Goal: Obtain resource: Download file/media

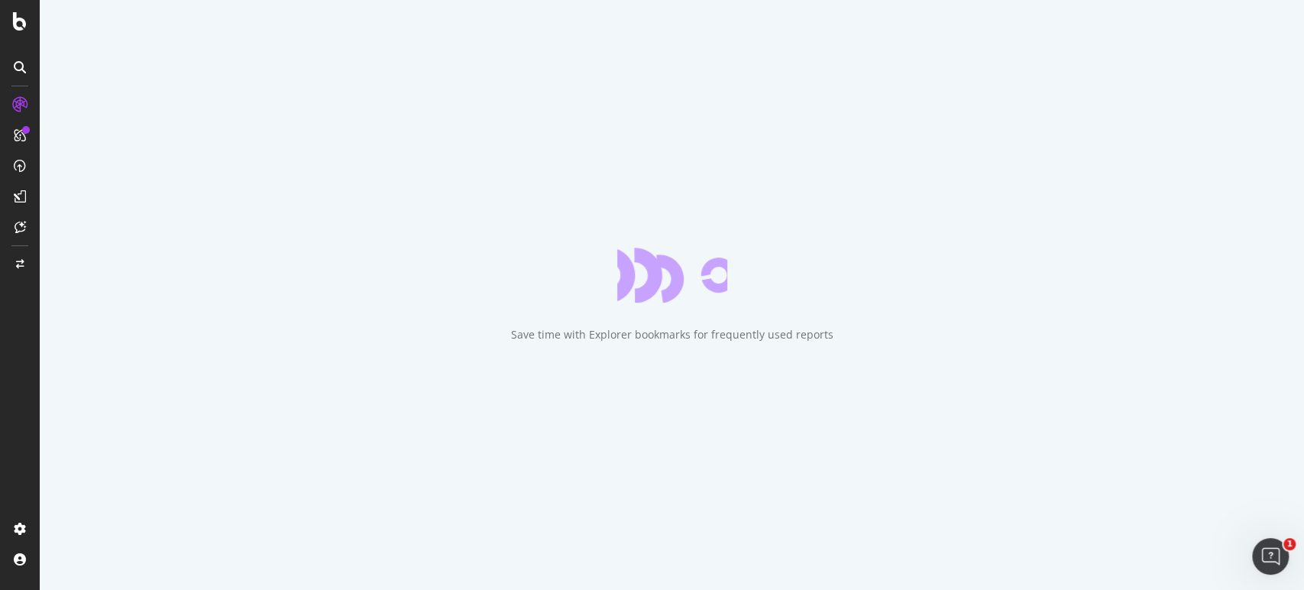
click at [677, 328] on div "Save time with Explorer bookmarks for frequently used reports" at bounding box center [672, 334] width 322 height 15
click at [672, 326] on div "Save time with Explorer bookmarks for frequently used reports" at bounding box center [672, 295] width 1265 height 590
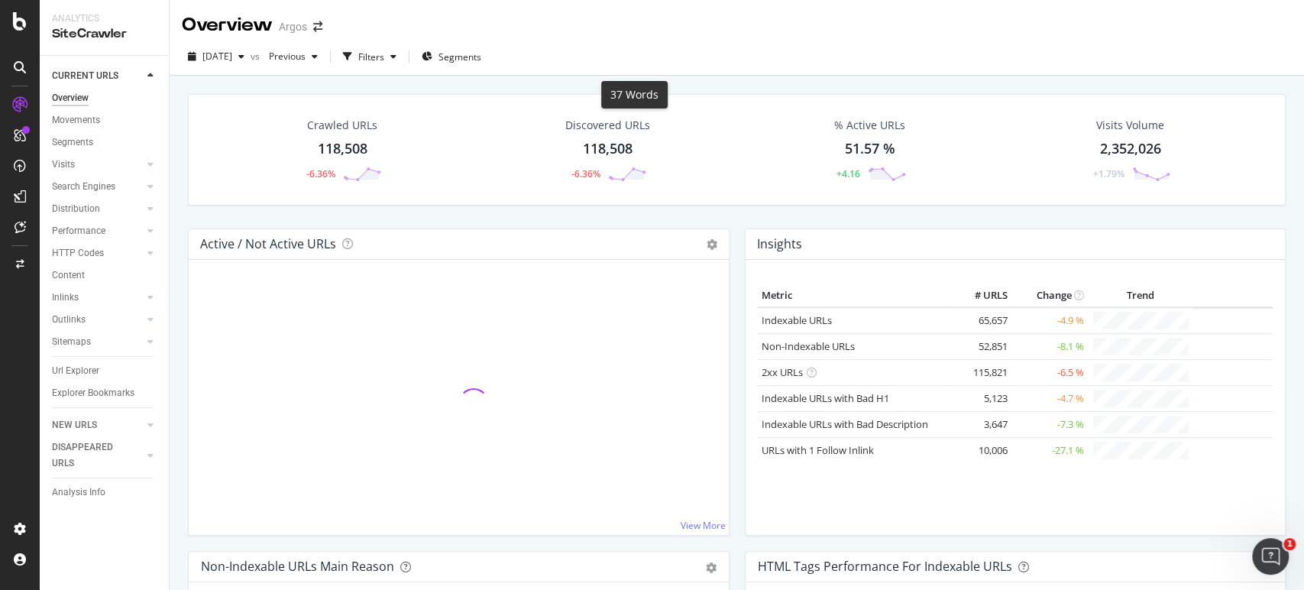
click at [685, 34] on div "Overview Argos" at bounding box center [737, 19] width 1135 height 38
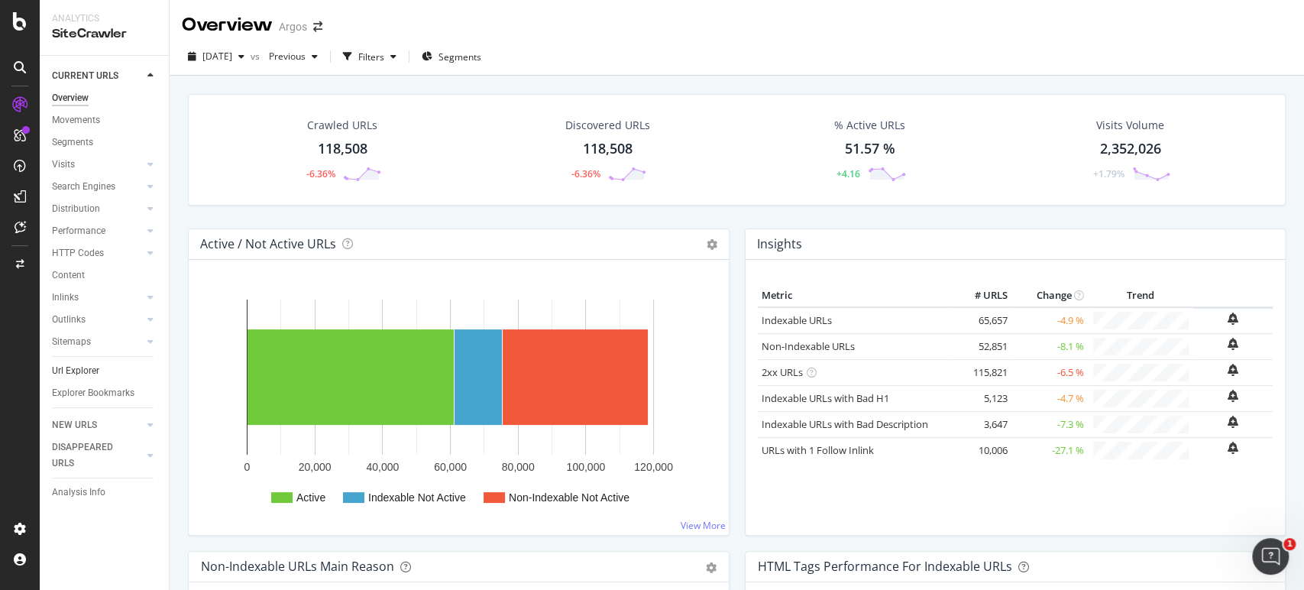
click at [101, 371] on link "Url Explorer" at bounding box center [105, 371] width 106 height 16
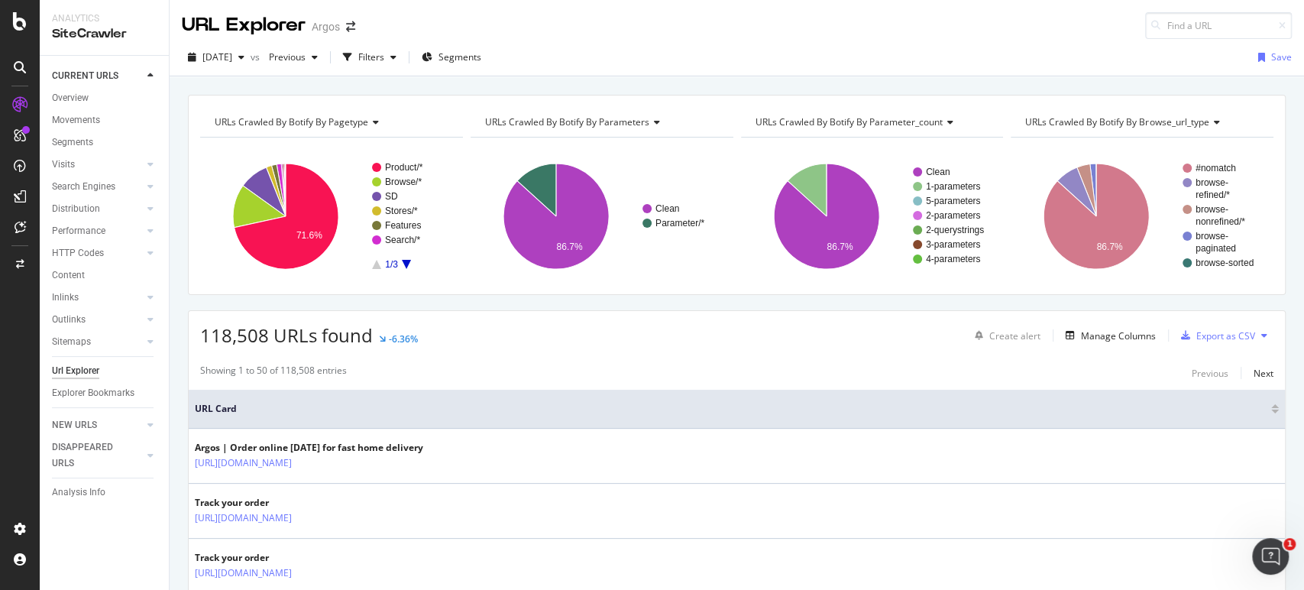
click at [651, 124] on icon at bounding box center [655, 122] width 11 height 9
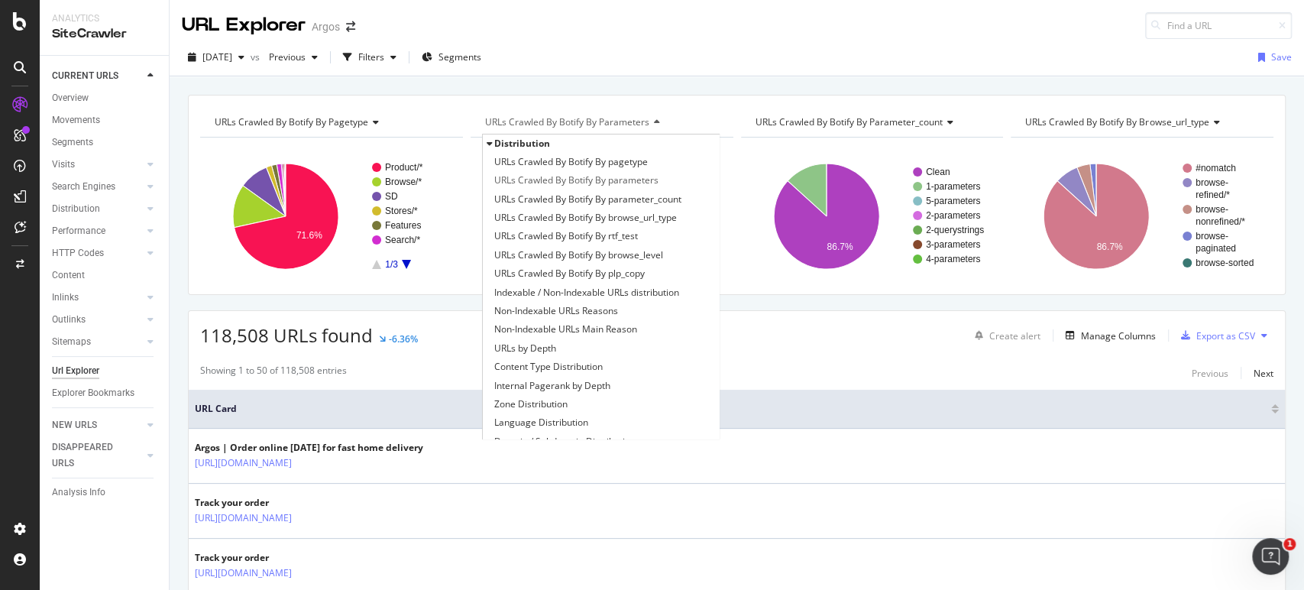
click at [650, 118] on icon at bounding box center [655, 122] width 11 height 9
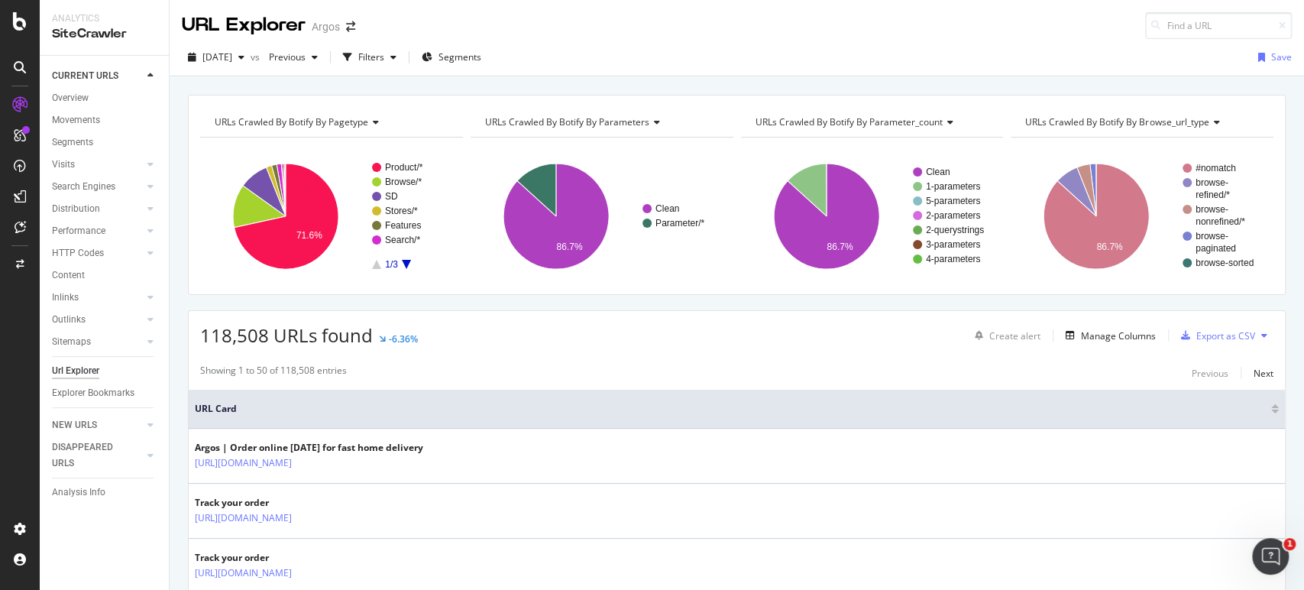
click at [650, 118] on icon at bounding box center [655, 122] width 11 height 9
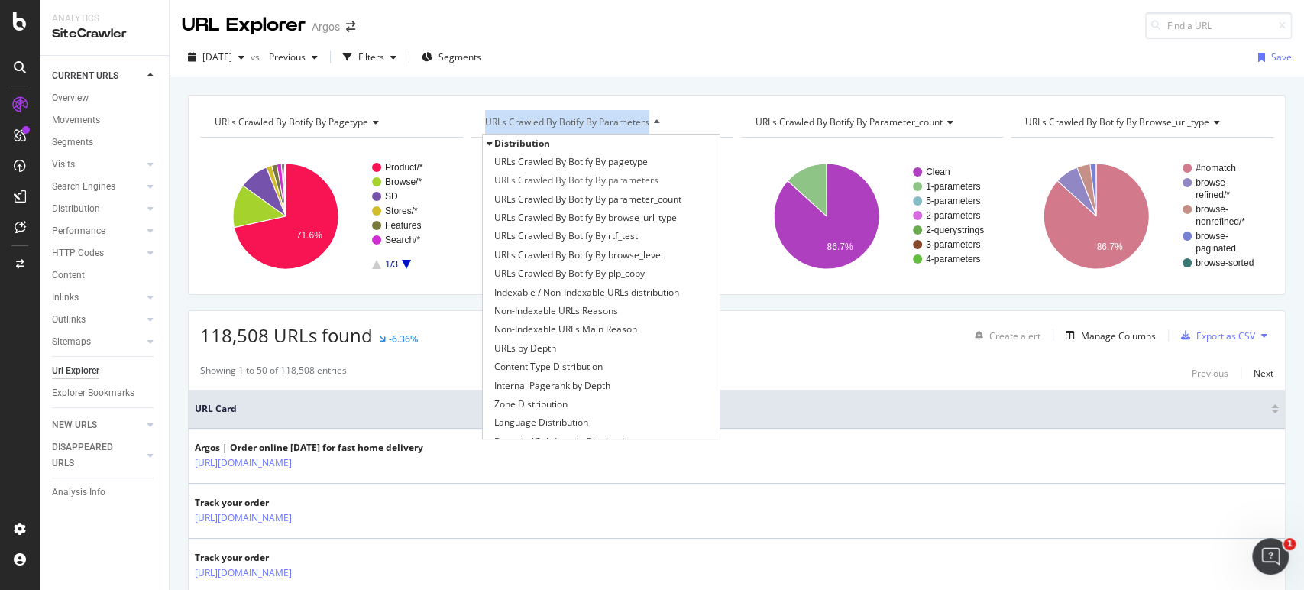
click at [650, 118] on icon at bounding box center [655, 122] width 11 height 9
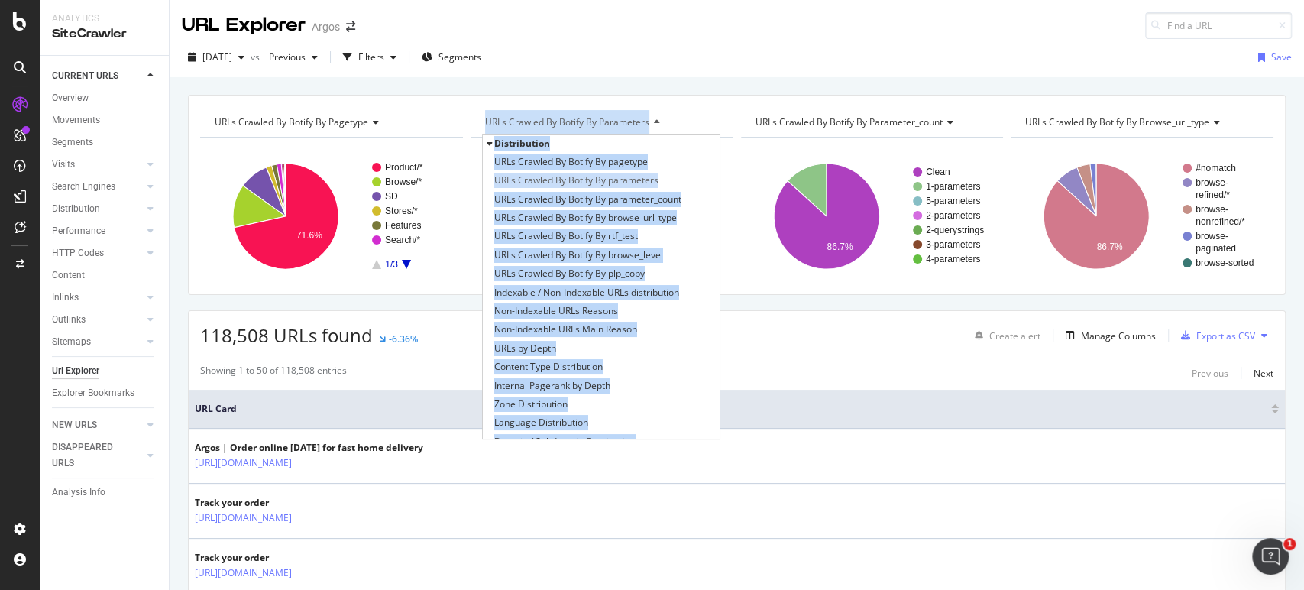
click at [650, 118] on icon at bounding box center [655, 122] width 11 height 9
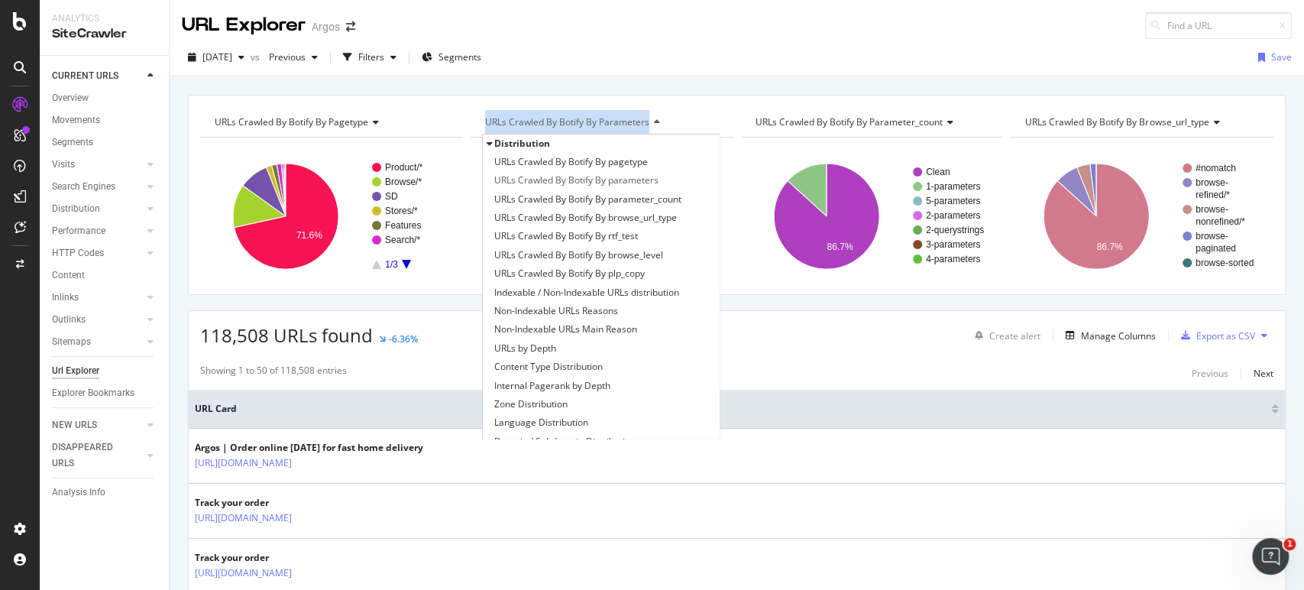
click at [650, 118] on icon at bounding box center [655, 122] width 11 height 9
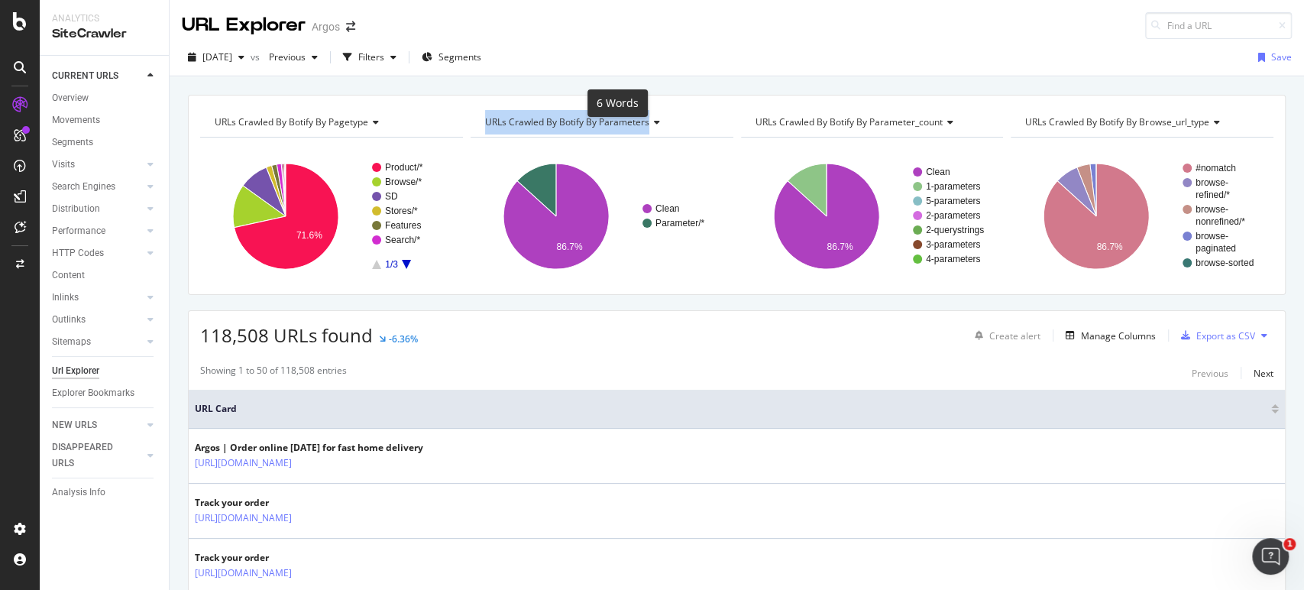
click at [384, 53] on div "Filters" at bounding box center [371, 56] width 26 height 13
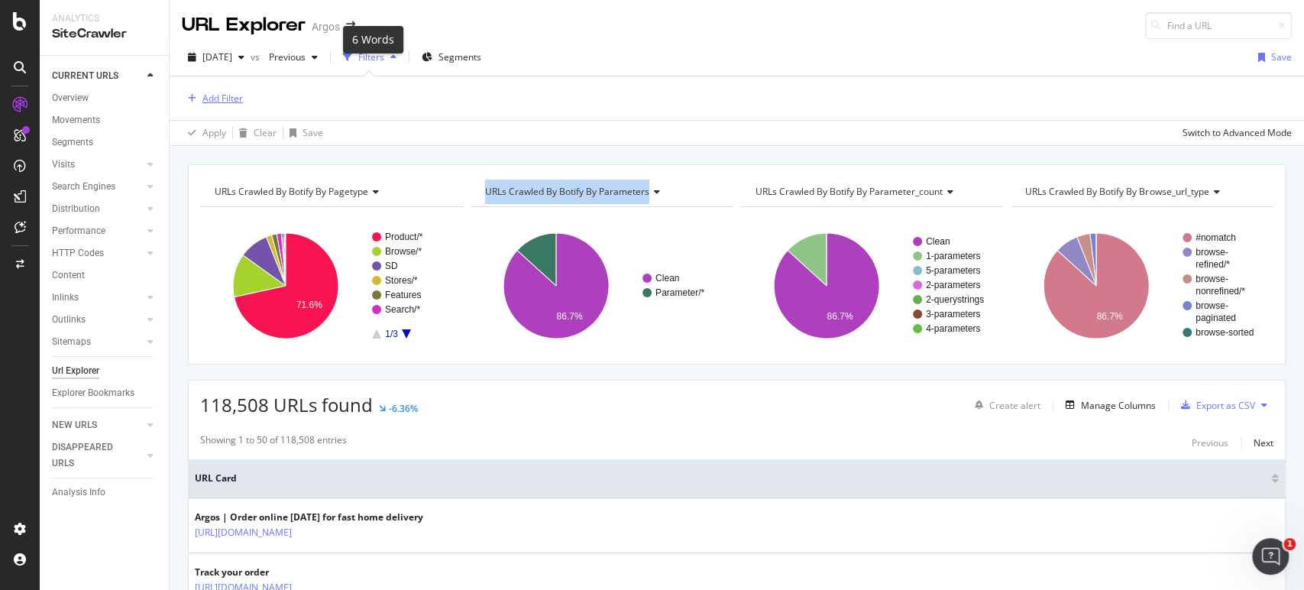
click at [210, 99] on div "Add Filter" at bounding box center [223, 98] width 41 height 13
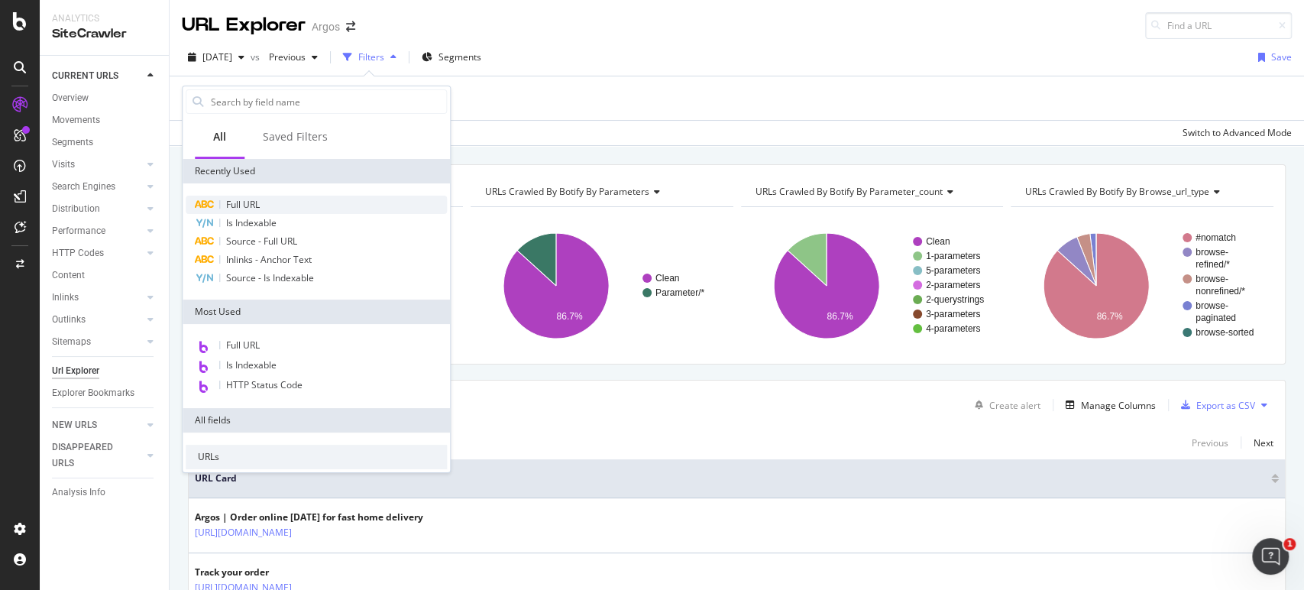
click at [258, 197] on div "Full URL" at bounding box center [316, 205] width 261 height 18
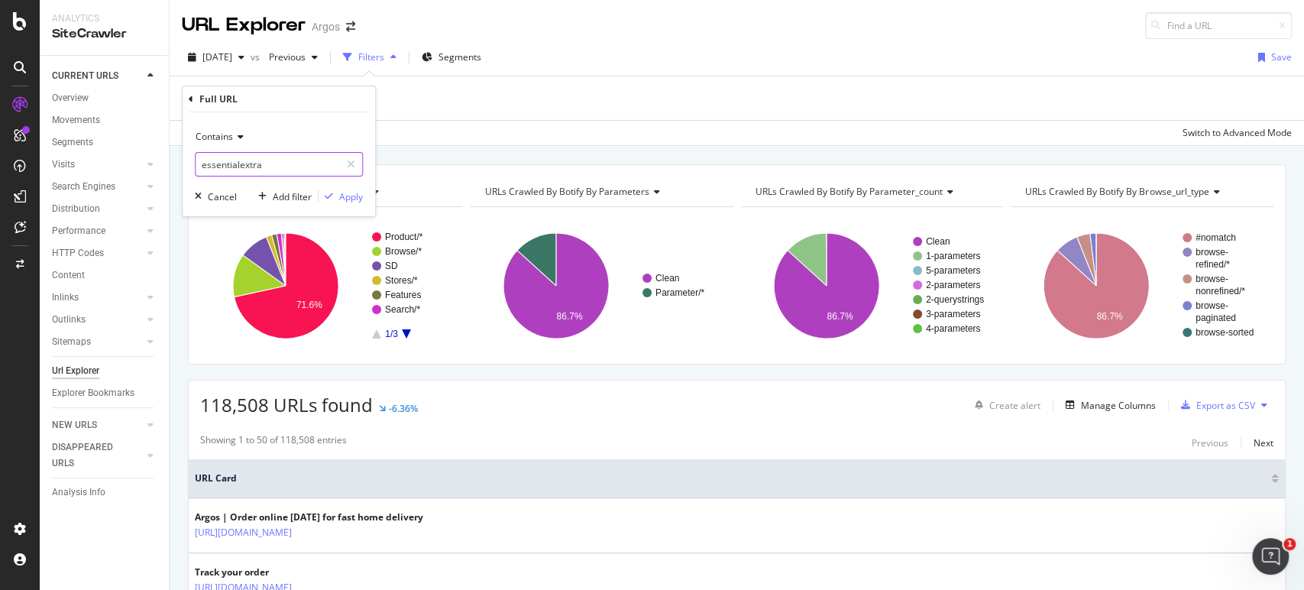
click at [247, 165] on input "essentialextra" at bounding box center [268, 164] width 144 height 24
type input "/browse/"
click at [338, 199] on div "button" at bounding box center [329, 196] width 21 height 9
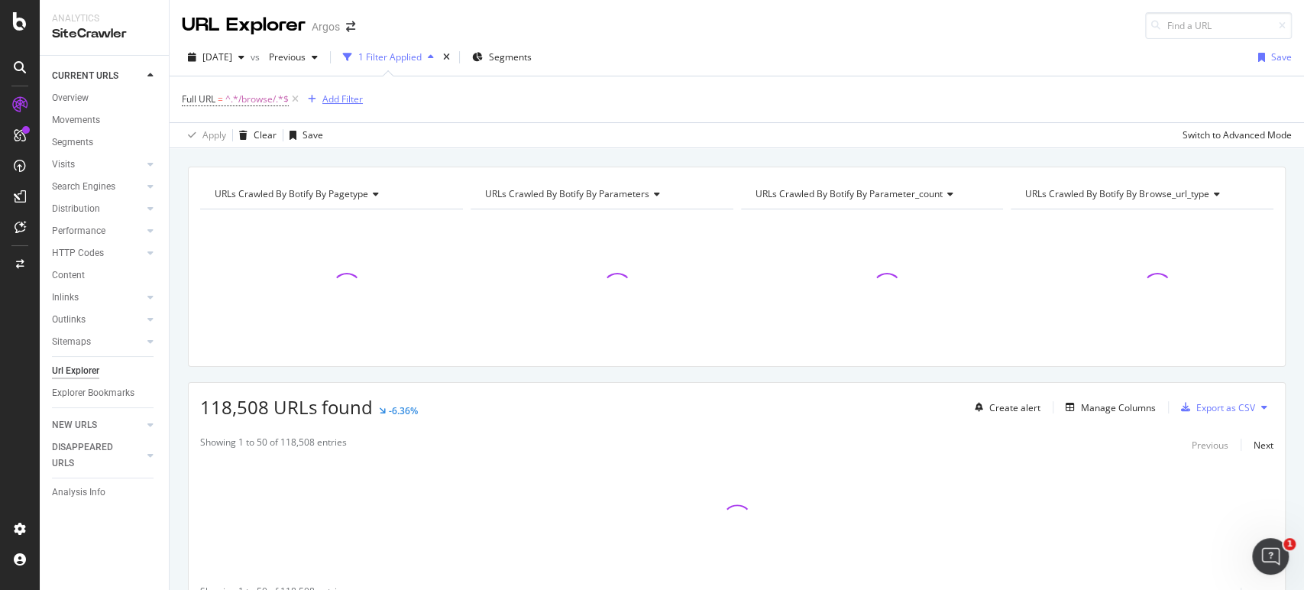
click at [330, 97] on div "Add Filter" at bounding box center [342, 98] width 41 height 13
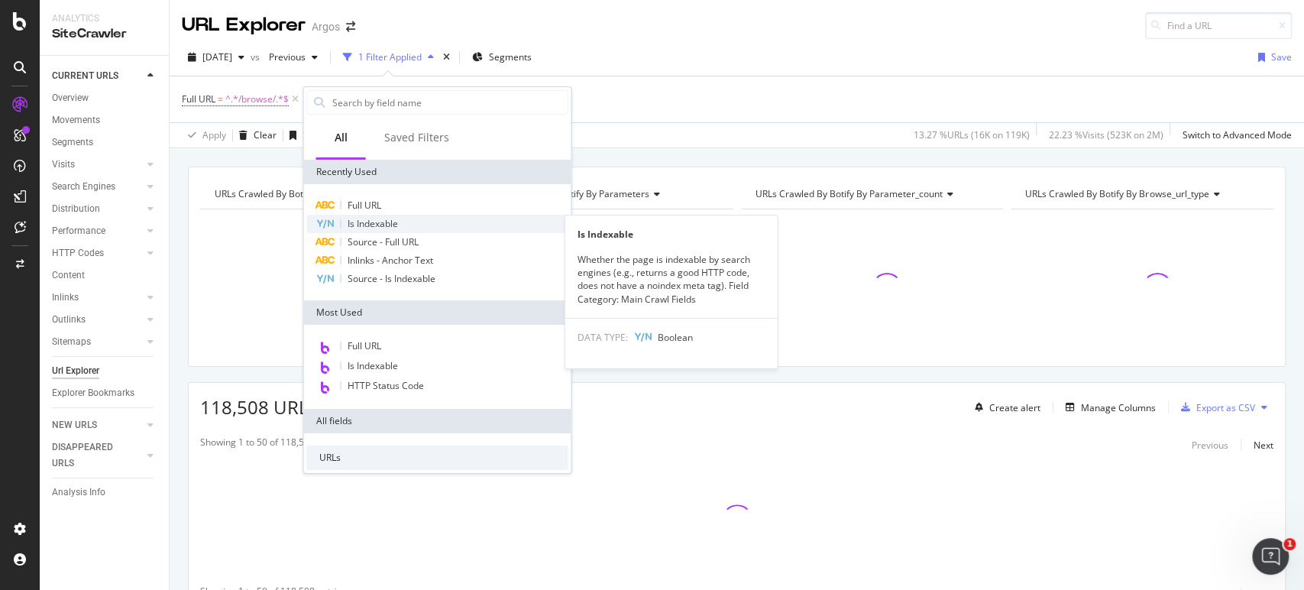
click at [376, 220] on span "Is Indexable" at bounding box center [372, 223] width 50 height 13
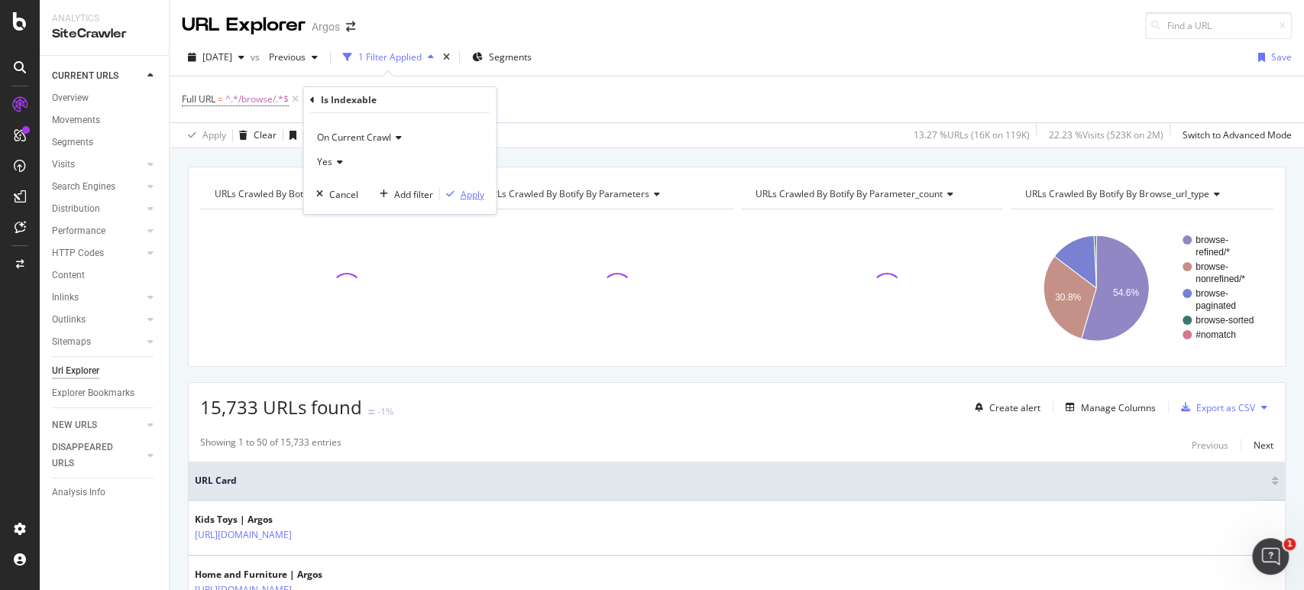
click at [477, 200] on button "Apply" at bounding box center [461, 193] width 44 height 15
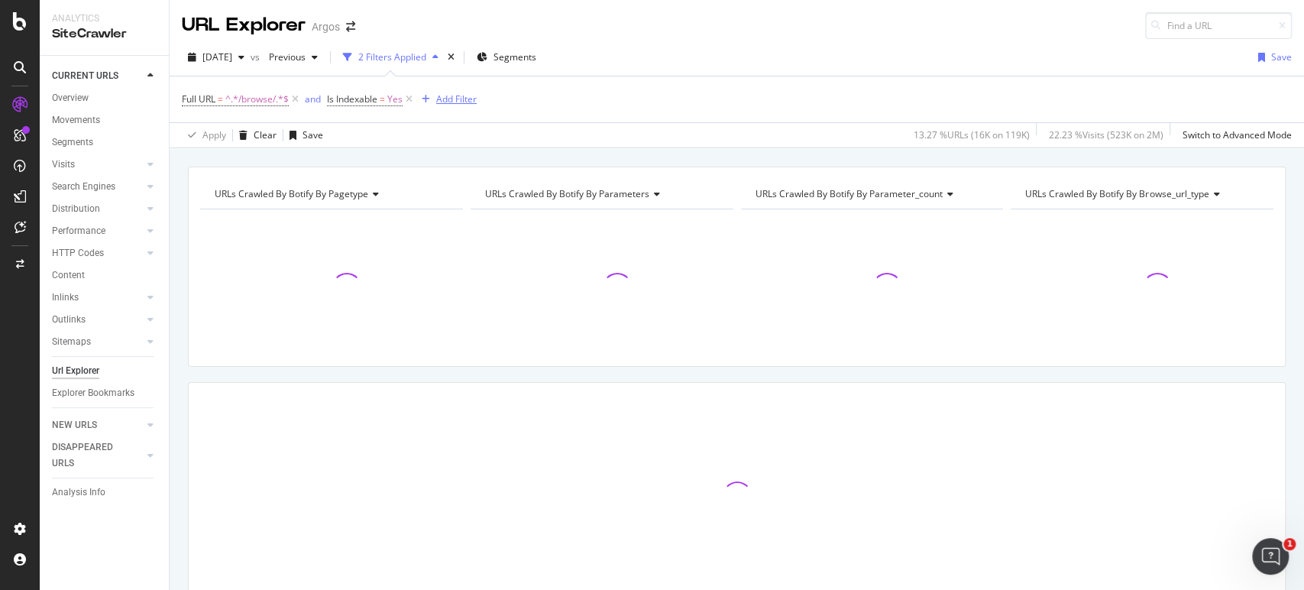
click at [442, 100] on div "Add Filter" at bounding box center [456, 98] width 41 height 13
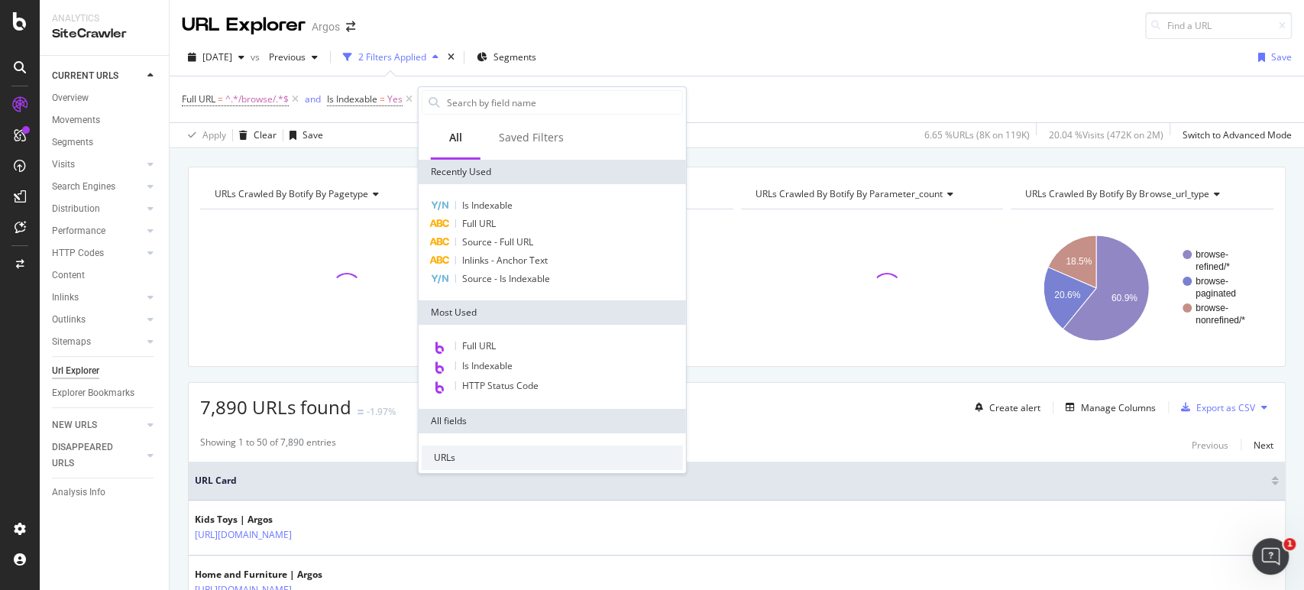
click at [840, 97] on div "Full URL = ^.*/browse/.*$ and Is Indexable = Yes Add Filter" at bounding box center [737, 99] width 1110 height 46
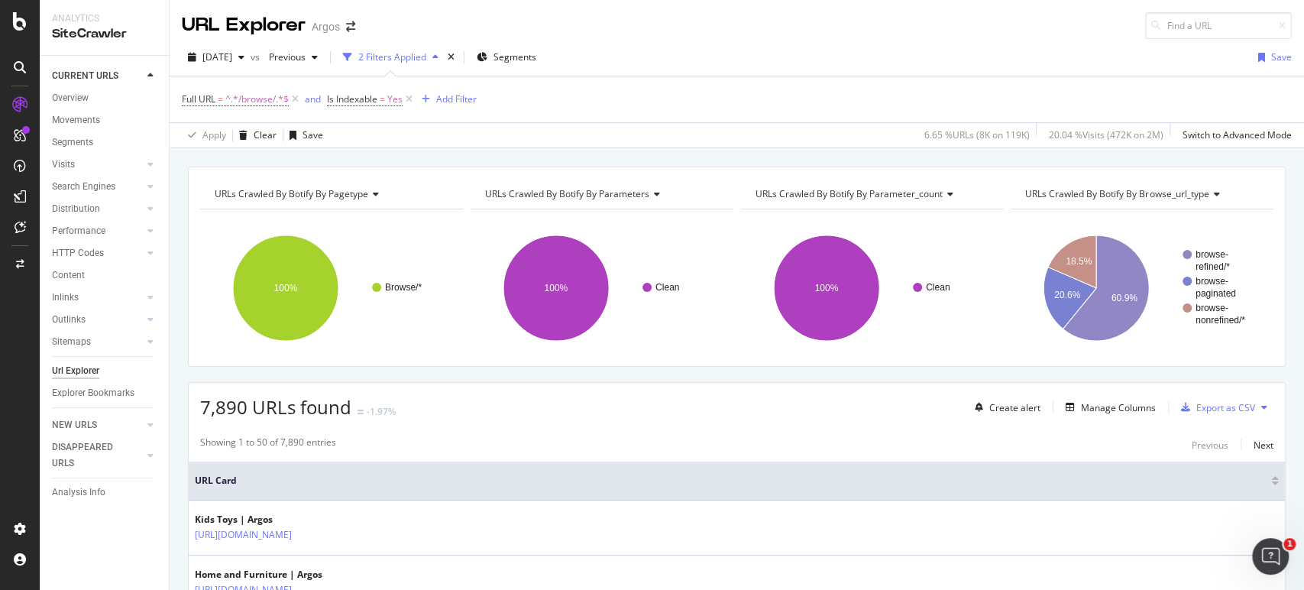
drag, startPoint x: 779, startPoint y: 463, endPoint x: 721, endPoint y: 238, distance: 232.2
click at [1107, 403] on div "Manage Columns" at bounding box center [1118, 407] width 75 height 13
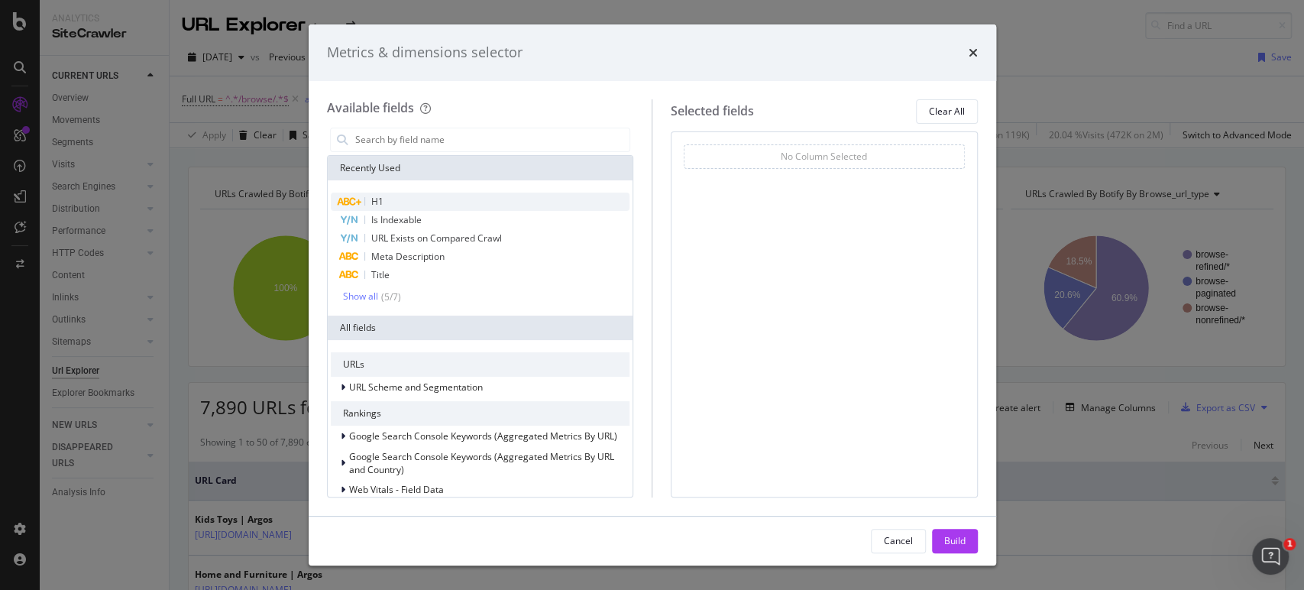
click at [376, 196] on span "H1" at bounding box center [377, 201] width 12 height 13
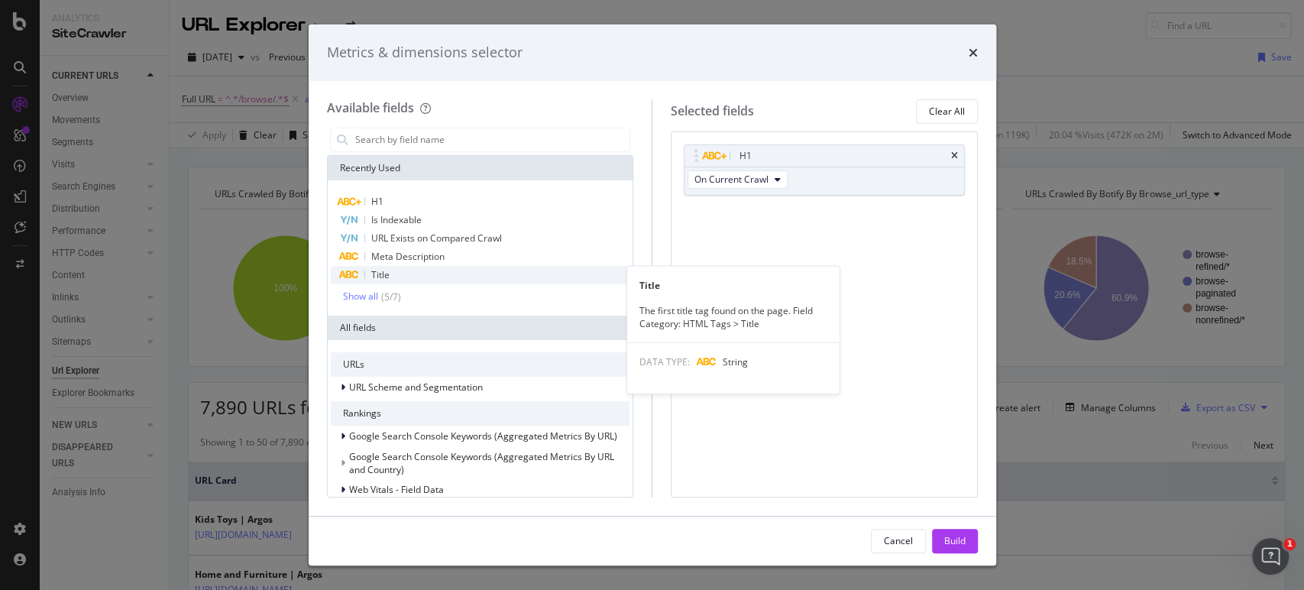
click at [430, 271] on div "Title" at bounding box center [481, 275] width 300 height 18
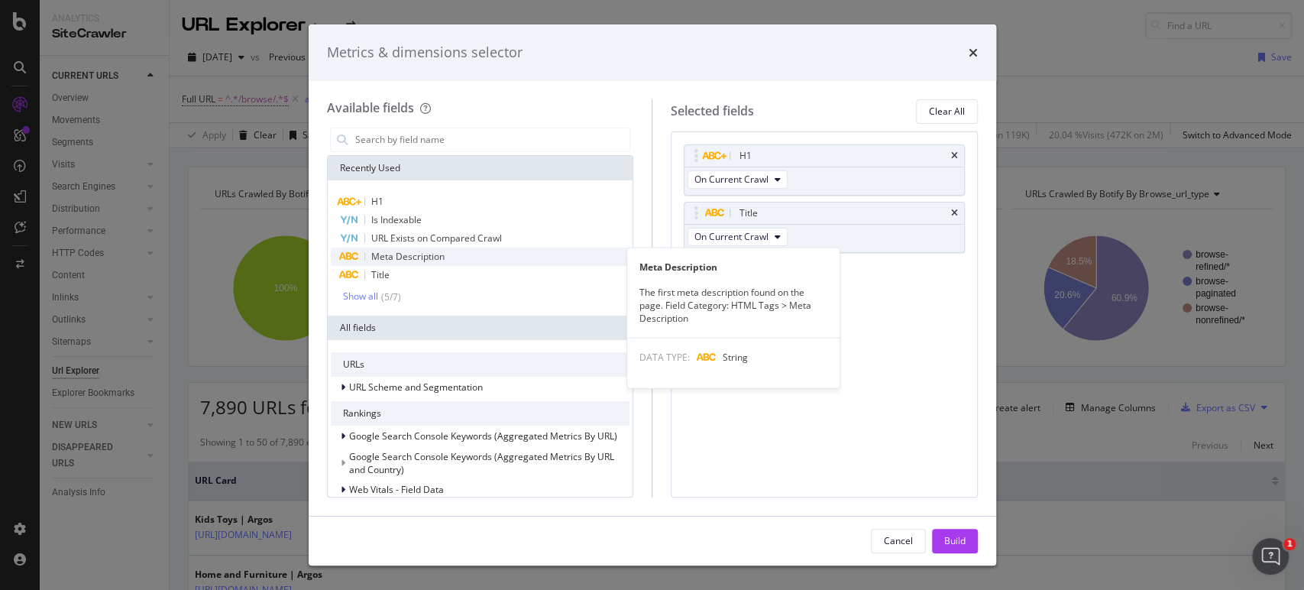
drag, startPoint x: 433, startPoint y: 258, endPoint x: 445, endPoint y: 258, distance: 11.5
click at [434, 258] on span "Meta Description" at bounding box center [407, 256] width 73 height 13
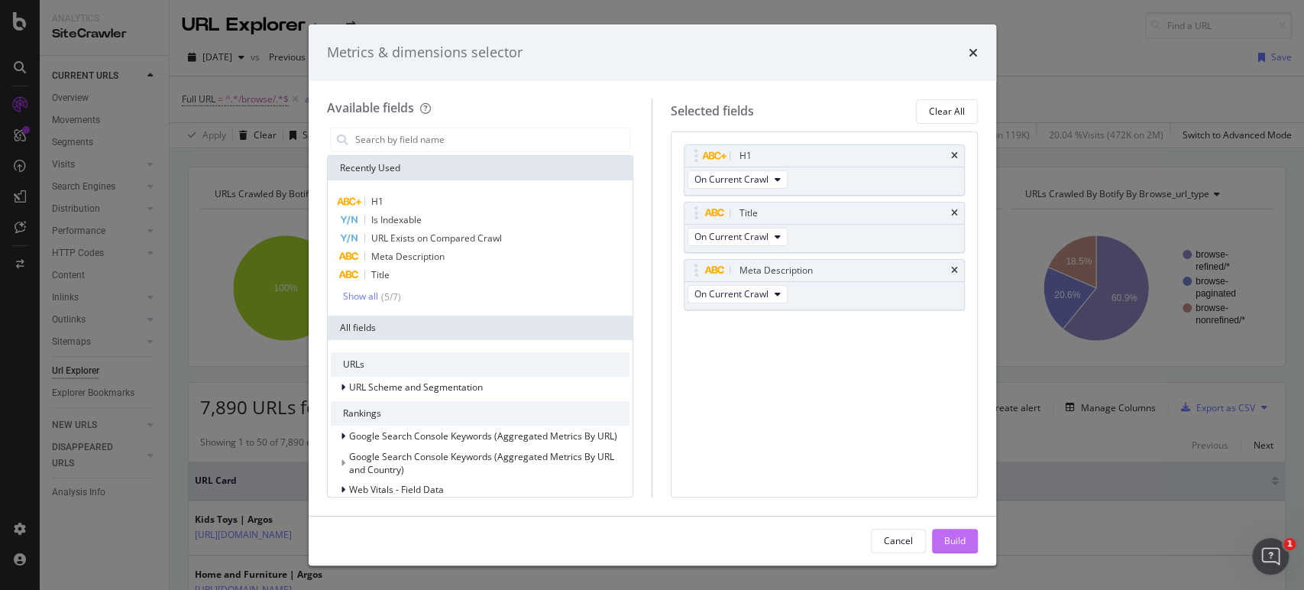
click at [964, 547] on div "Build" at bounding box center [954, 540] width 21 height 13
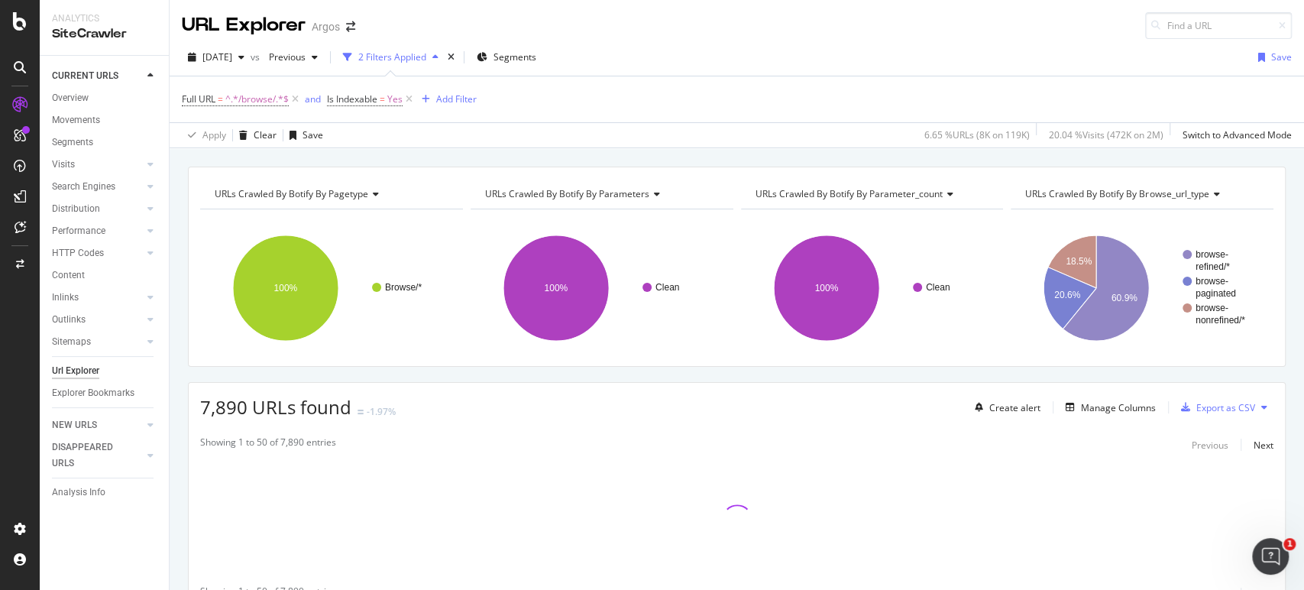
drag, startPoint x: 585, startPoint y: 117, endPoint x: 494, endPoint y: 115, distance: 90.2
drag, startPoint x: 494, startPoint y: 115, endPoint x: 351, endPoint y: 121, distance: 143.8
drag, startPoint x: 351, startPoint y: 121, endPoint x: 260, endPoint y: 128, distance: 91.3
drag, startPoint x: 260, startPoint y: 128, endPoint x: 249, endPoint y: 128, distance: 10.7
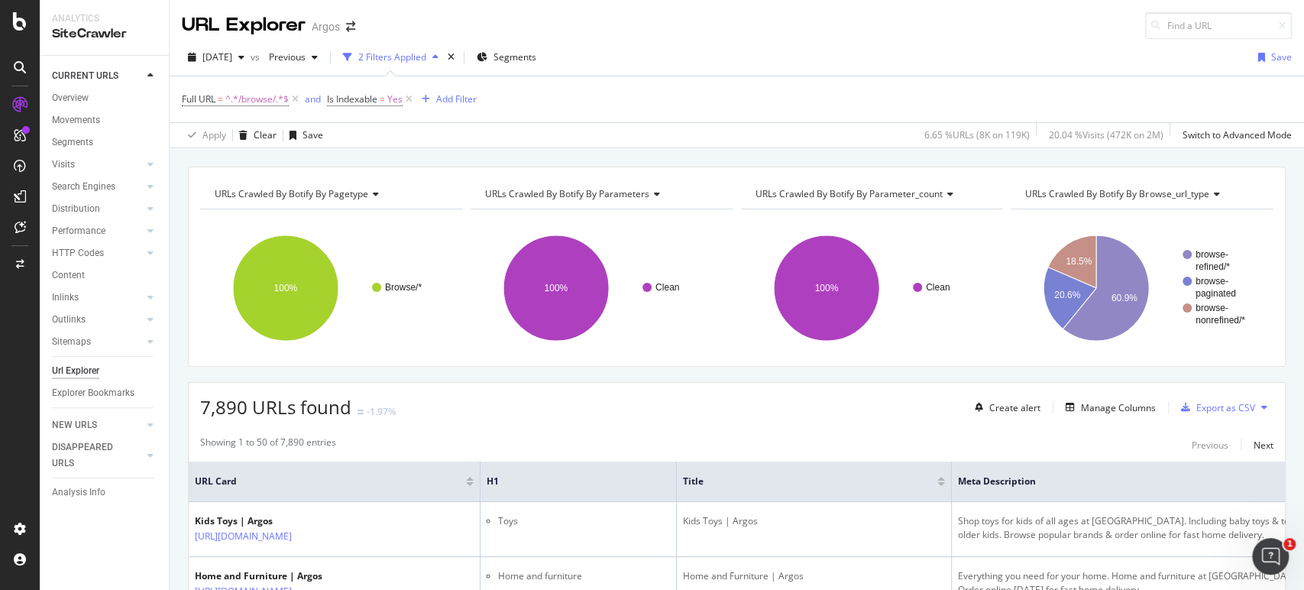
drag, startPoint x: 226, startPoint y: 131, endPoint x: 770, endPoint y: 109, distance: 544.5
click at [770, 109] on div "Full URL = ^.*/browse/.*$ and Is Indexable = Yes Add Filter" at bounding box center [737, 99] width 1110 height 46
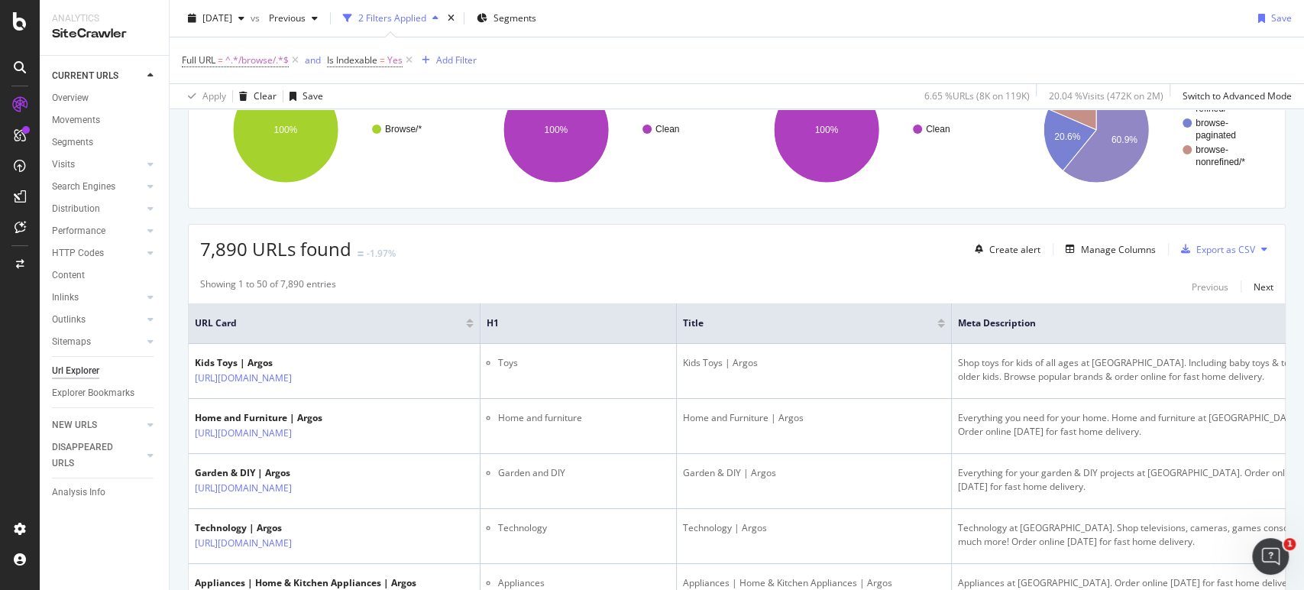
scroll to position [85, 0]
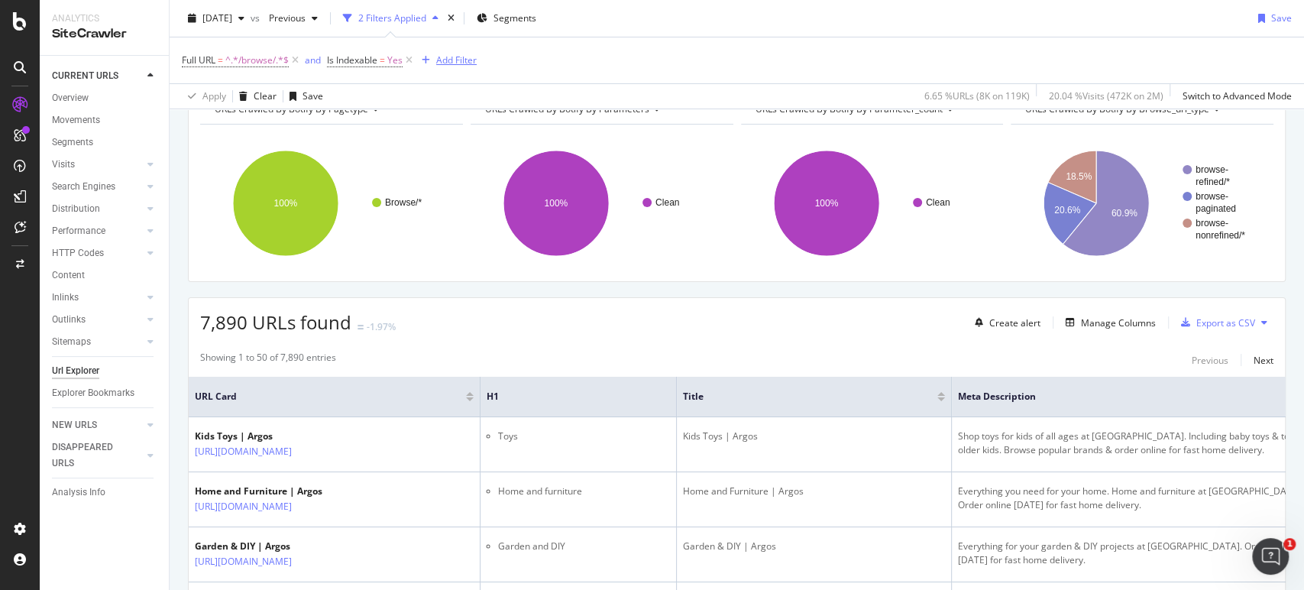
click at [464, 60] on div "Add Filter" at bounding box center [456, 59] width 41 height 13
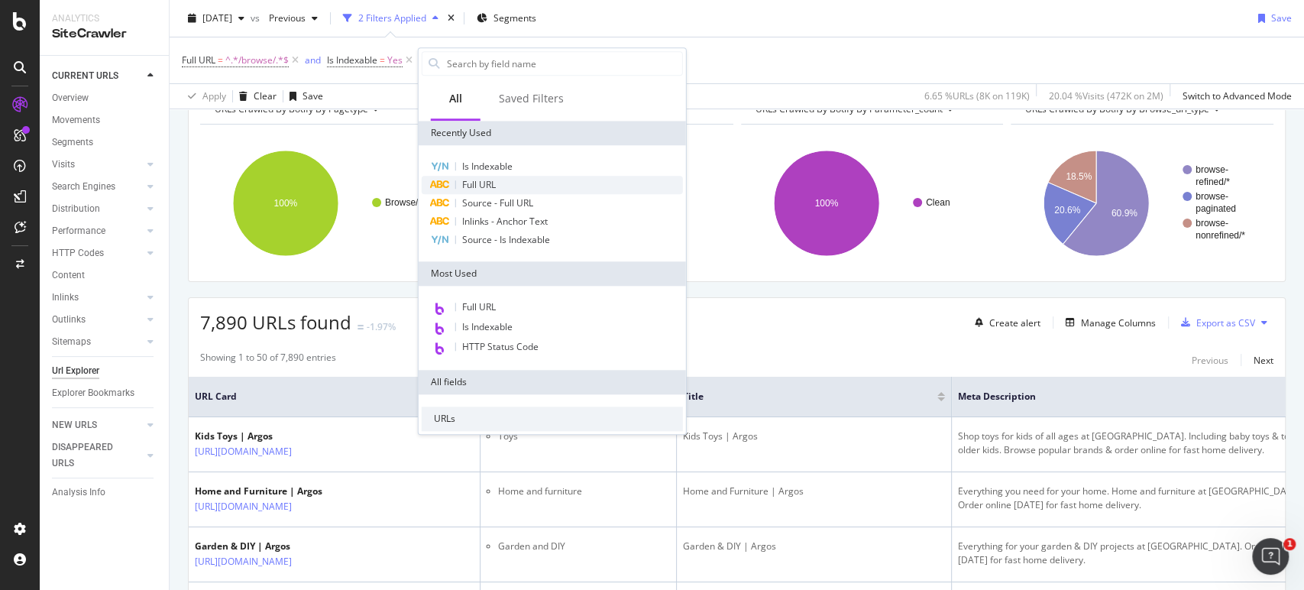
click at [497, 186] on div "Full URL" at bounding box center [552, 185] width 261 height 18
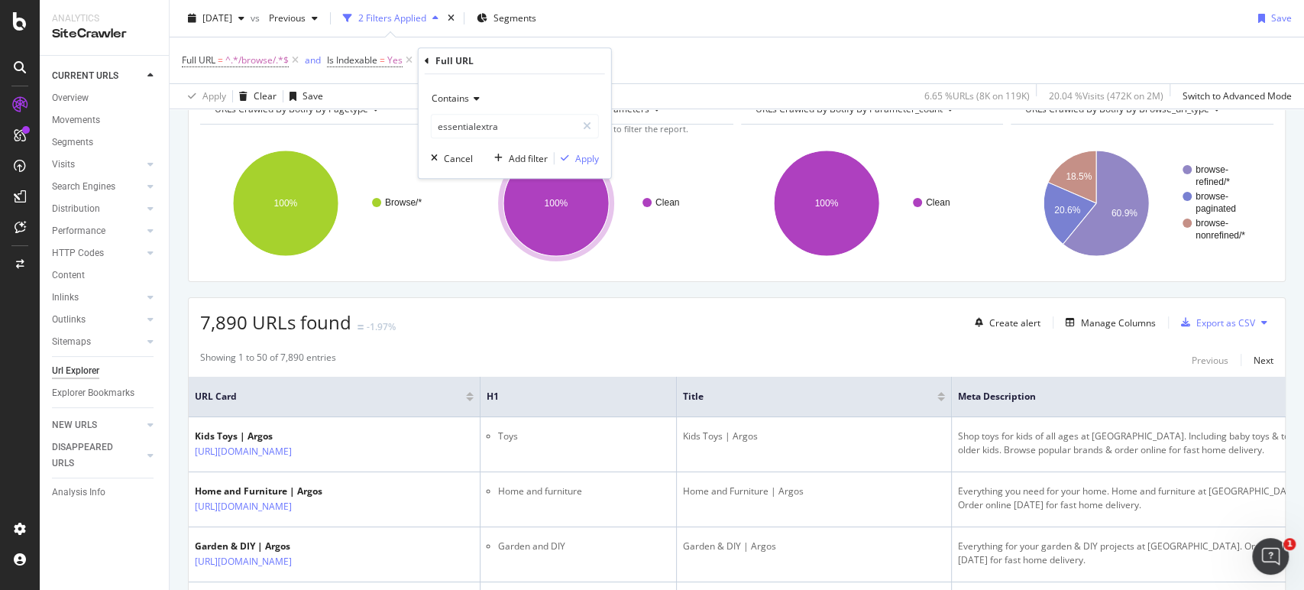
click at [469, 94] on icon at bounding box center [474, 98] width 11 height 9
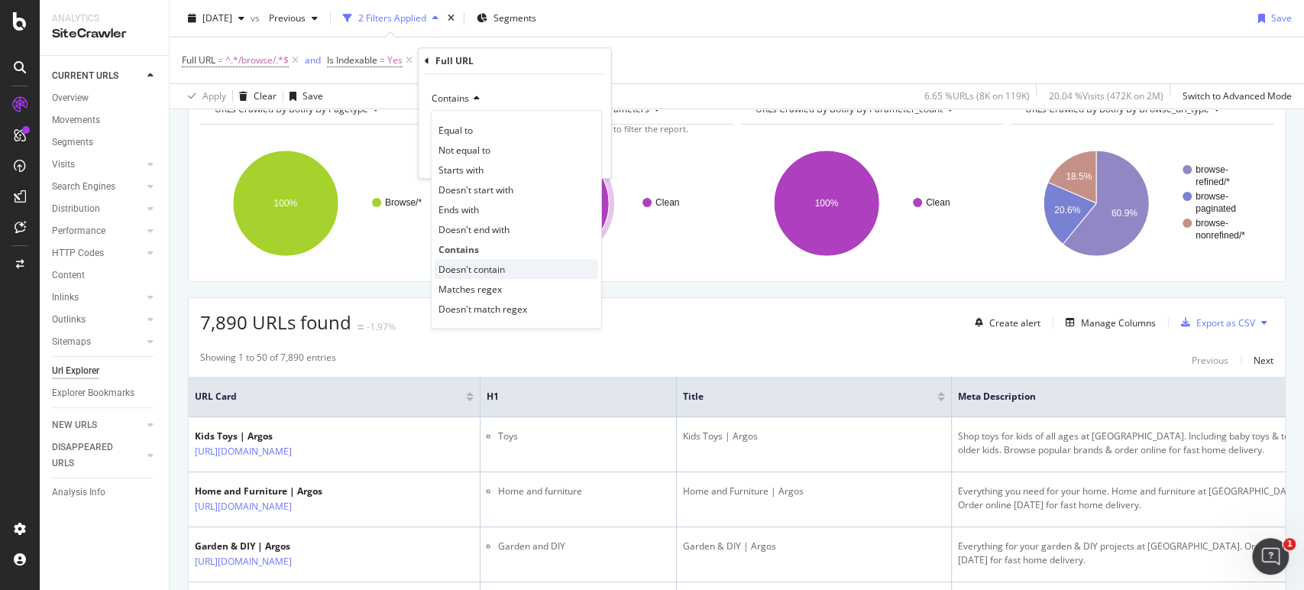
click at [476, 259] on div "Doesn't contain" at bounding box center [517, 269] width 164 height 20
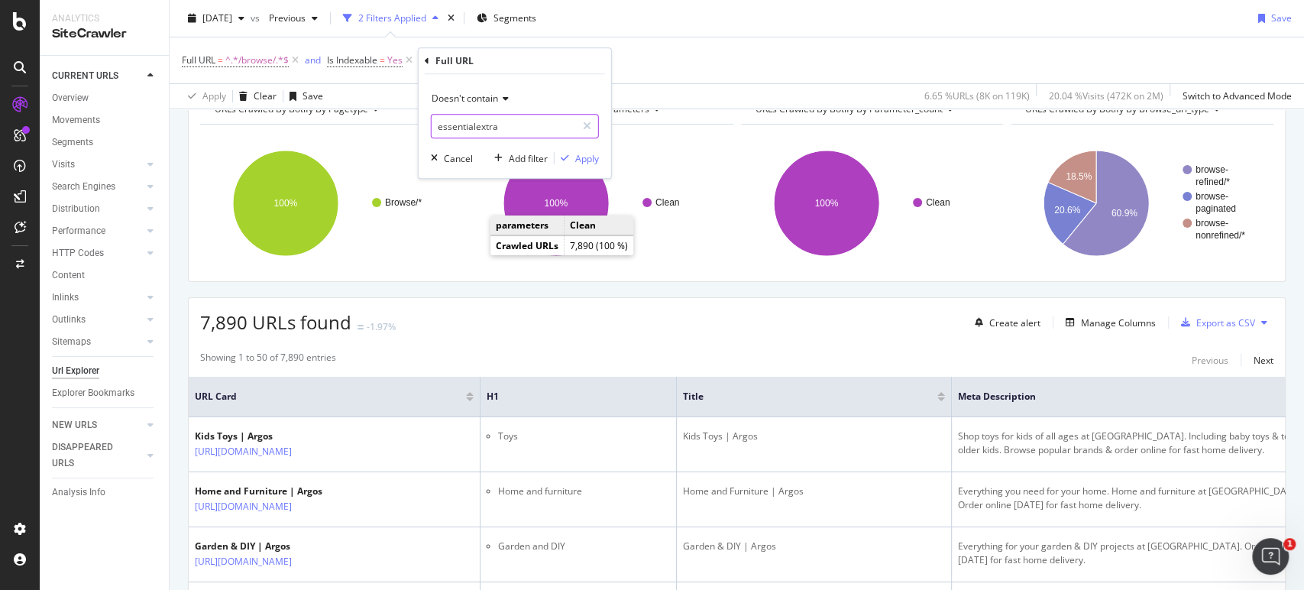
click at [479, 134] on input "essentialextra" at bounding box center [504, 126] width 144 height 24
type input "/appliances/"
click at [584, 157] on div "Apply" at bounding box center [587, 158] width 24 height 13
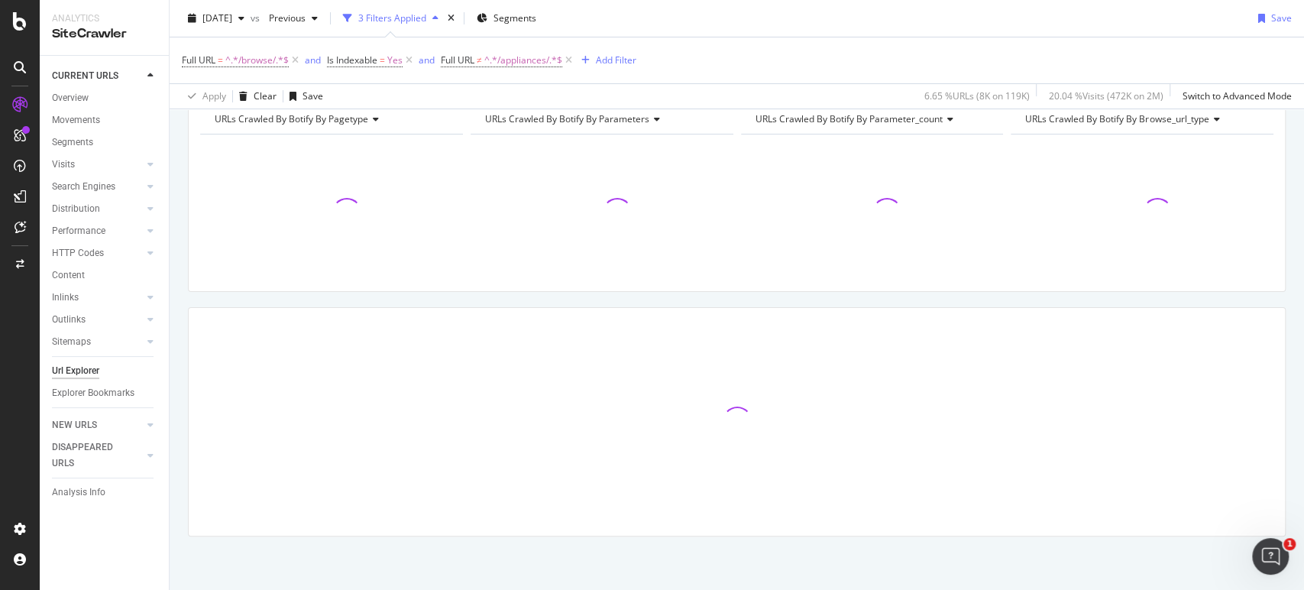
scroll to position [73, 0]
click at [630, 63] on div "Add Filter" at bounding box center [616, 59] width 41 height 13
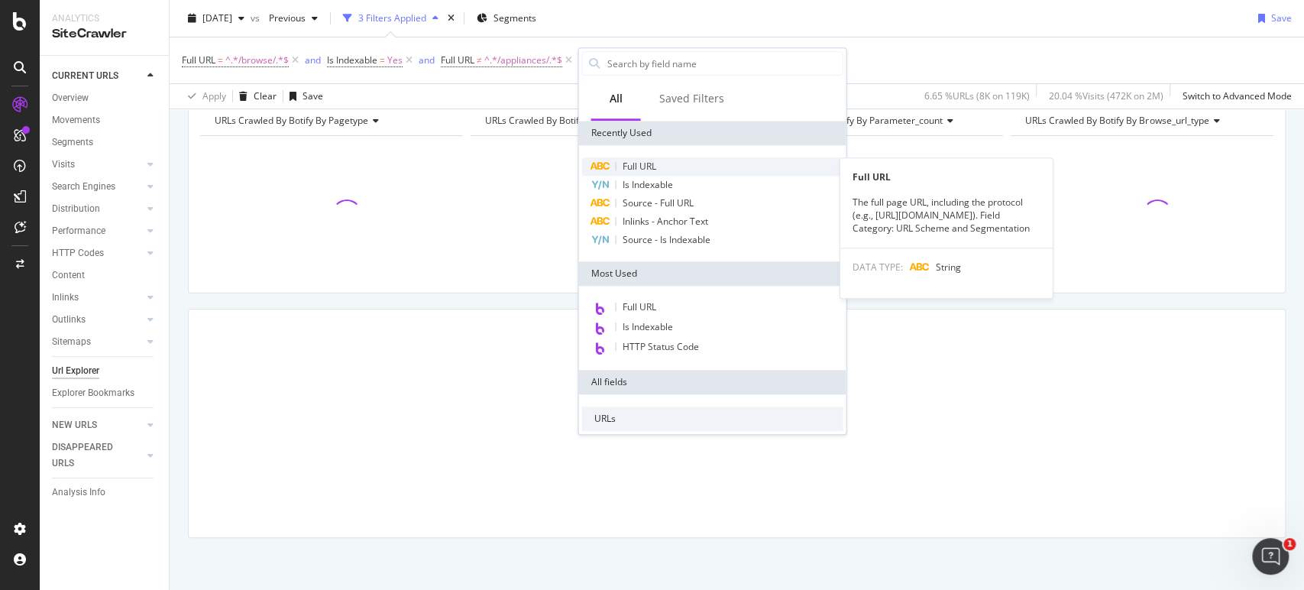
click at [660, 164] on div "Full URL" at bounding box center [712, 166] width 261 height 18
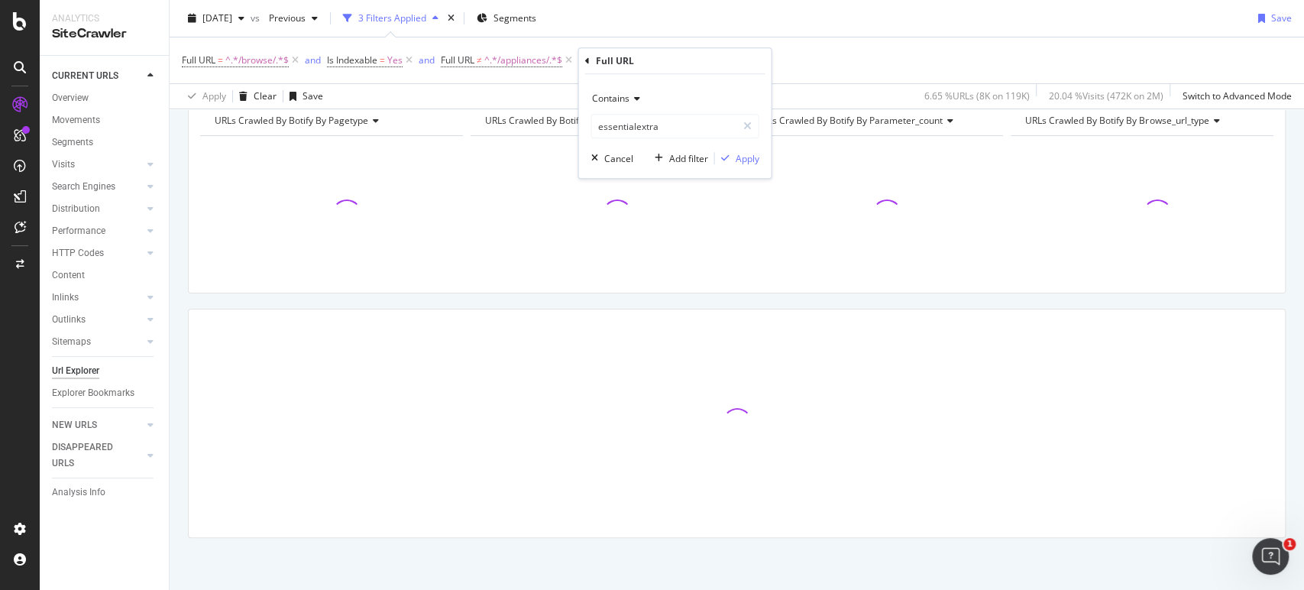
click at [641, 106] on div "Contains" at bounding box center [675, 98] width 168 height 24
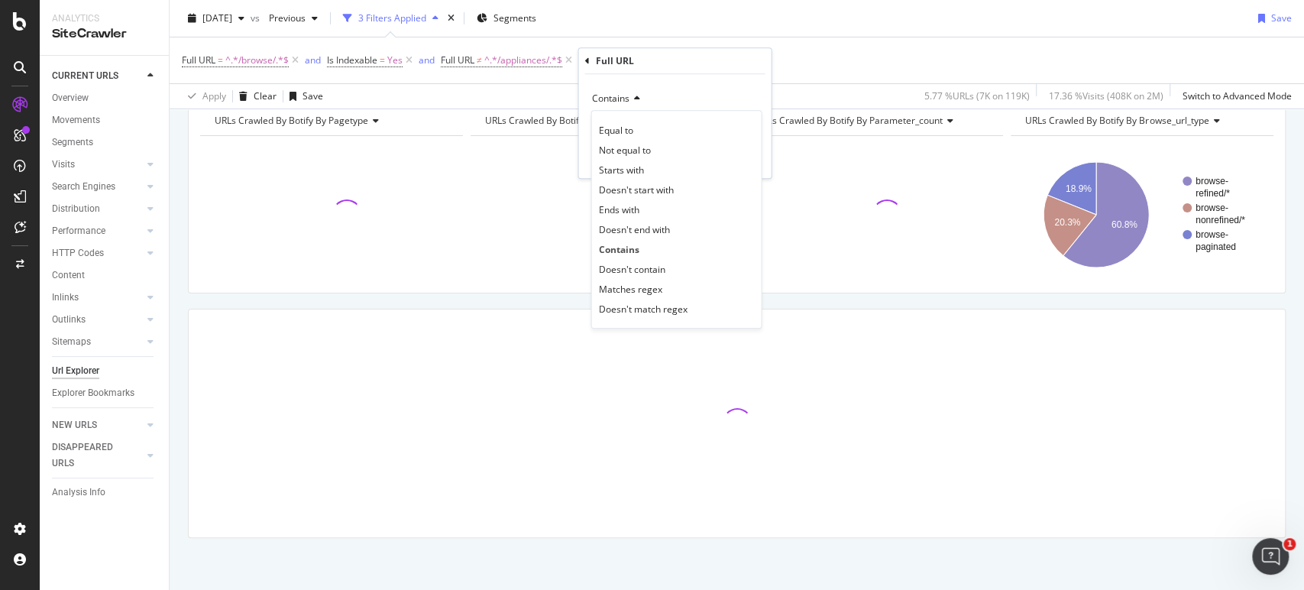
click at [646, 261] on div "Doesn't contain" at bounding box center [677, 269] width 164 height 20
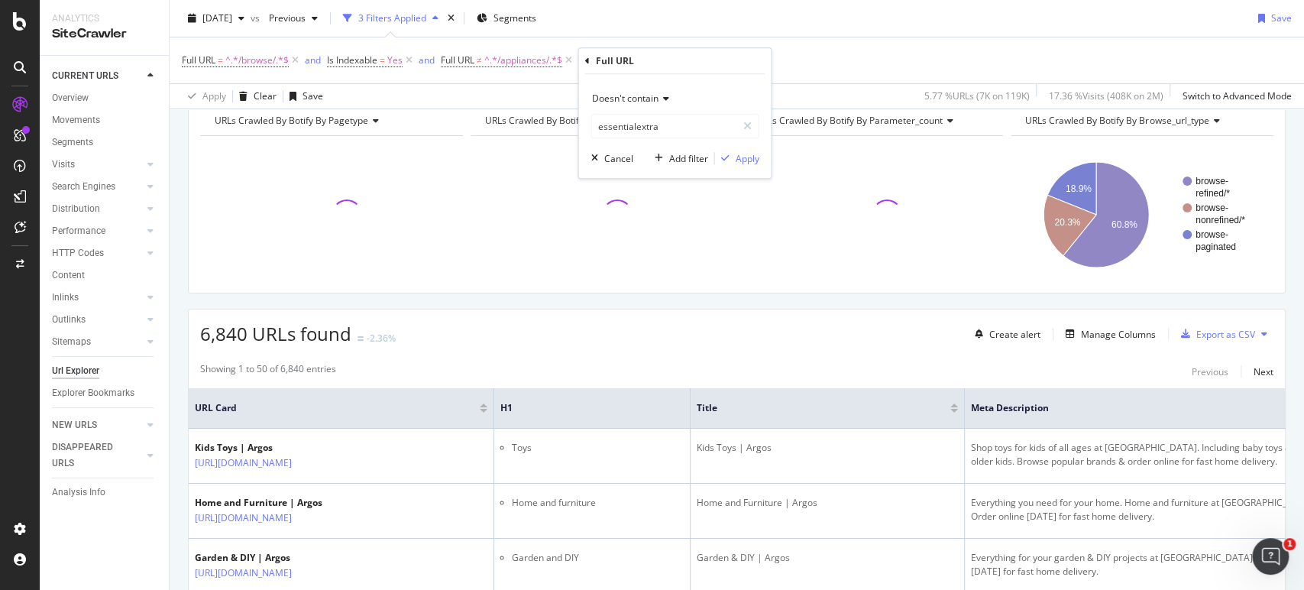
click at [634, 107] on div "Doesn't contain" at bounding box center [675, 98] width 168 height 24
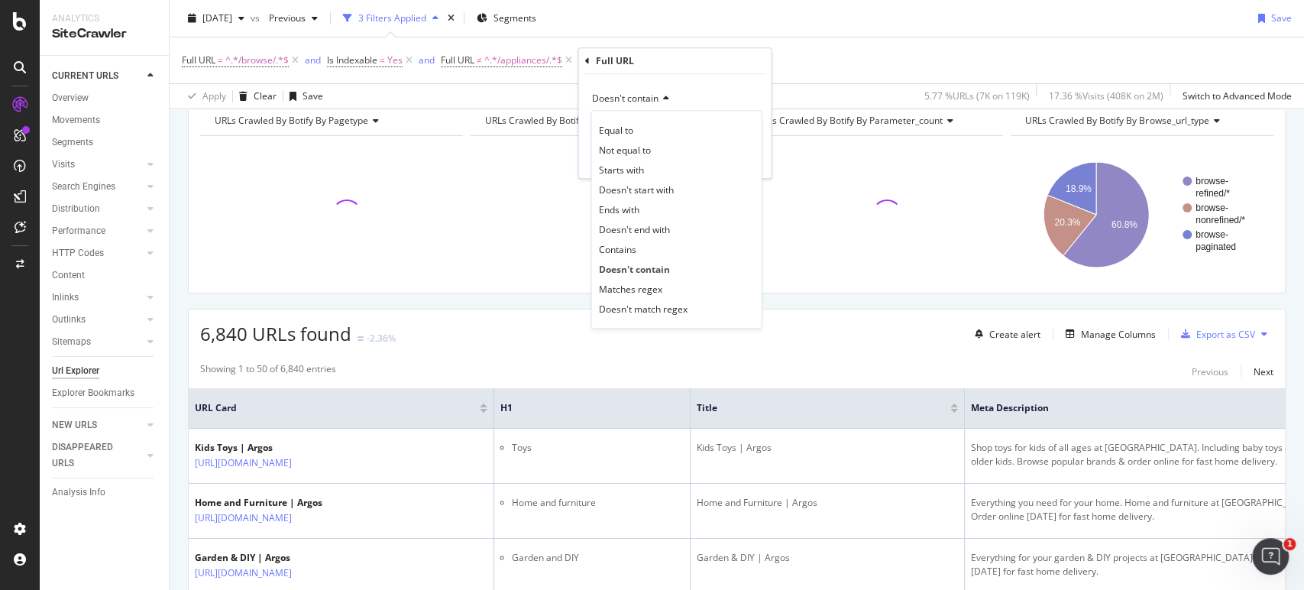
click at [630, 119] on div "Equal to Not equal to Starts with Doesn't start with Ends with Doesn't end with…" at bounding box center [676, 219] width 171 height 219
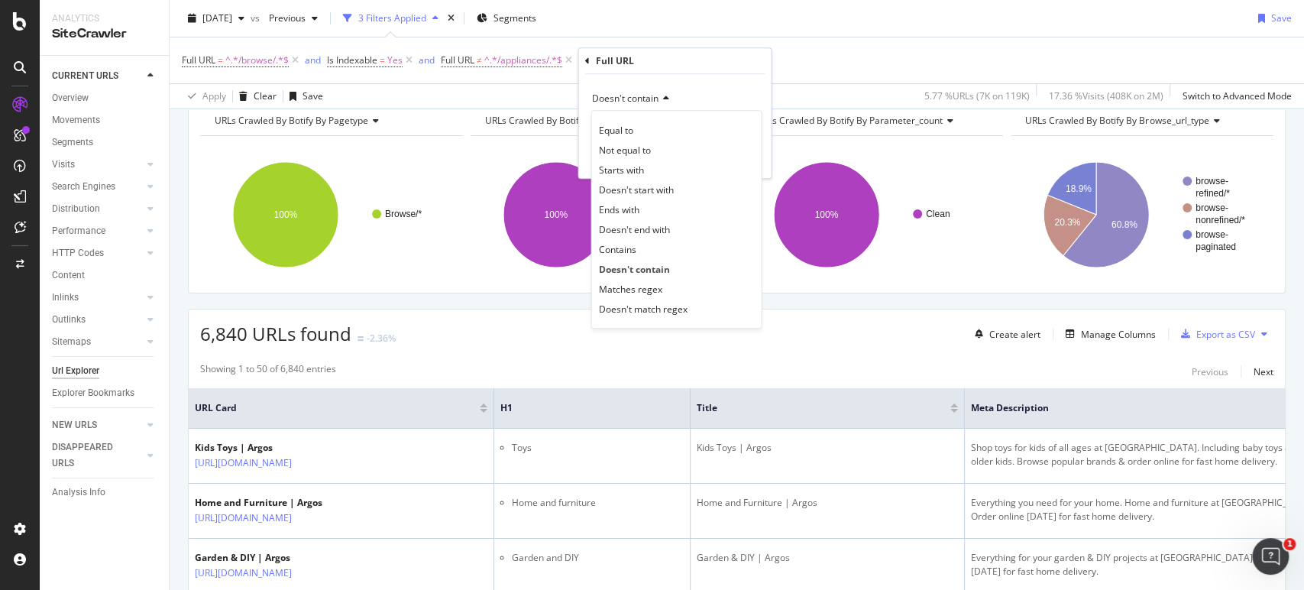
click at [665, 70] on div "Full URL" at bounding box center [675, 61] width 180 height 26
click at [676, 93] on div "Doesn't contain" at bounding box center [675, 98] width 168 height 24
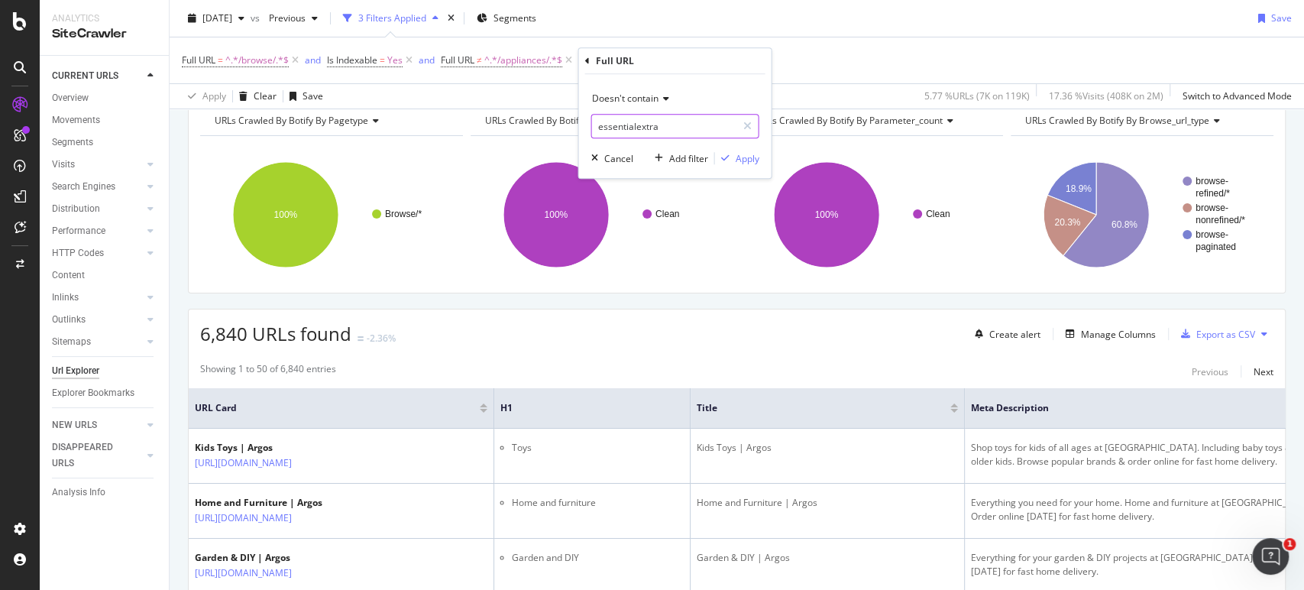
click at [648, 121] on input "essentialextra" at bounding box center [663, 126] width 144 height 24
type input "/health-and-fitness/"
click at [749, 157] on div "Apply" at bounding box center [747, 158] width 24 height 13
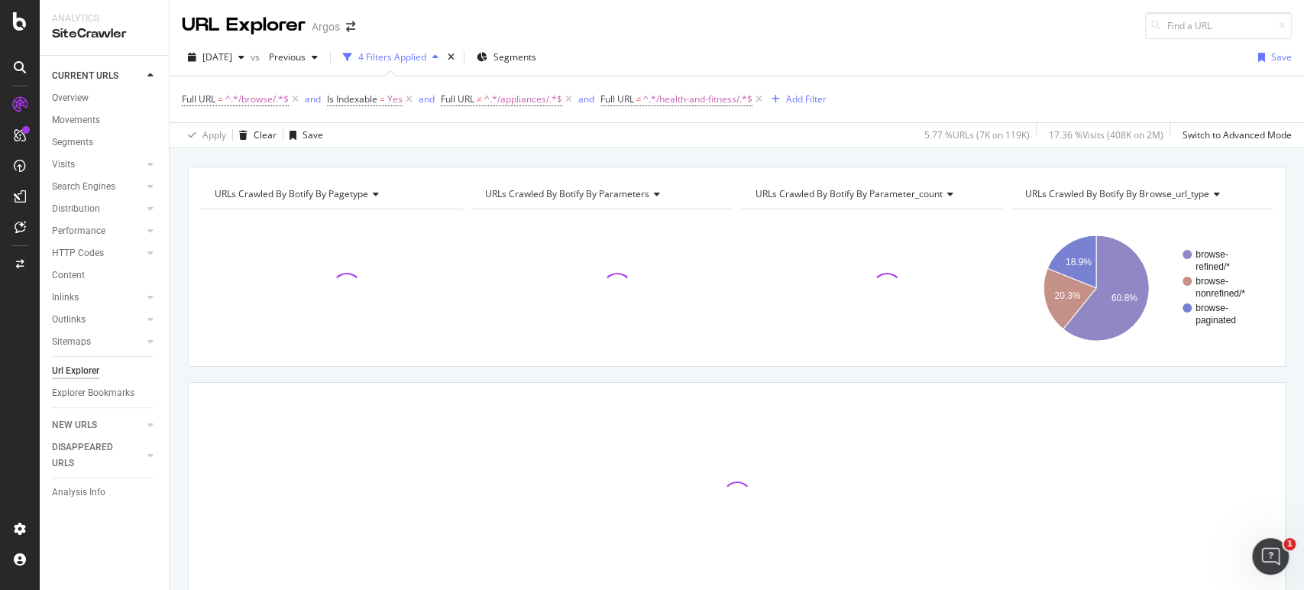
click at [436, 151] on div "URLs Crawled By Botify By pagetype Chart (by Value) Table Expand Export as CSV …" at bounding box center [737, 166] width 1135 height 37
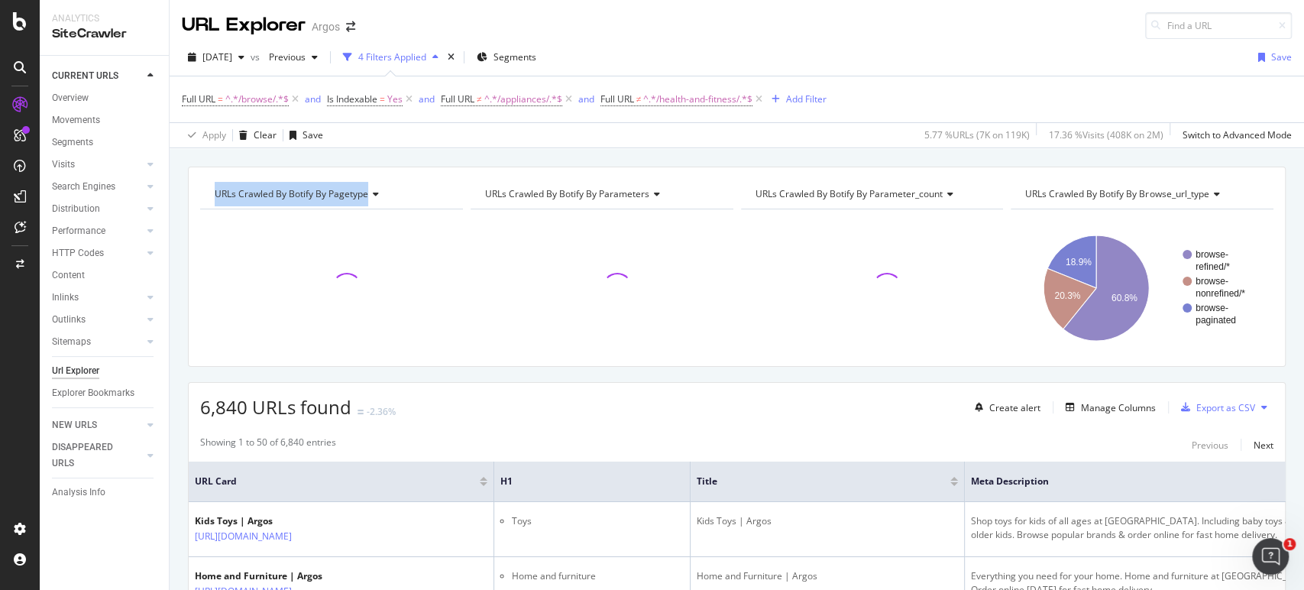
click at [435, 150] on div "URLs Crawled By Botify By pagetype Chart (by Value) Table Expand Export as CSV …" at bounding box center [737, 166] width 1135 height 37
click at [412, 151] on div "URLs Crawled By Botify By pagetype Chart (by Value) Table Expand Export as CSV …" at bounding box center [737, 166] width 1135 height 37
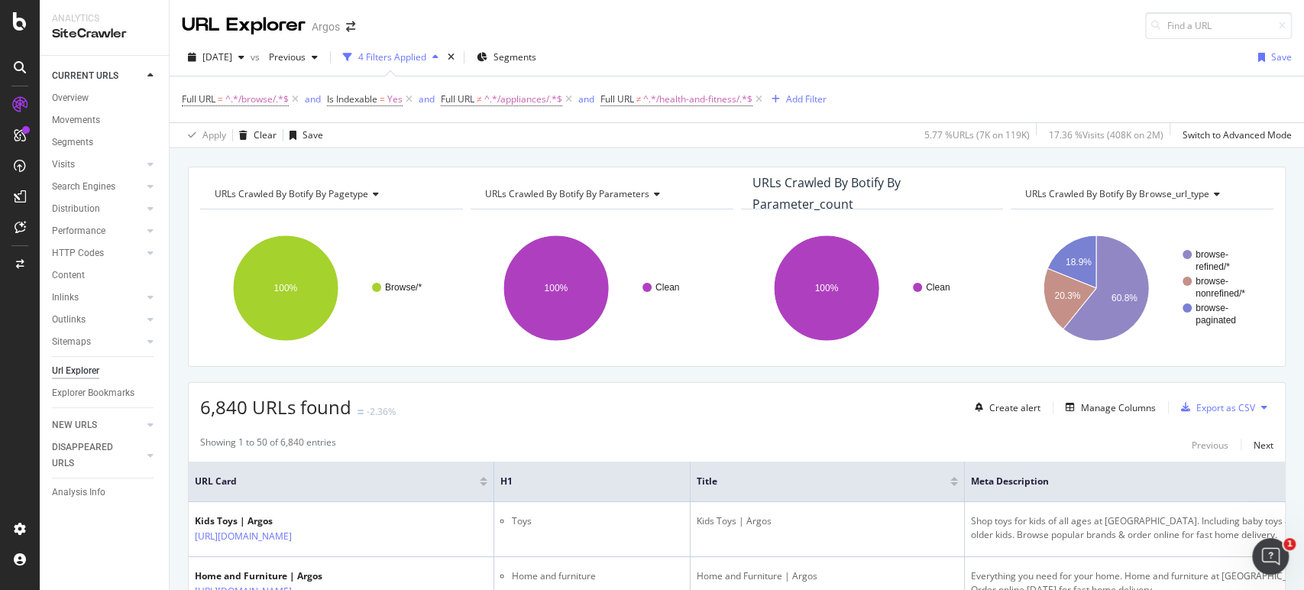
scroll to position [170, 0]
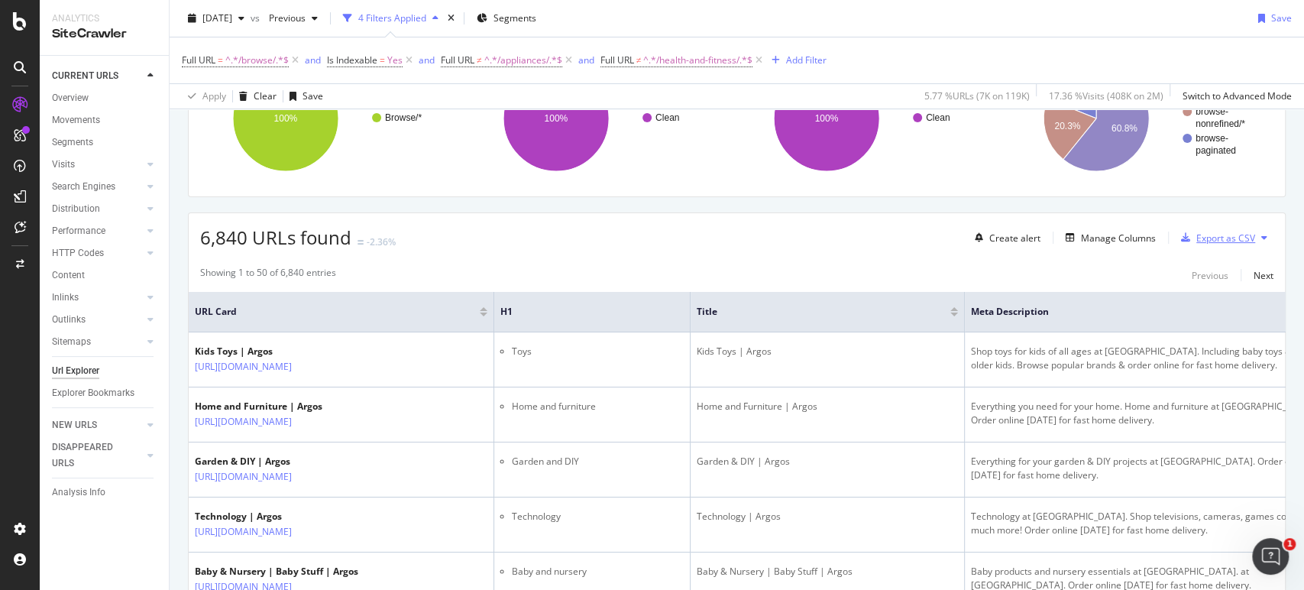
click at [1219, 232] on div "Export as CSV" at bounding box center [1226, 238] width 59 height 13
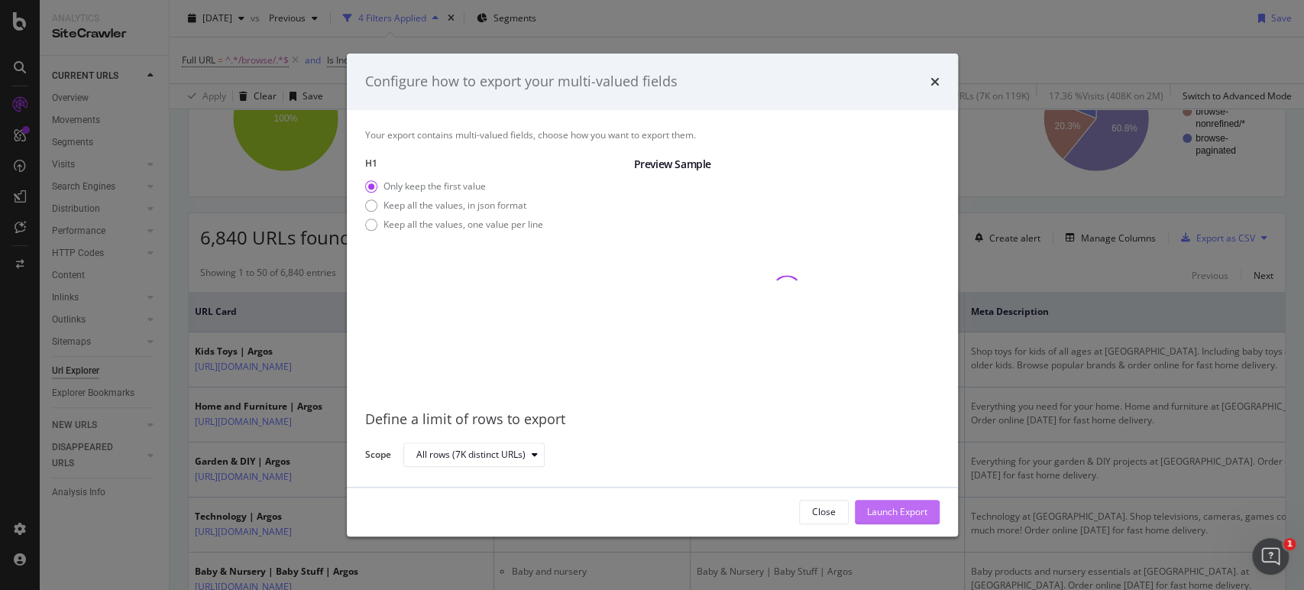
click at [900, 508] on div "Launch Export" at bounding box center [897, 511] width 60 height 13
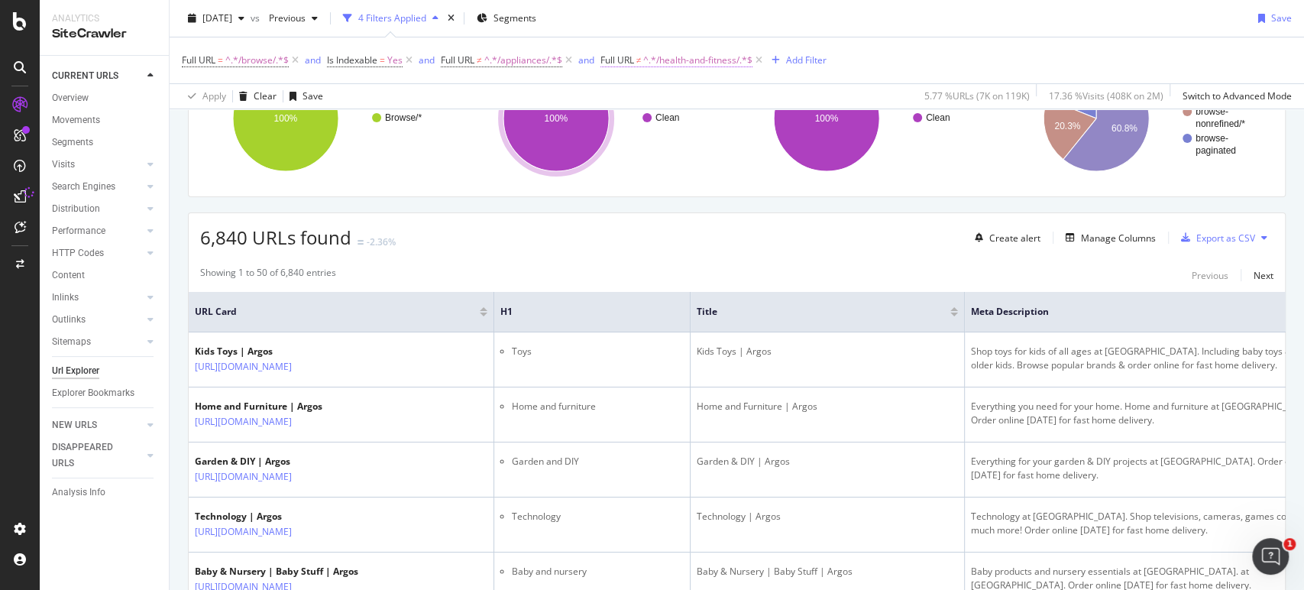
click at [704, 58] on span "^.*/health-and-fitness/.*$" at bounding box center [697, 60] width 109 height 21
click at [692, 115] on input "/health-and-fitness/" at bounding box center [689, 123] width 144 height 24
click at [704, 118] on input "/health-and-fitness/" at bounding box center [689, 123] width 144 height 24
type input "/health-and-beauty/"
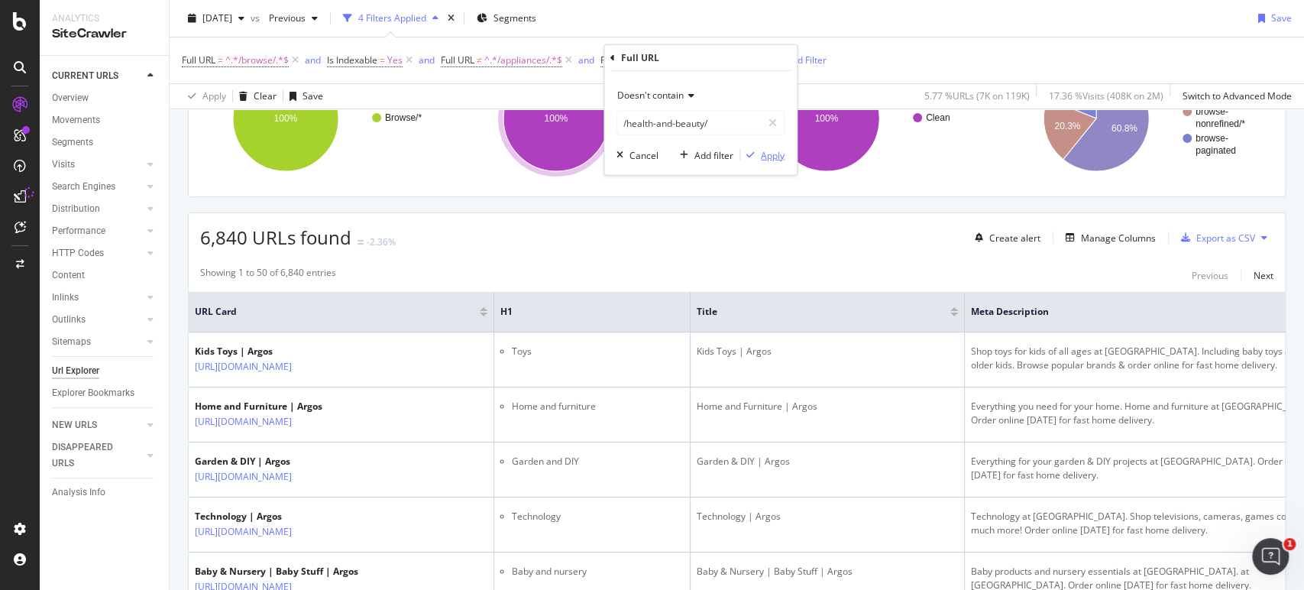
click at [776, 147] on button "Apply" at bounding box center [762, 154] width 44 height 15
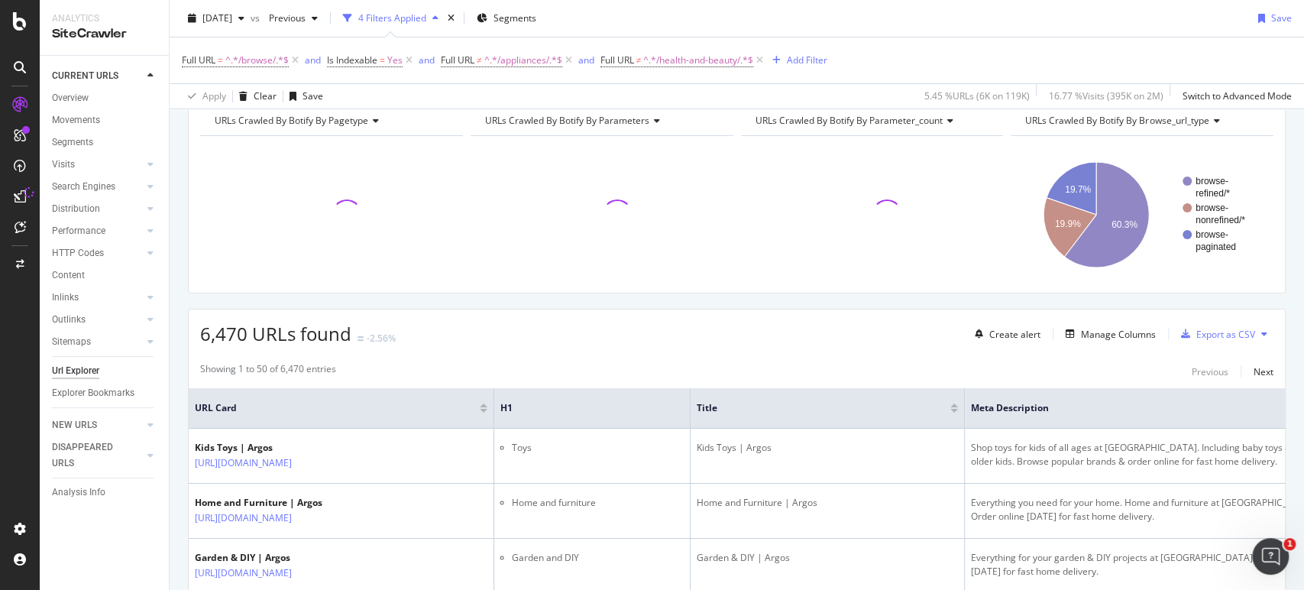
scroll to position [170, 0]
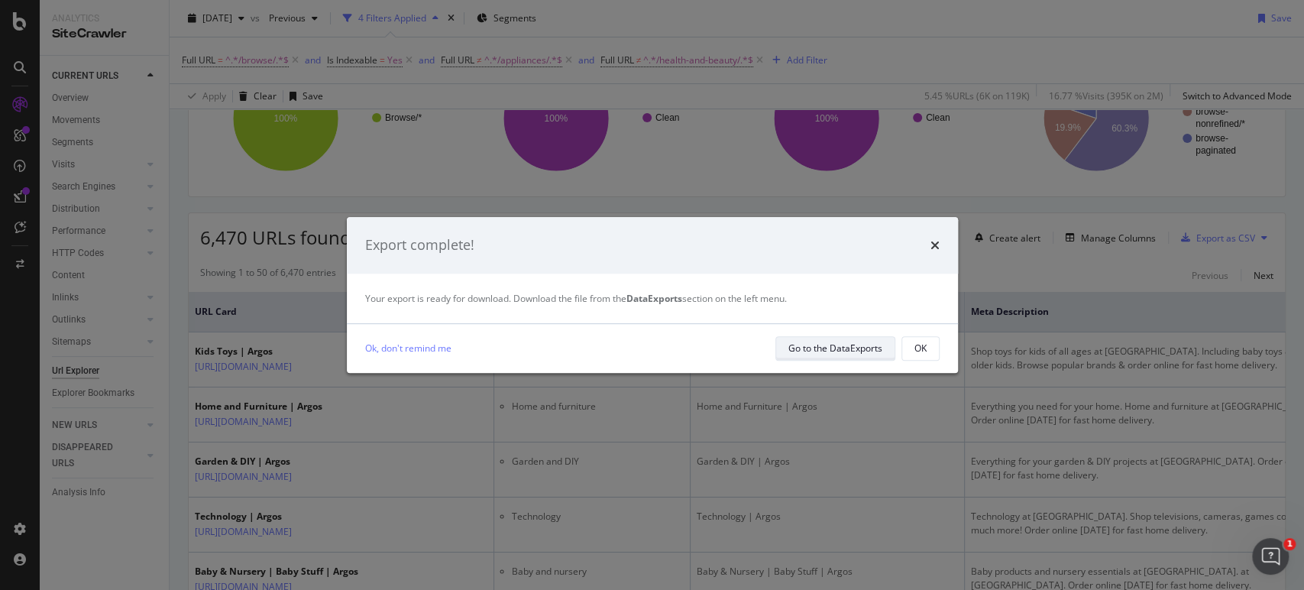
click at [834, 344] on div "Go to the DataExports" at bounding box center [836, 348] width 94 height 13
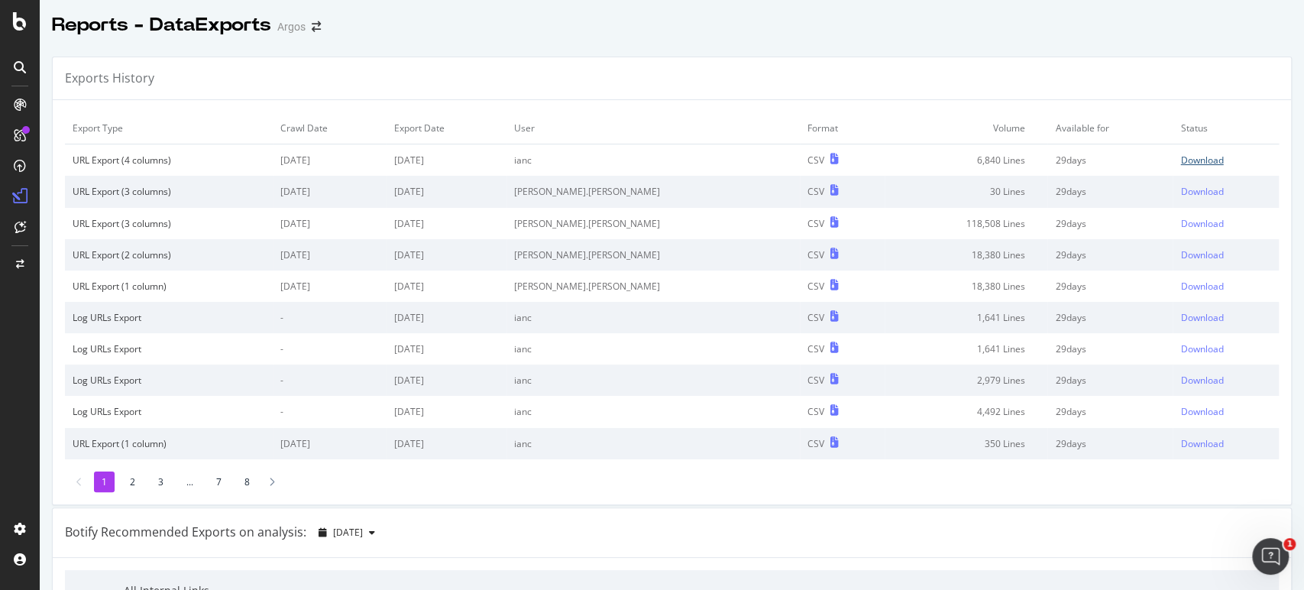
click at [1181, 160] on div "Download" at bounding box center [1202, 160] width 43 height 13
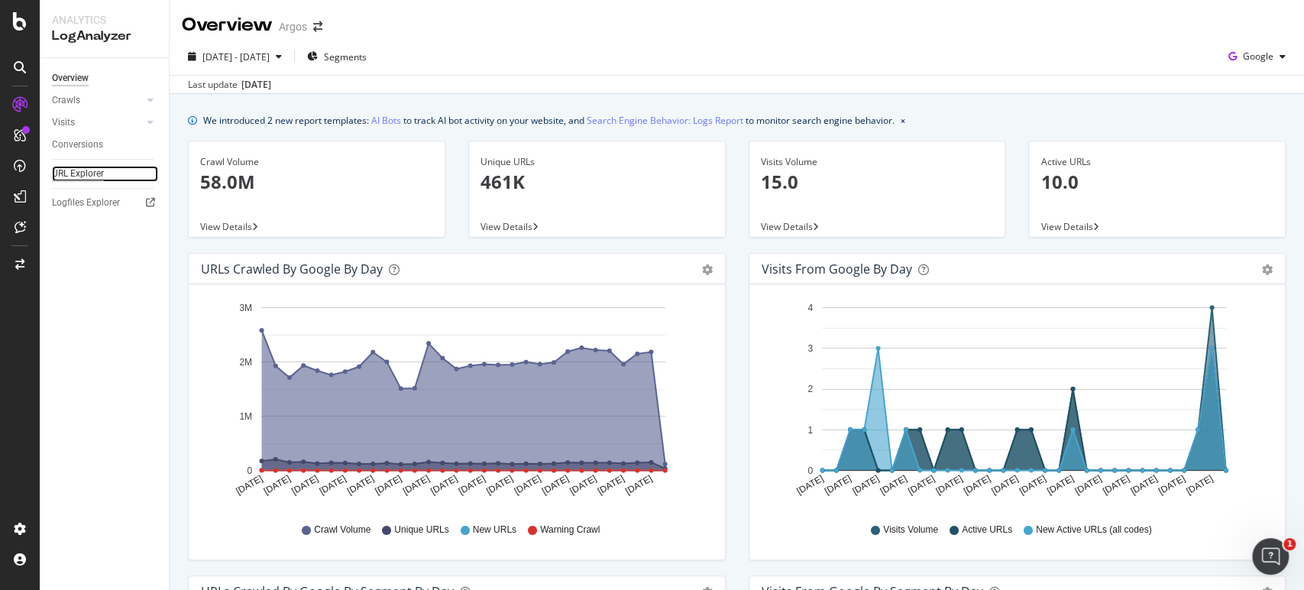
click at [62, 172] on div "URL Explorer" at bounding box center [78, 174] width 52 height 16
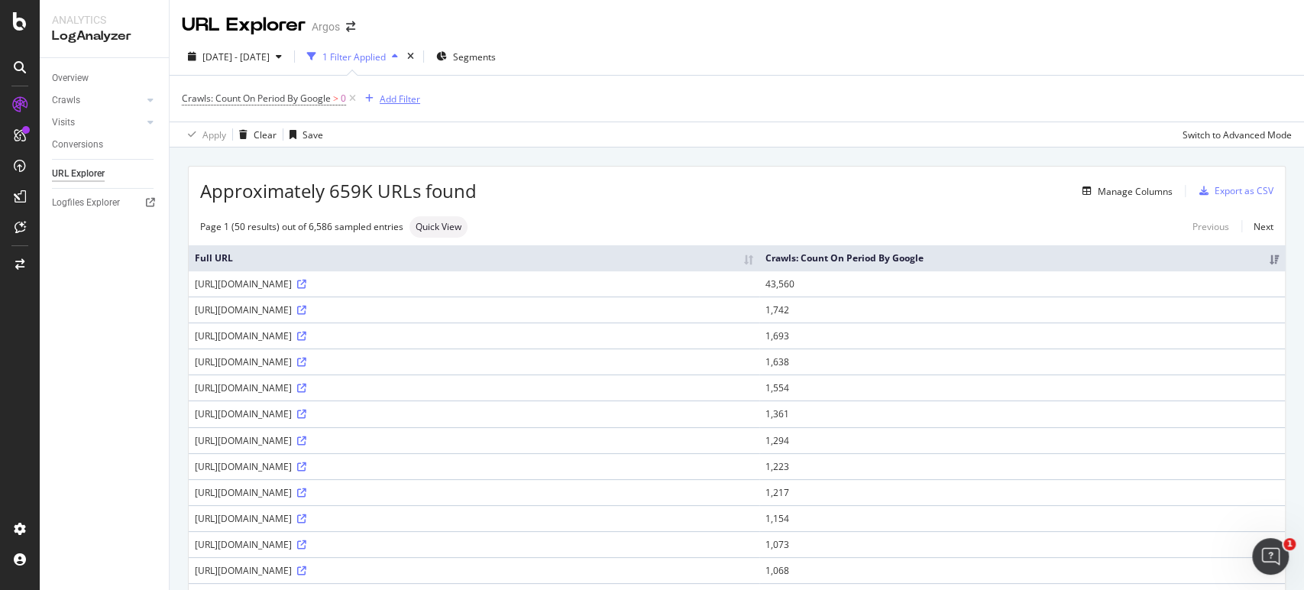
click at [414, 96] on div "Add Filter" at bounding box center [400, 98] width 41 height 13
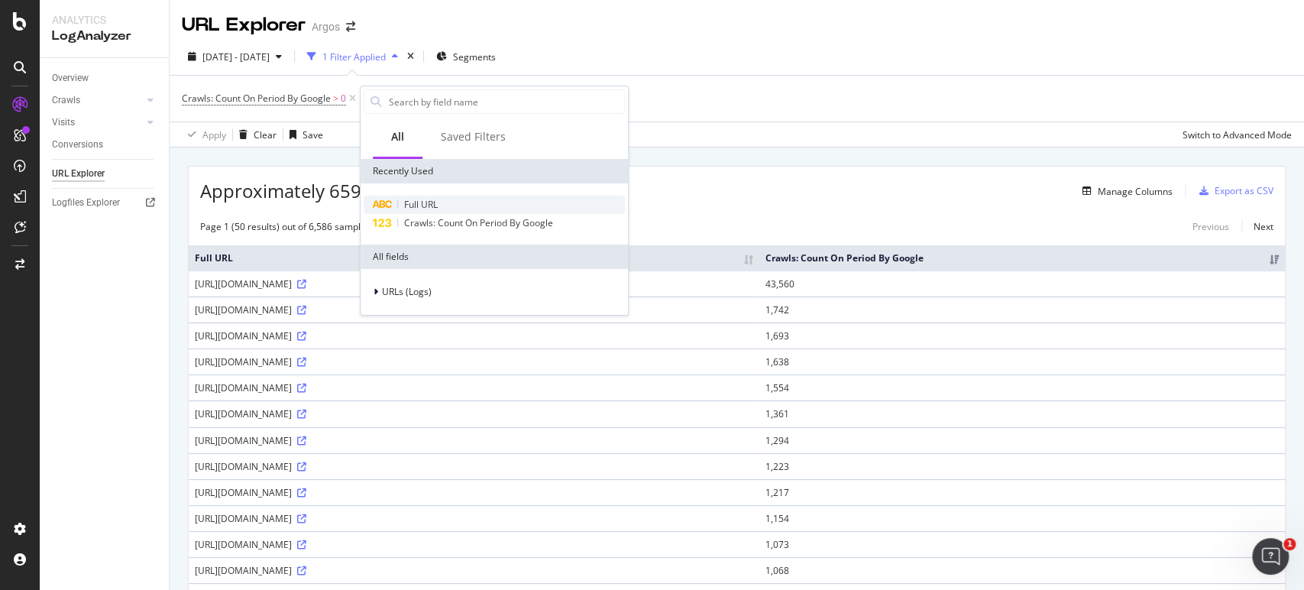
click at [410, 200] on span "Full URL" at bounding box center [421, 204] width 34 height 13
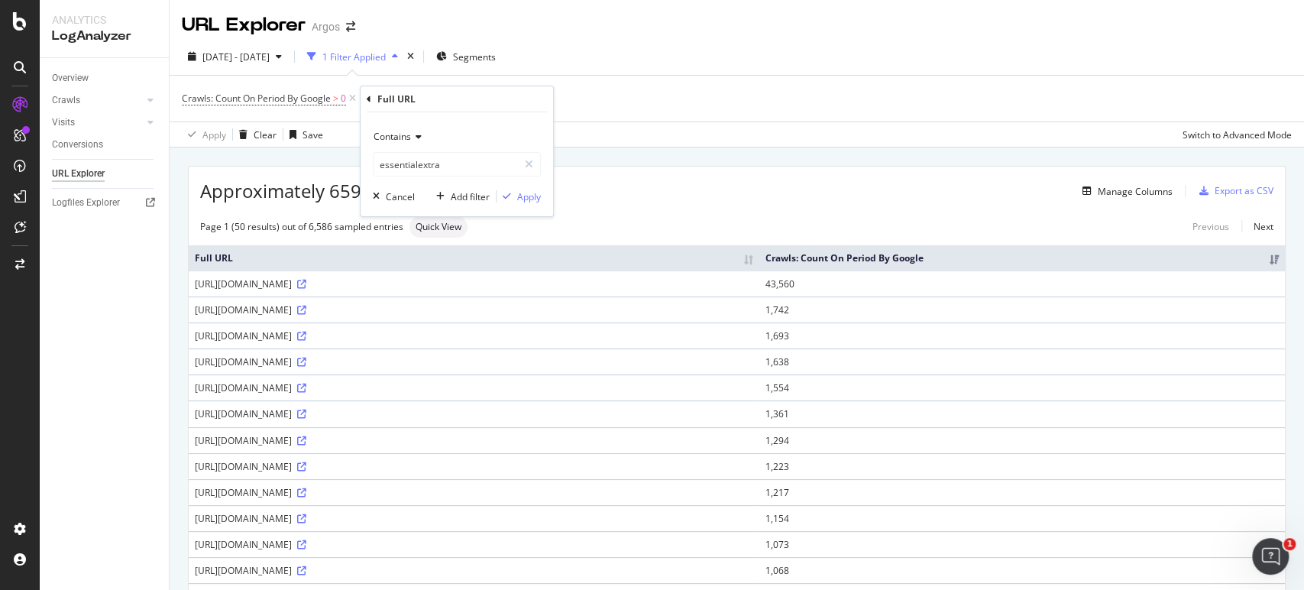
click at [417, 139] on icon at bounding box center [416, 136] width 11 height 9
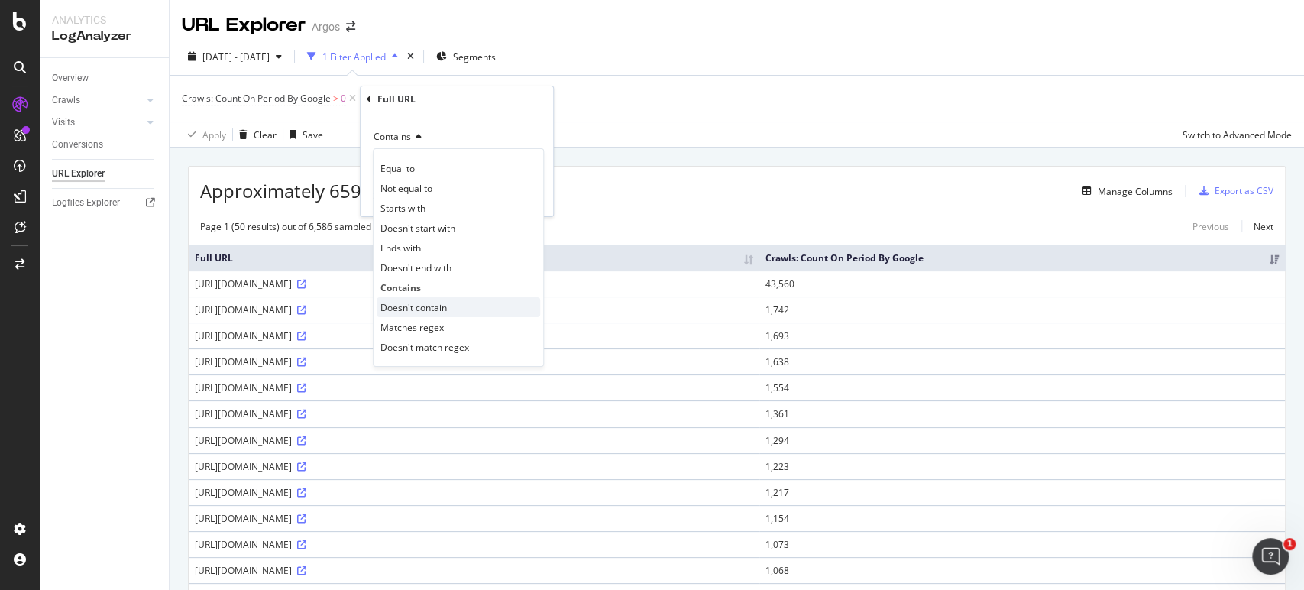
click at [423, 306] on span "Doesn't contain" at bounding box center [414, 307] width 66 height 13
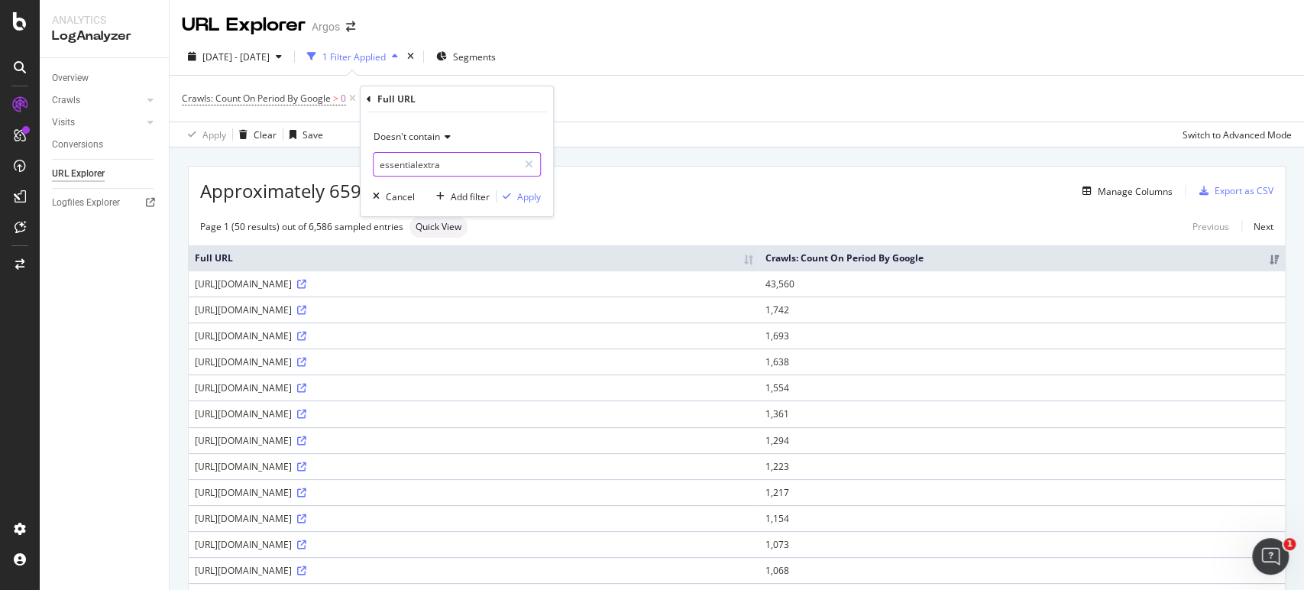
click at [407, 164] on input "essentialextra" at bounding box center [446, 164] width 144 height 24
type input "/browse/"
click at [404, 141] on span "Doesn't contain" at bounding box center [407, 136] width 66 height 13
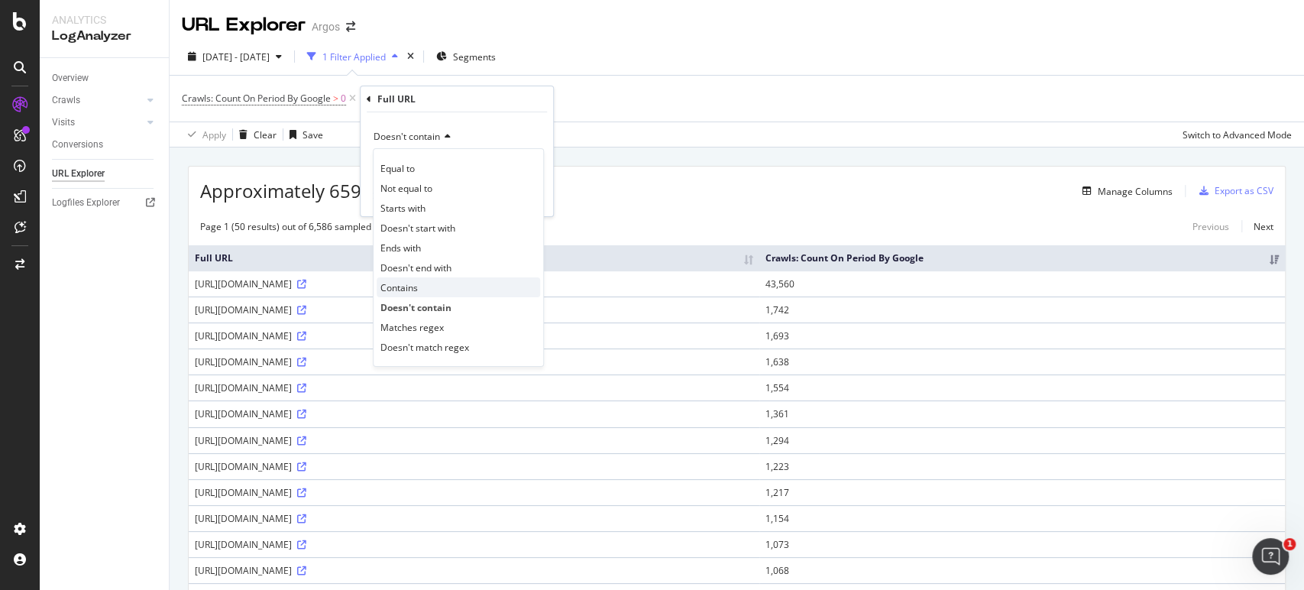
click at [424, 293] on div "Contains" at bounding box center [459, 287] width 164 height 20
click at [424, 292] on td "https://www.argos.co.uk/stores/assets/static/index-DweFISf_.js" at bounding box center [474, 284] width 571 height 26
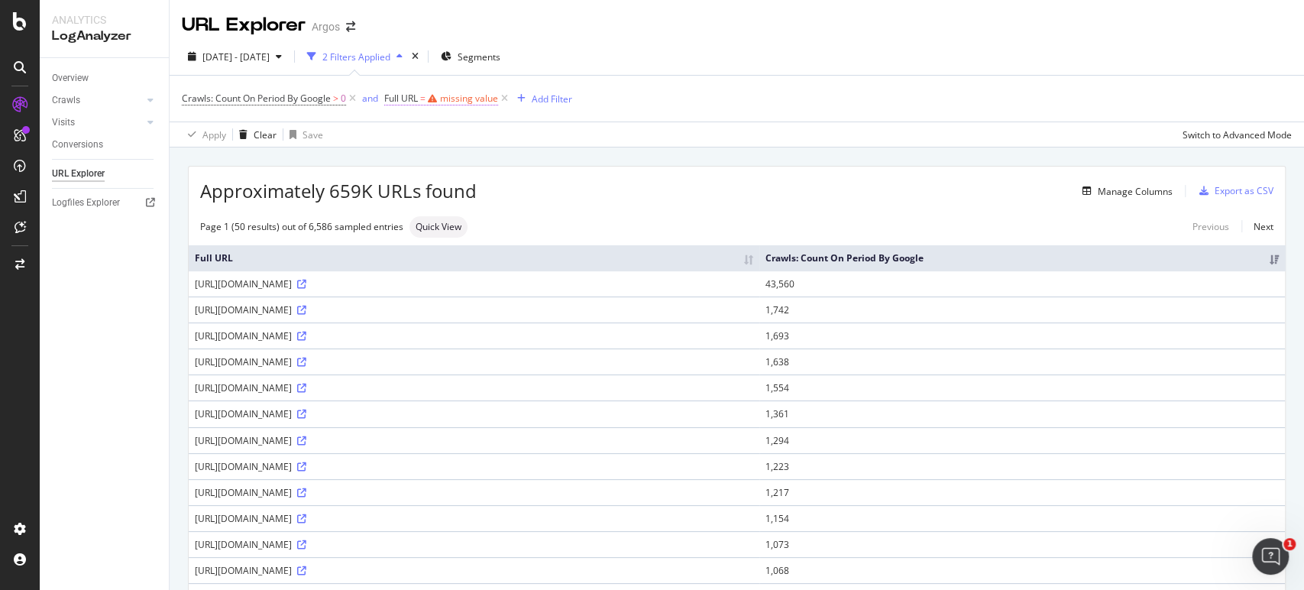
click at [455, 97] on div "missing value" at bounding box center [469, 98] width 58 height 13
click at [459, 157] on input "text" at bounding box center [482, 162] width 167 height 24
type input "/browse/"
click at [538, 199] on div "Apply" at bounding box center [544, 194] width 44 height 14
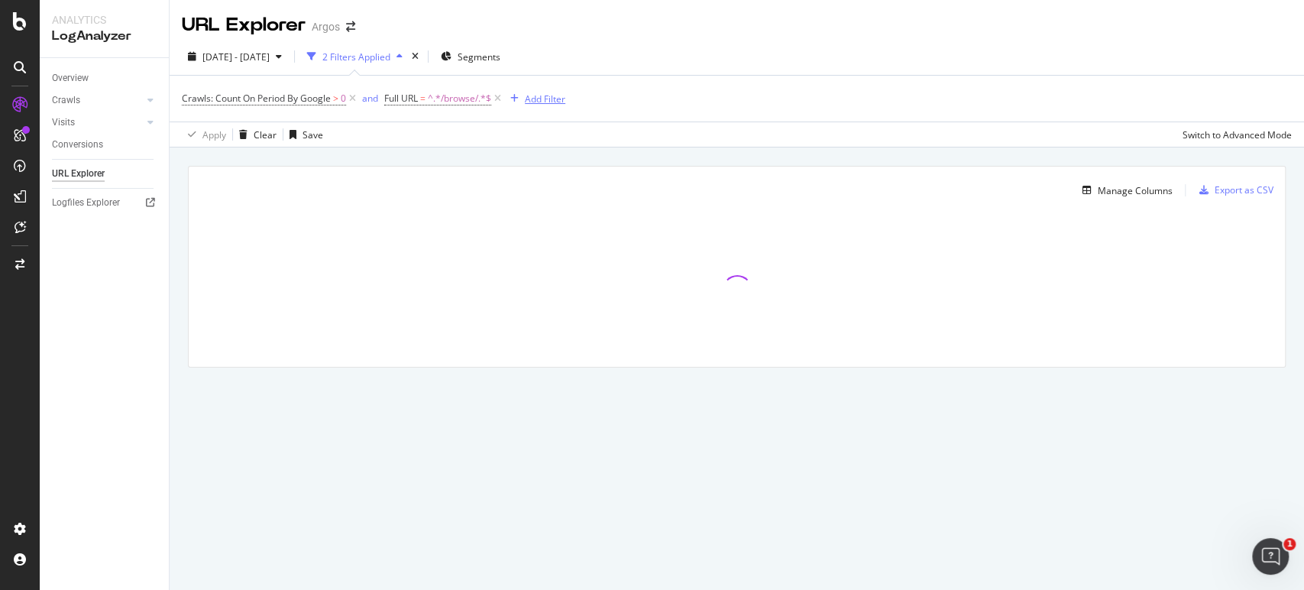
click at [523, 96] on div "button" at bounding box center [514, 98] width 21 height 9
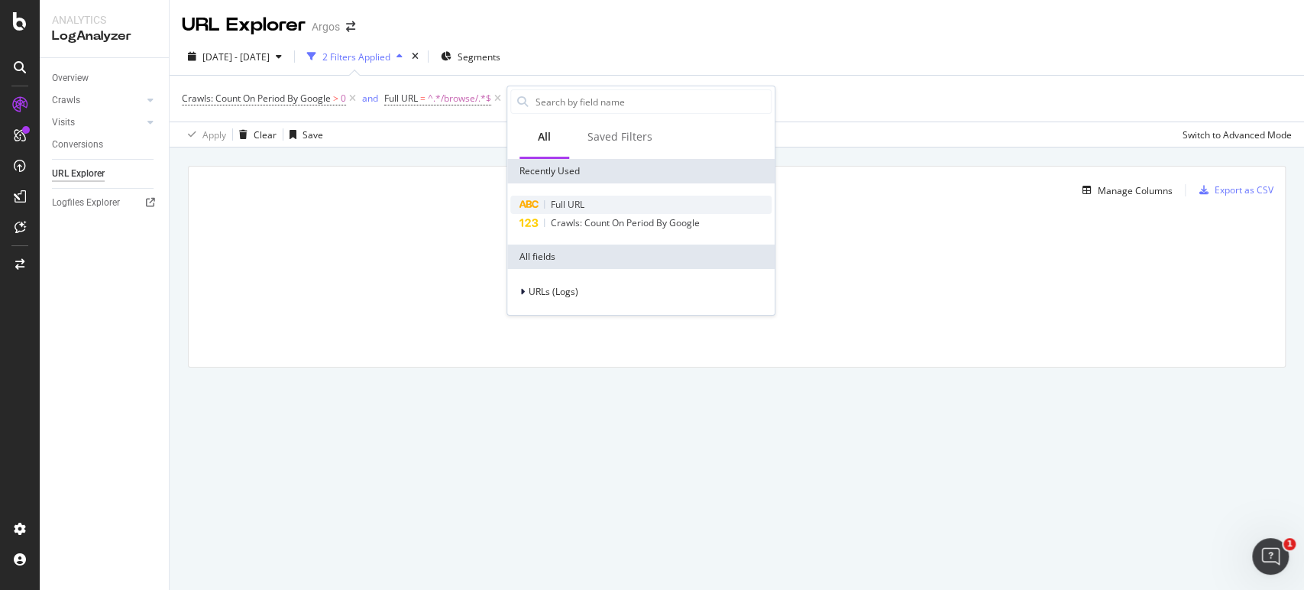
click at [567, 200] on span "Full URL" at bounding box center [568, 204] width 34 height 13
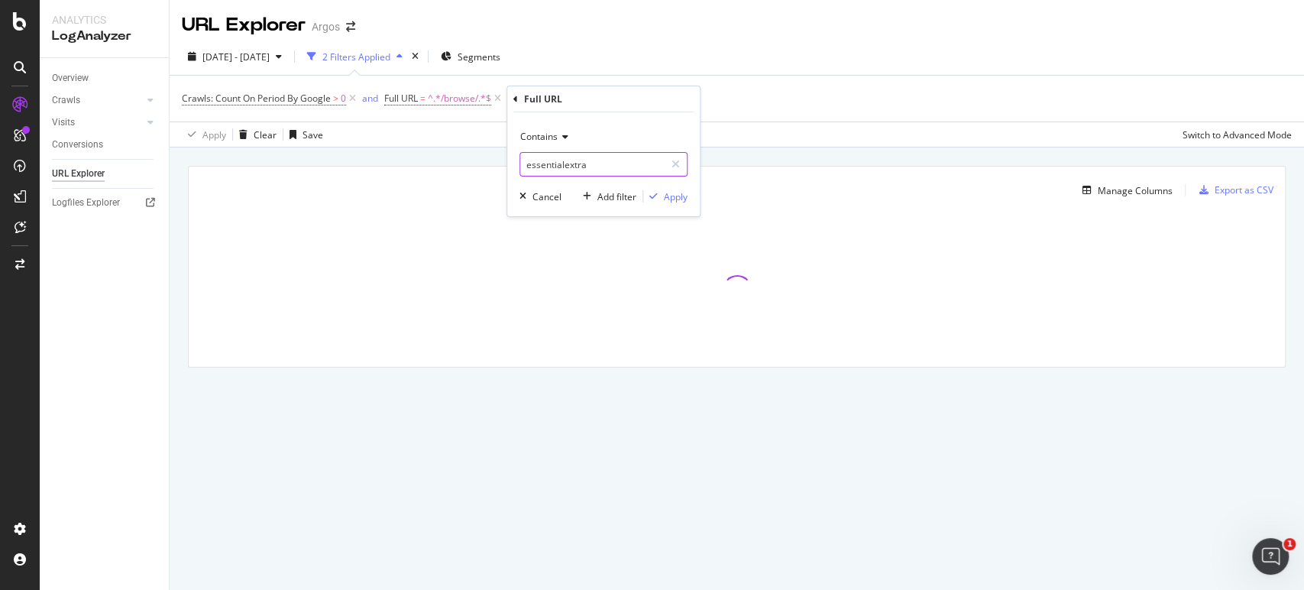
click at [550, 164] on input "essentialextra" at bounding box center [592, 164] width 144 height 24
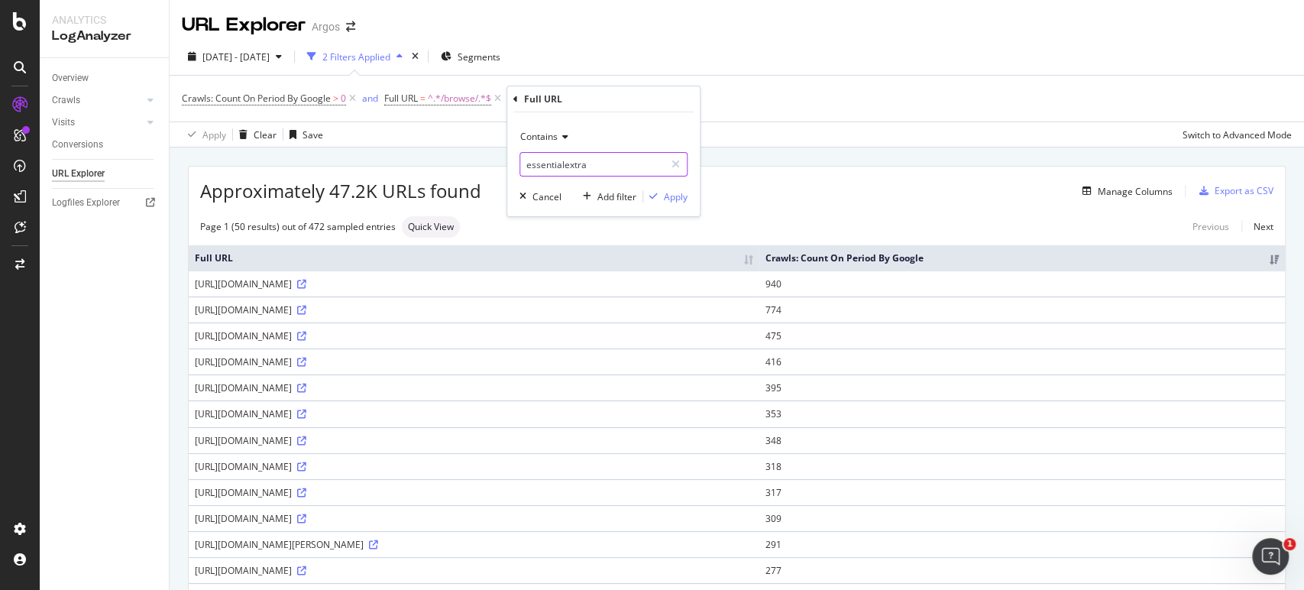
type input "/"
type input "="
click at [559, 134] on icon at bounding box center [563, 136] width 11 height 9
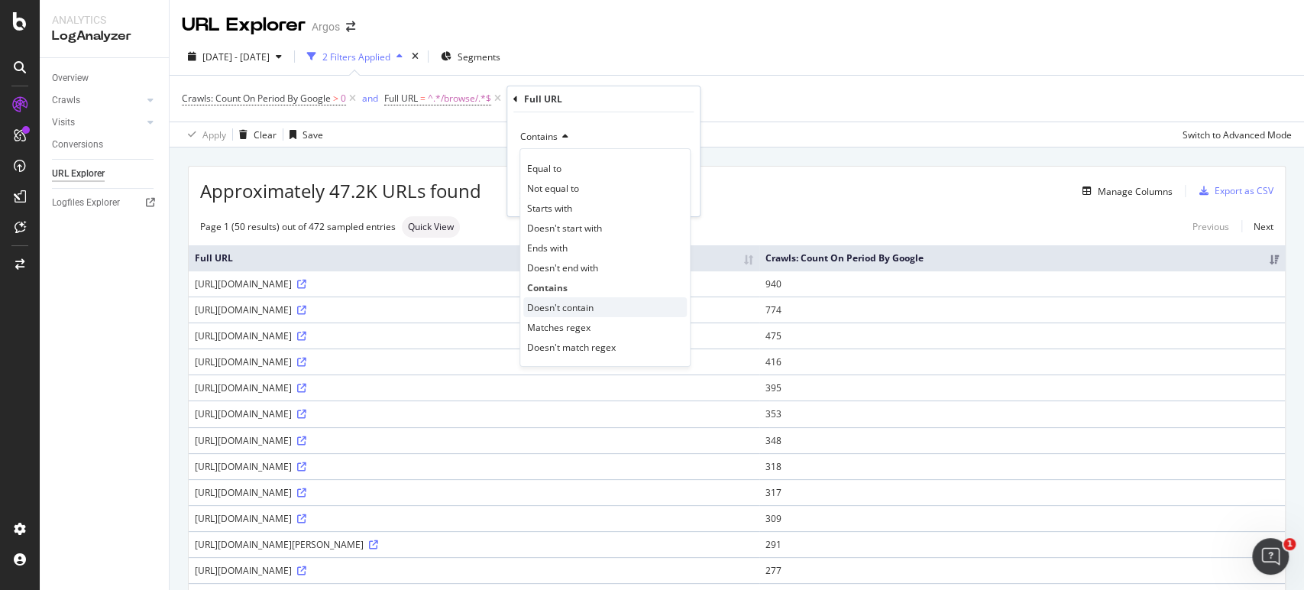
click at [588, 297] on div "Doesn't contain" at bounding box center [605, 307] width 164 height 20
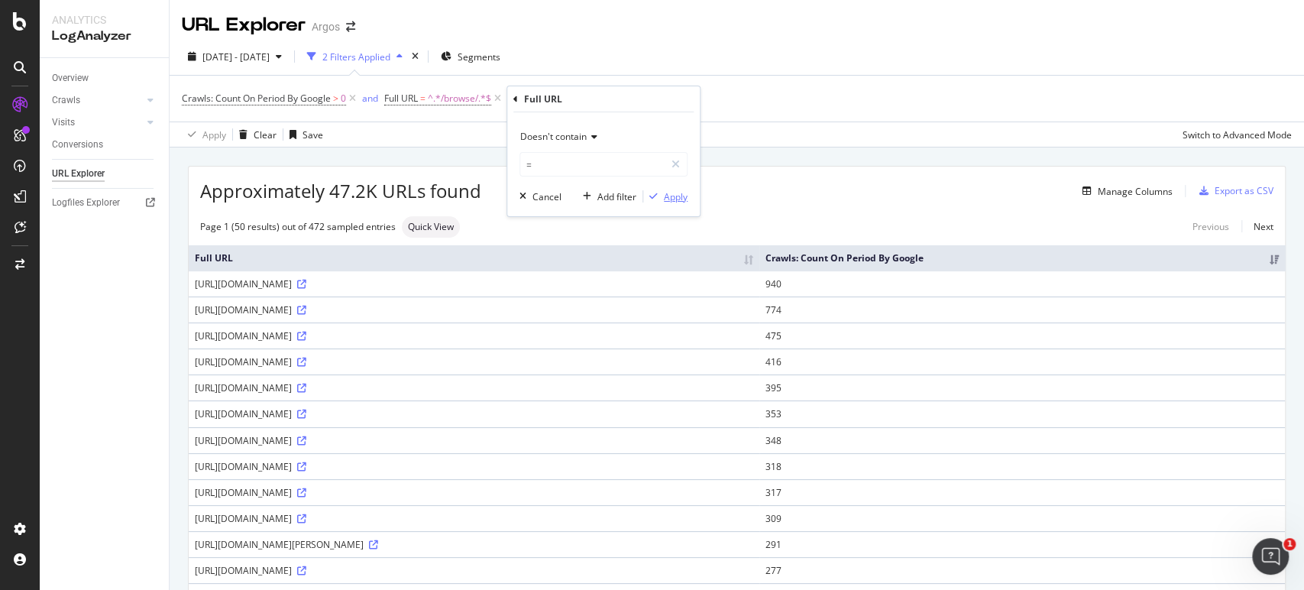
click at [674, 200] on div "Apply" at bounding box center [676, 196] width 24 height 13
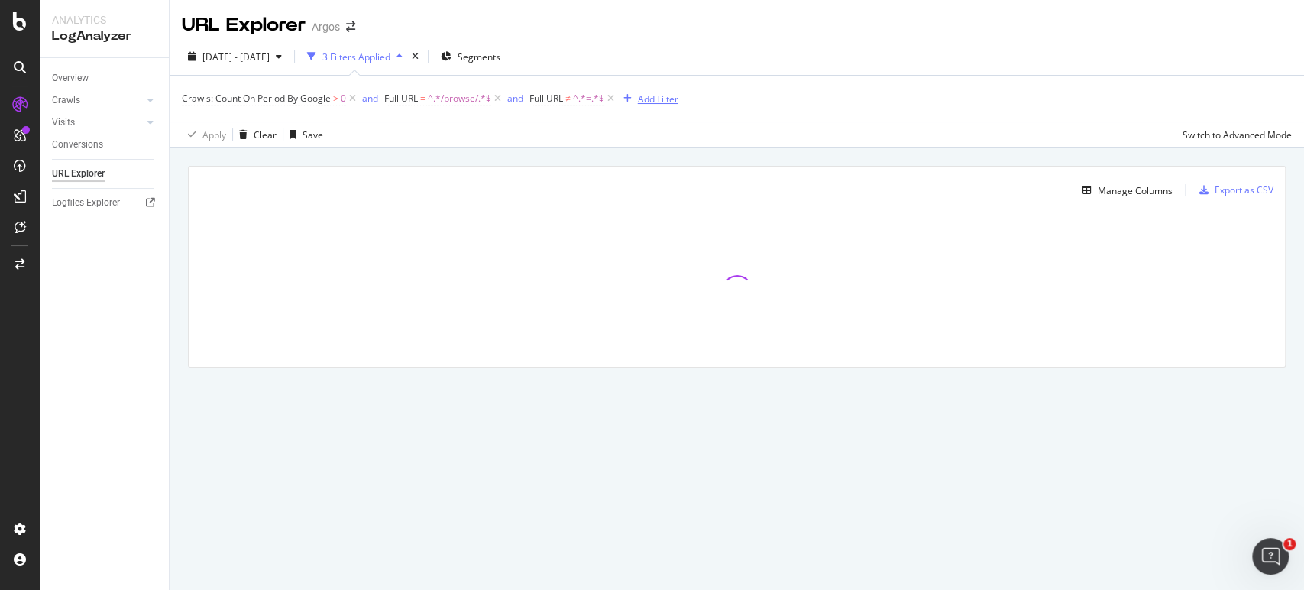
click at [657, 102] on div "Add Filter" at bounding box center [658, 98] width 41 height 13
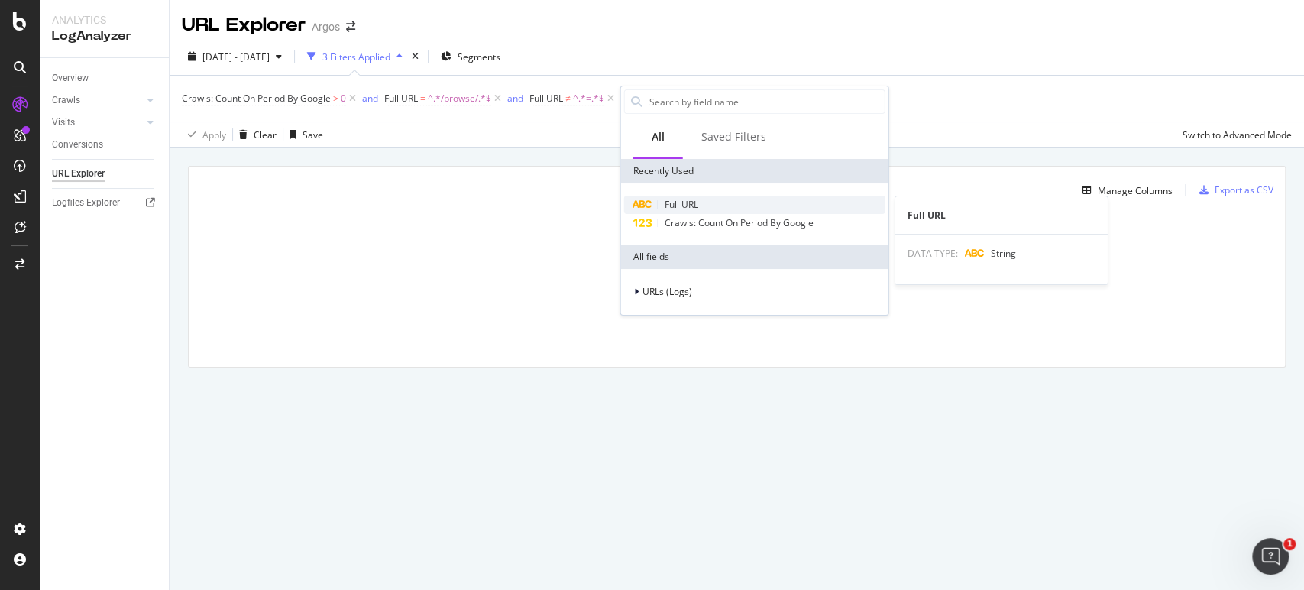
click at [662, 207] on div "Full URL" at bounding box center [754, 205] width 261 height 18
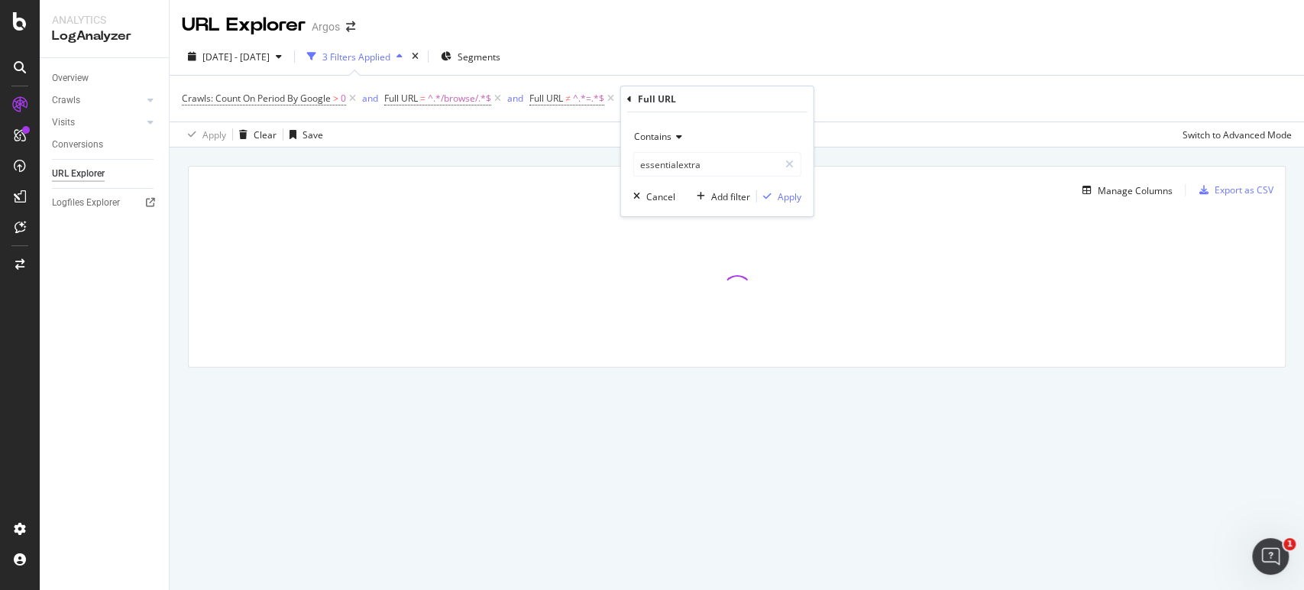
click at [656, 142] on span "Contains" at bounding box center [652, 136] width 37 height 13
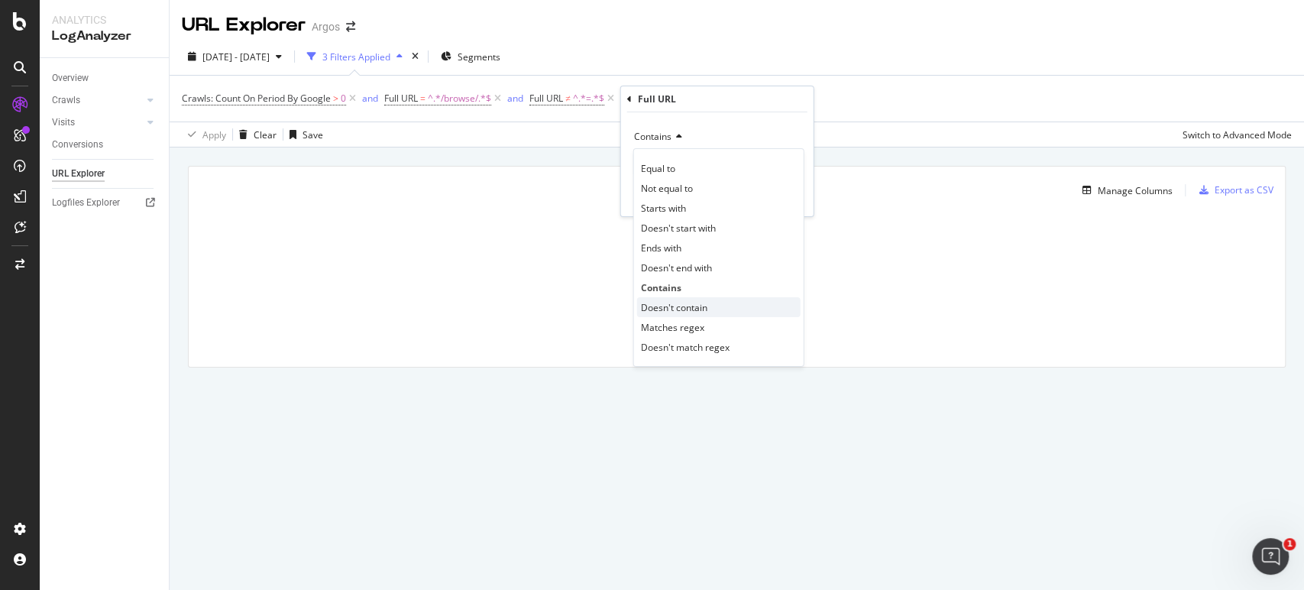
click at [709, 301] on div "Doesn't contain" at bounding box center [719, 307] width 164 height 20
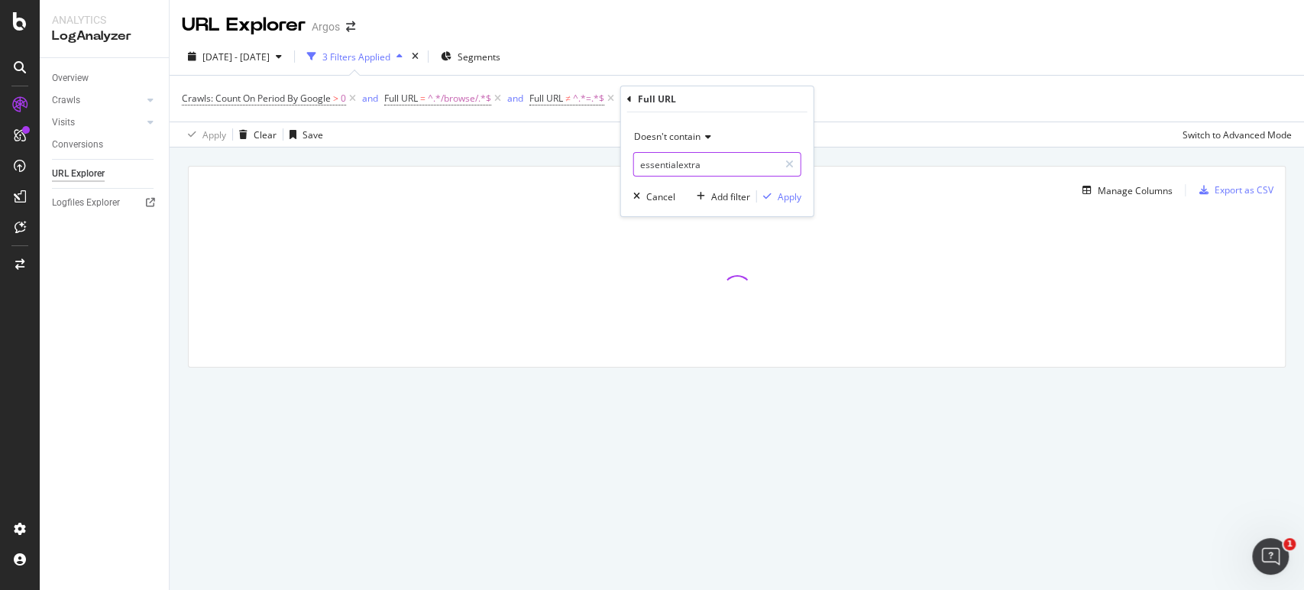
click at [666, 160] on input "essentialextra" at bounding box center [706, 164] width 144 height 24
type input "/appliances/"
click at [771, 194] on div "button" at bounding box center [767, 196] width 21 height 9
click at [815, 105] on div "Add Filter" at bounding box center [806, 98] width 61 height 17
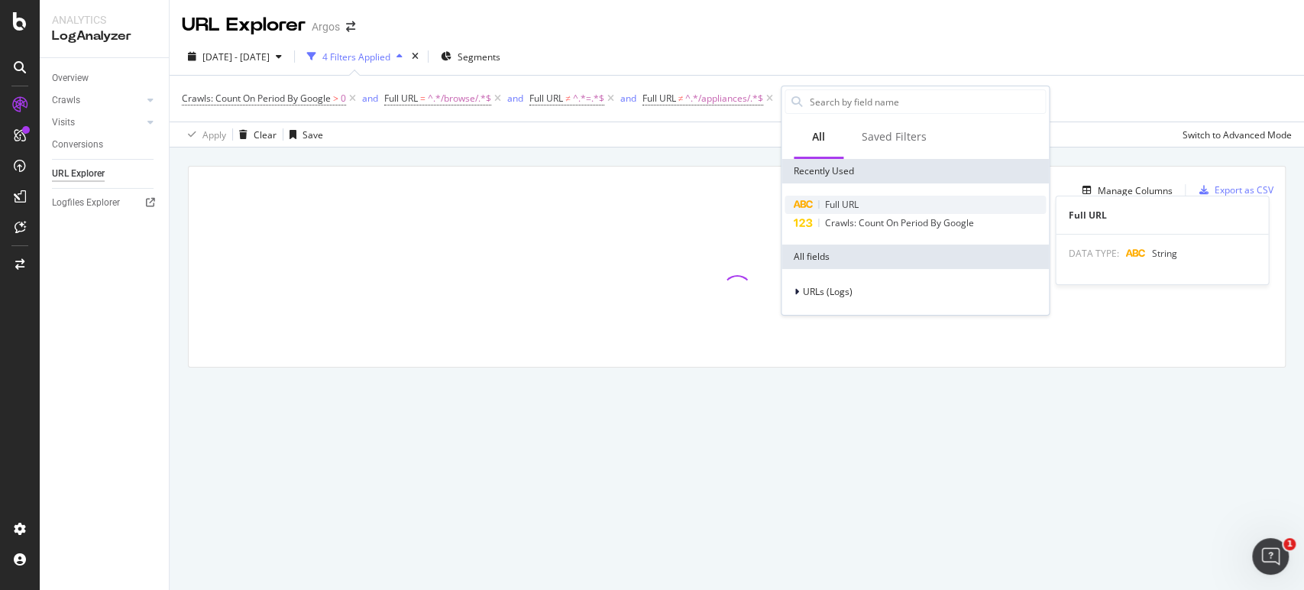
click at [840, 207] on span "Full URL" at bounding box center [842, 204] width 34 height 13
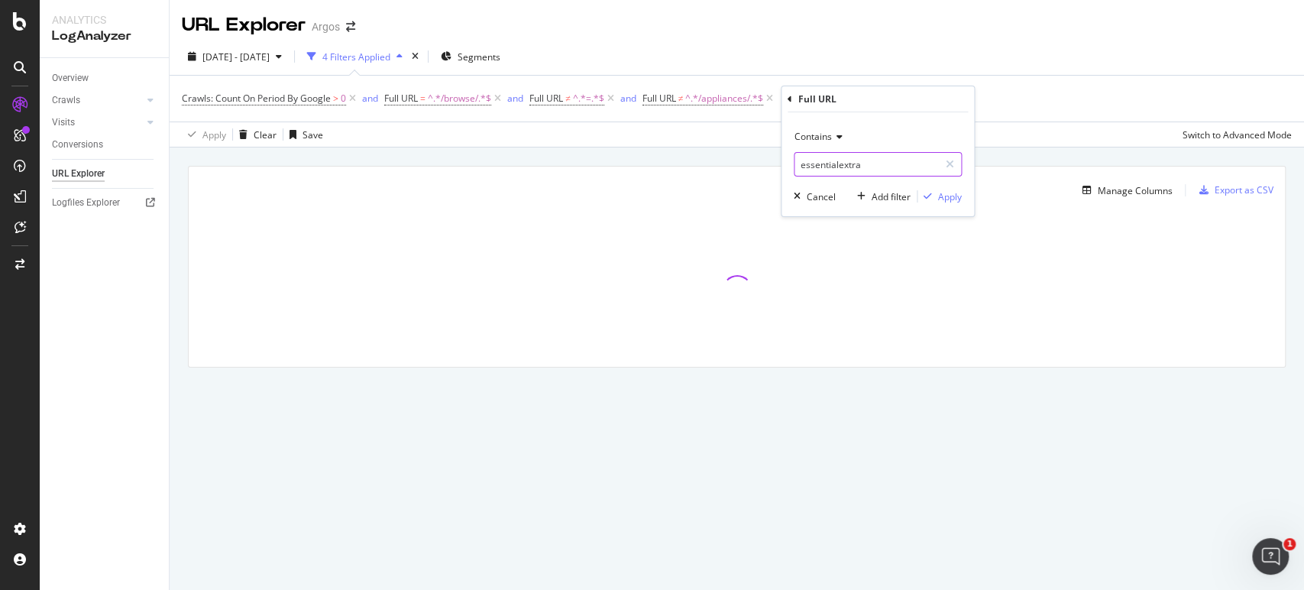
click at [838, 163] on input "essentialextra" at bounding box center [867, 164] width 144 height 24
click at [831, 141] on span "Contains" at bounding box center [813, 136] width 37 height 13
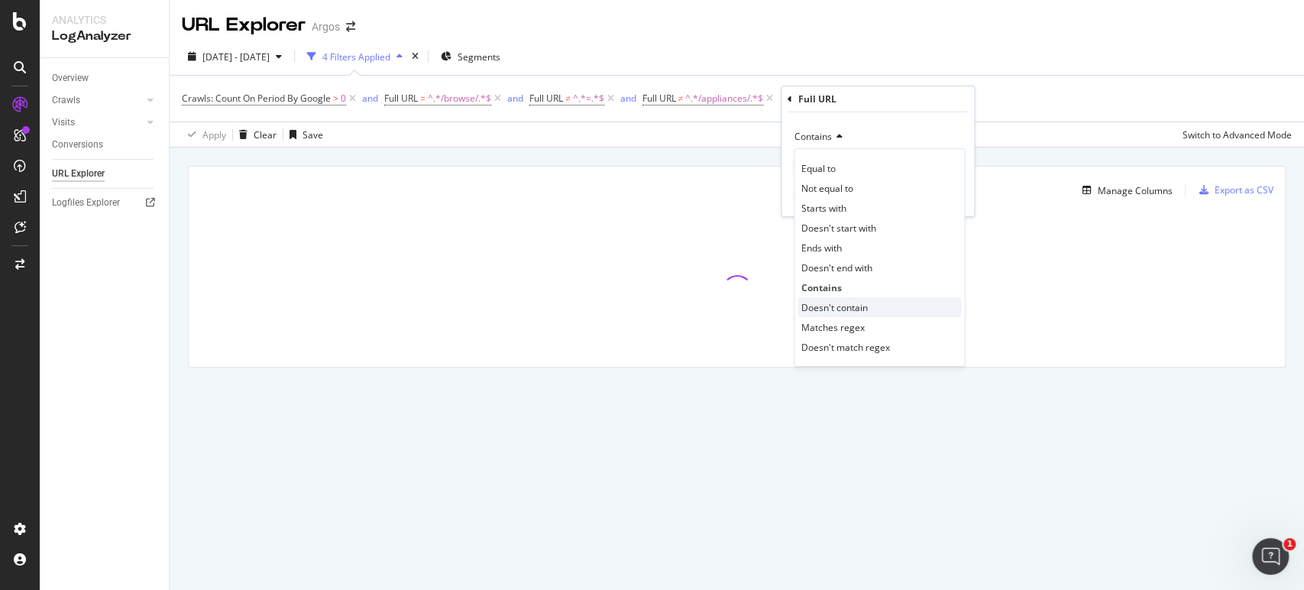
click at [844, 310] on span "Doesn't contain" at bounding box center [835, 307] width 66 height 13
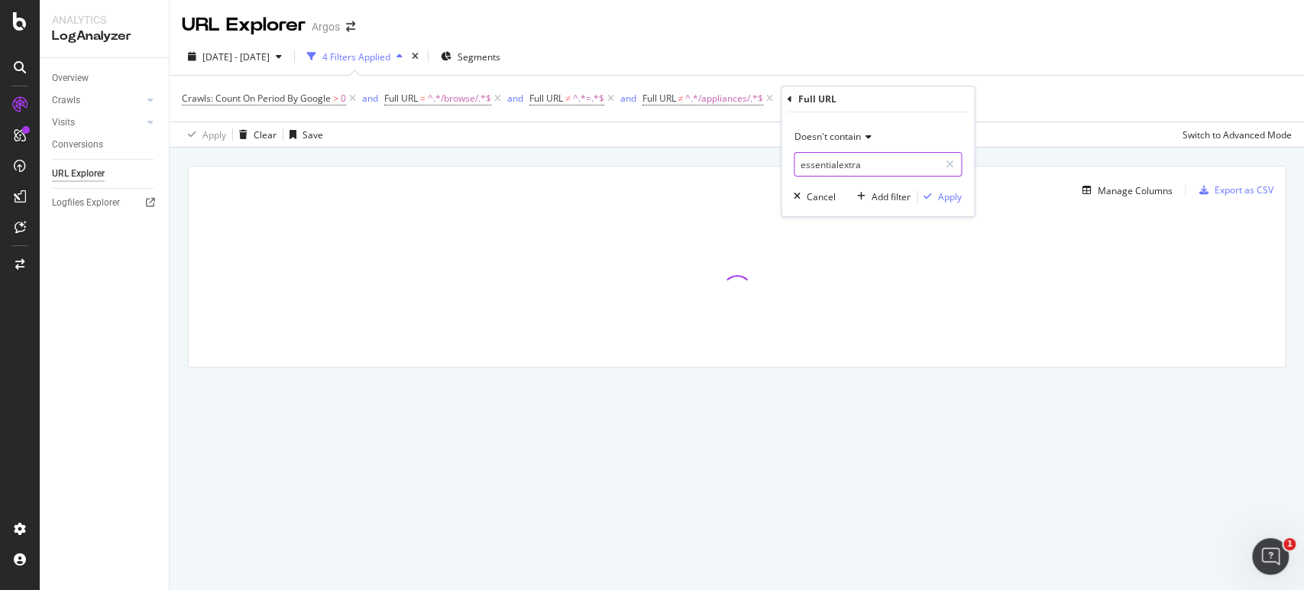
click at [838, 166] on input "essentialextra" at bounding box center [867, 164] width 144 height 24
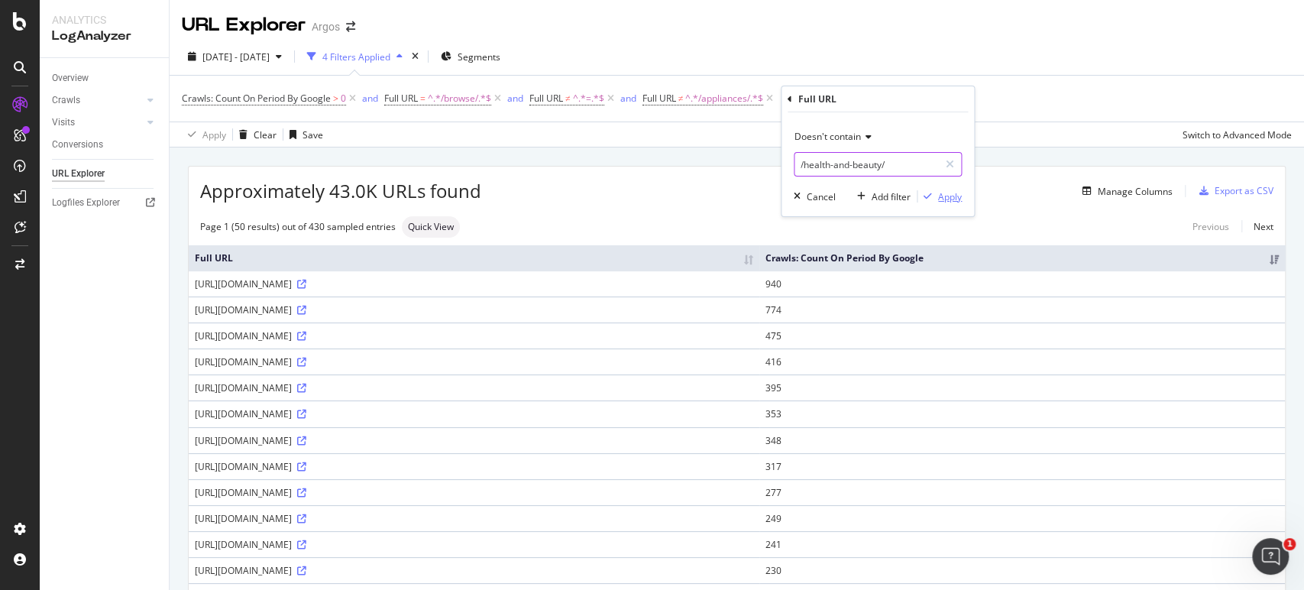
type input "/health-and-beauty/"
click at [927, 197] on icon "button" at bounding box center [928, 196] width 8 height 9
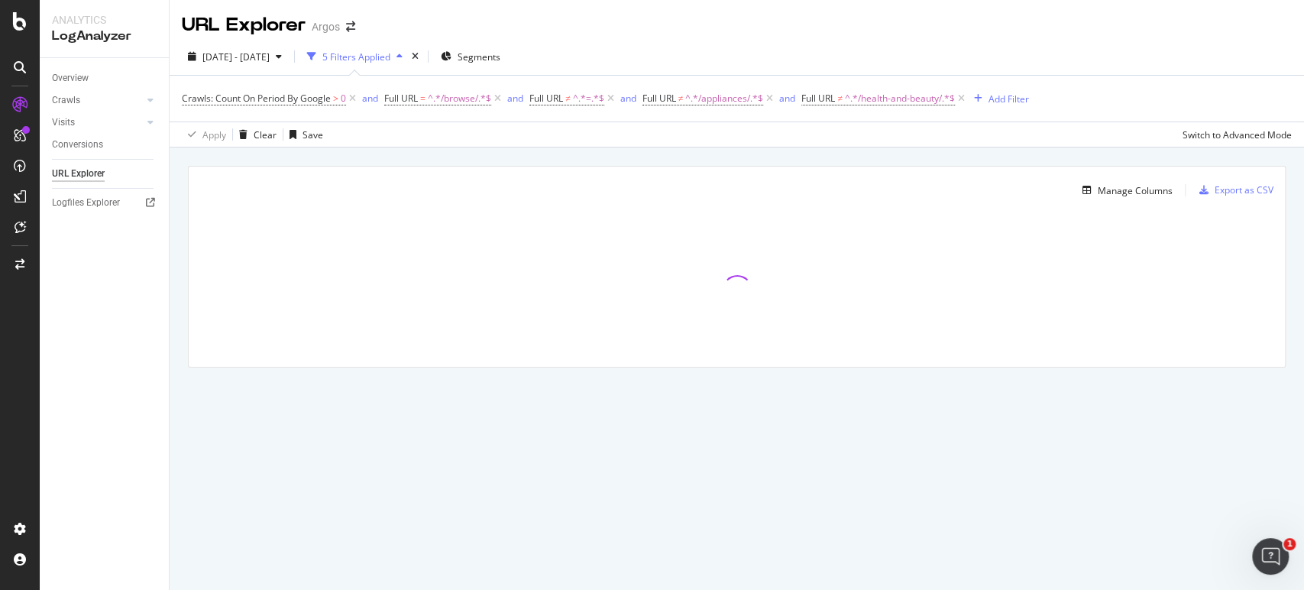
click at [1022, 109] on div "Crawls: Count On Period By Google > 0 and Full URL = ^.*/browse/.*$ and Full UR…" at bounding box center [737, 99] width 1110 height 46
click at [1025, 99] on div "Add Filter" at bounding box center [1009, 98] width 41 height 13
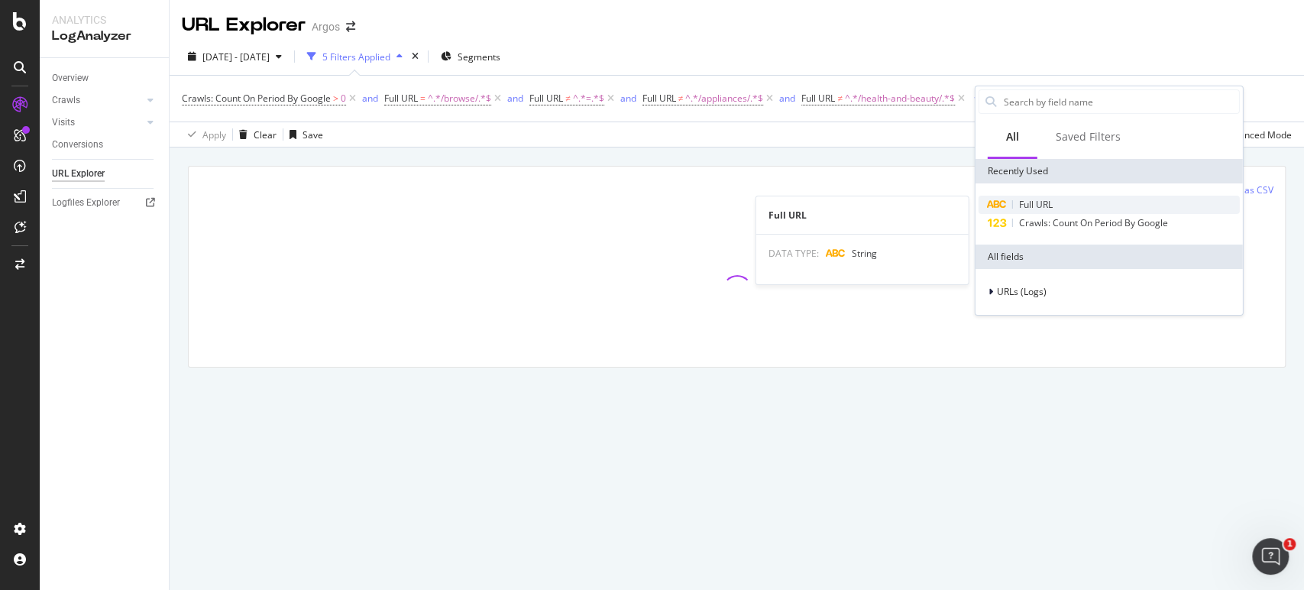
click at [1022, 203] on span "Full URL" at bounding box center [1036, 204] width 34 height 13
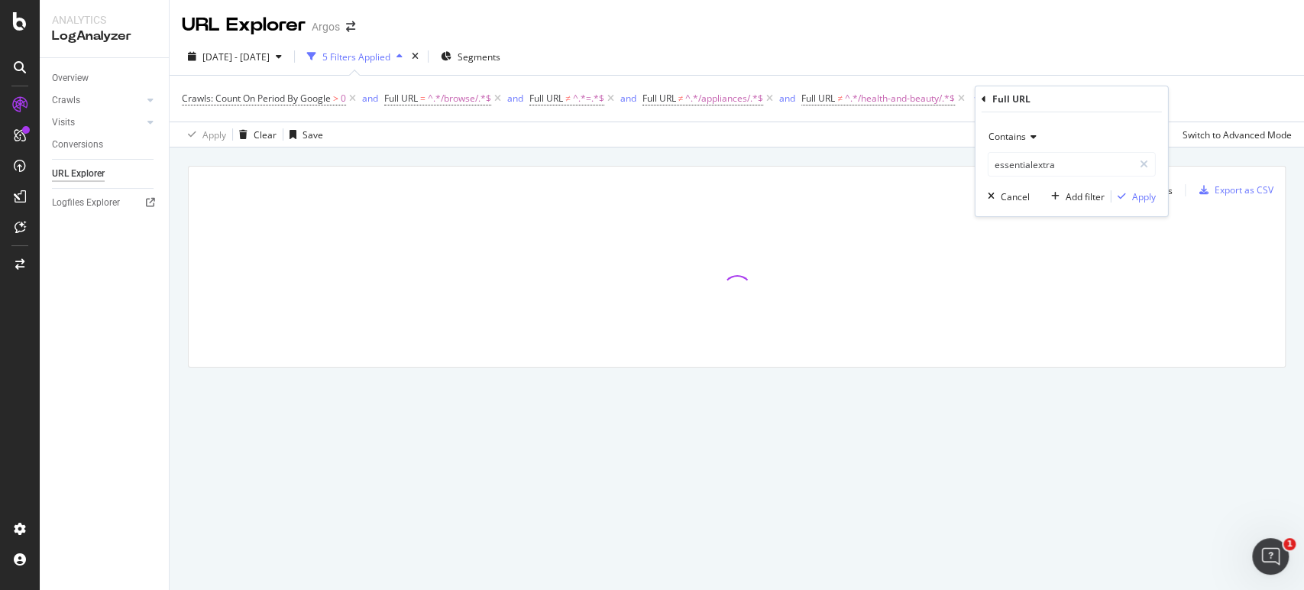
click at [1026, 142] on div "Contains" at bounding box center [1072, 137] width 168 height 24
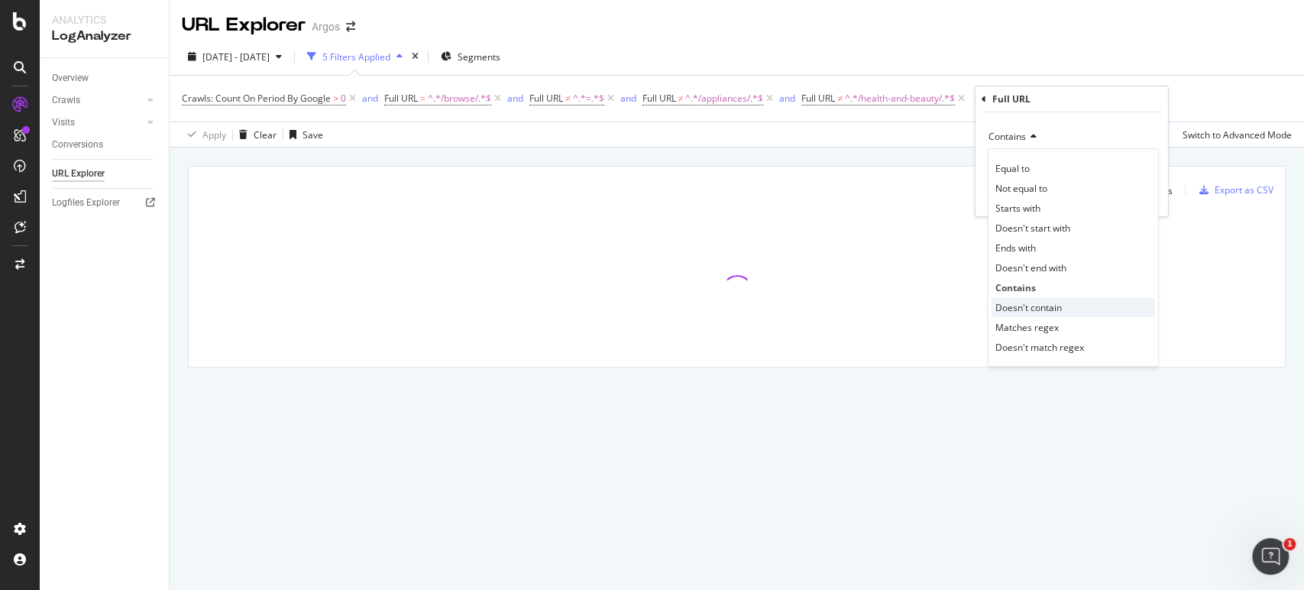
click at [1034, 301] on span "Doesn't contain" at bounding box center [1029, 307] width 66 height 13
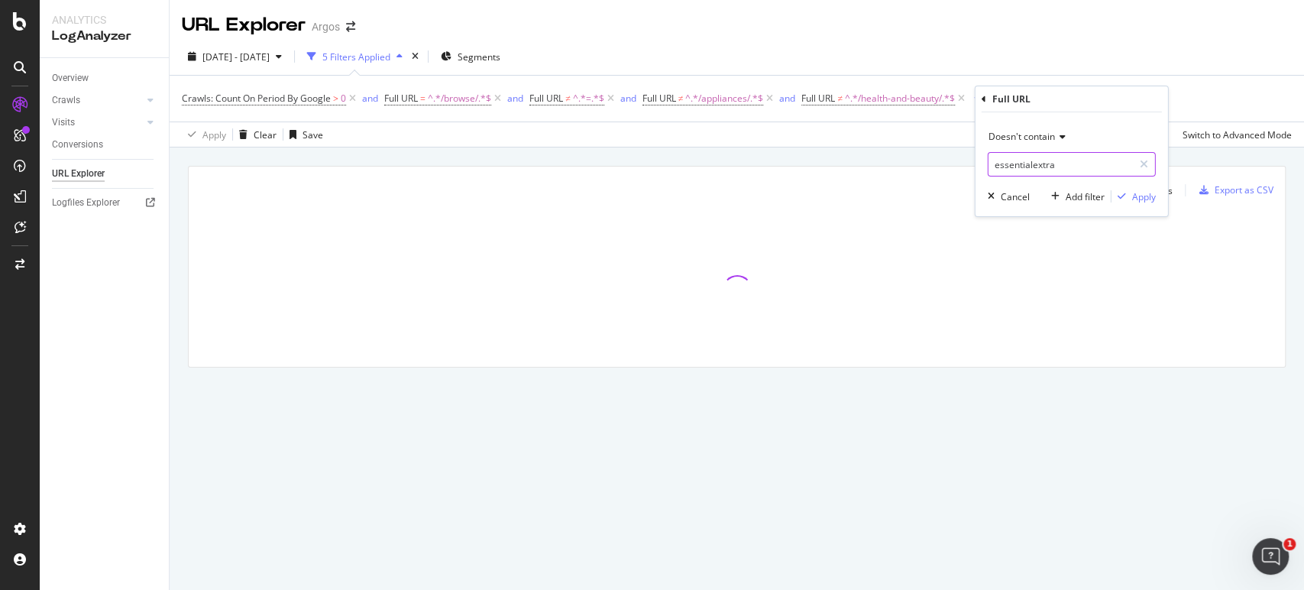
click at [1032, 164] on input "essentialextra" at bounding box center [1061, 164] width 144 height 24
type input "page:"
click at [1140, 194] on div "Apply" at bounding box center [1144, 196] width 24 height 13
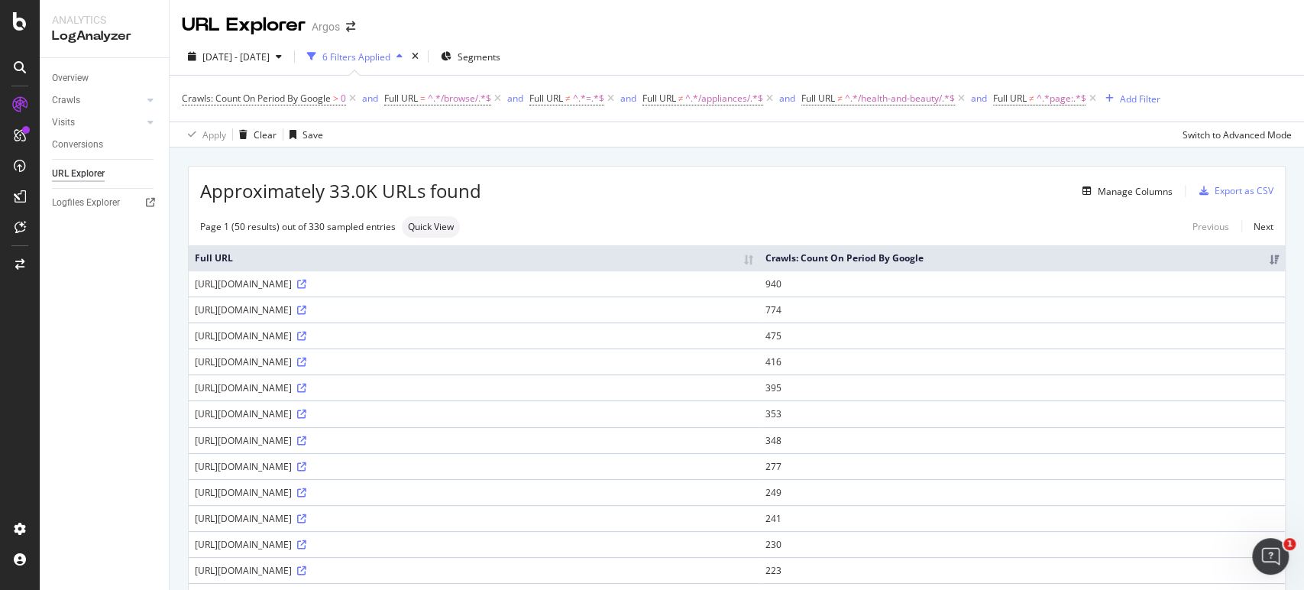
click at [449, 544] on div "https://www.argos.co.uk/browse/technology/cameras/action-cameras/c:815778/" at bounding box center [474, 544] width 559 height 13
click at [418, 228] on span "Quick View" at bounding box center [431, 226] width 46 height 9
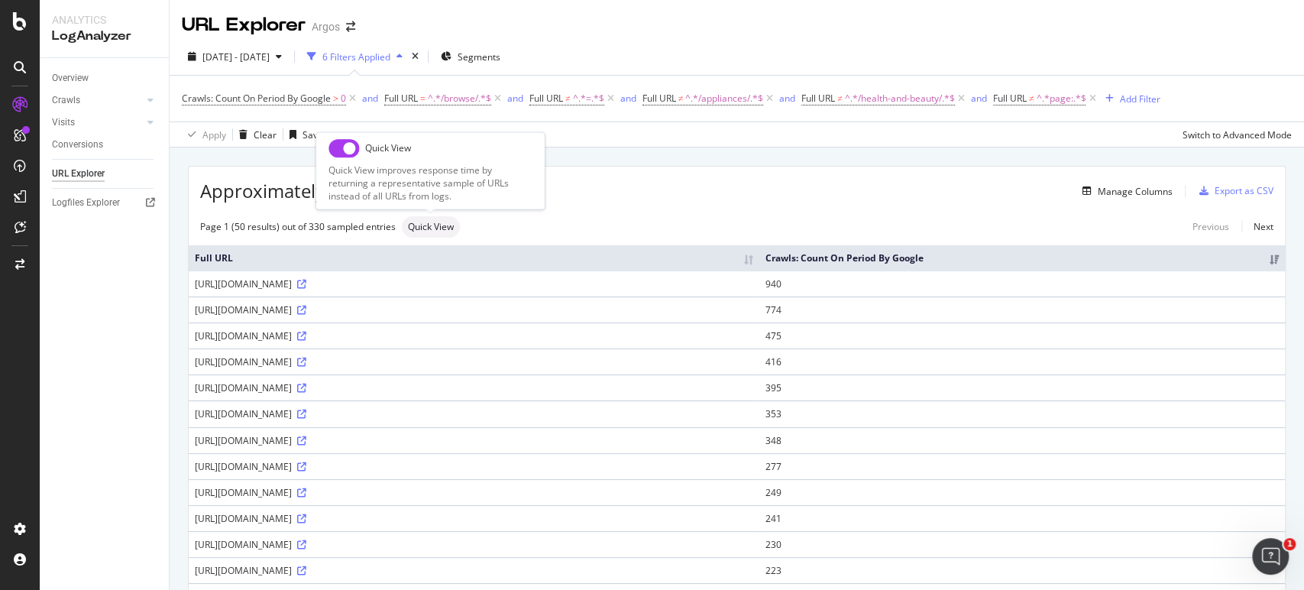
click at [340, 151] on input "checkbox" at bounding box center [344, 148] width 31 height 18
checkbox input "true"
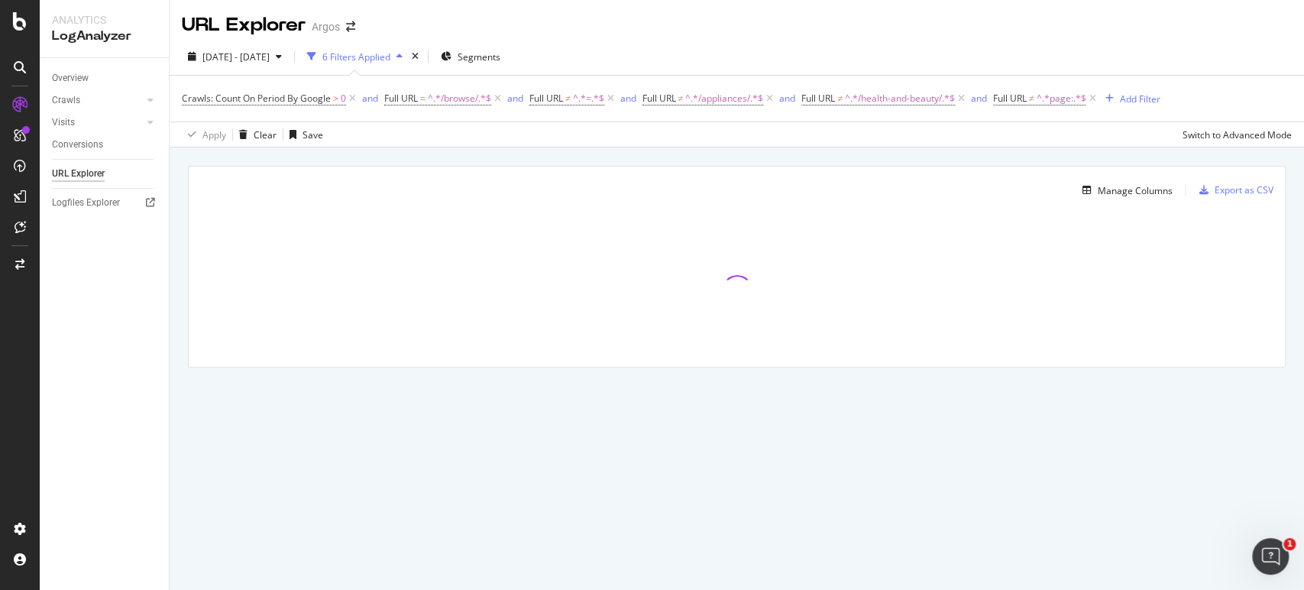
drag, startPoint x: 287, startPoint y: 29, endPoint x: 277, endPoint y: 30, distance: 10.7
drag, startPoint x: 271, startPoint y: 30, endPoint x: 251, endPoint y: 28, distance: 20.7
drag, startPoint x: 251, startPoint y: 28, endPoint x: 238, endPoint y: 28, distance: 12.2
drag, startPoint x: 238, startPoint y: 28, endPoint x: 225, endPoint y: 26, distance: 13.9
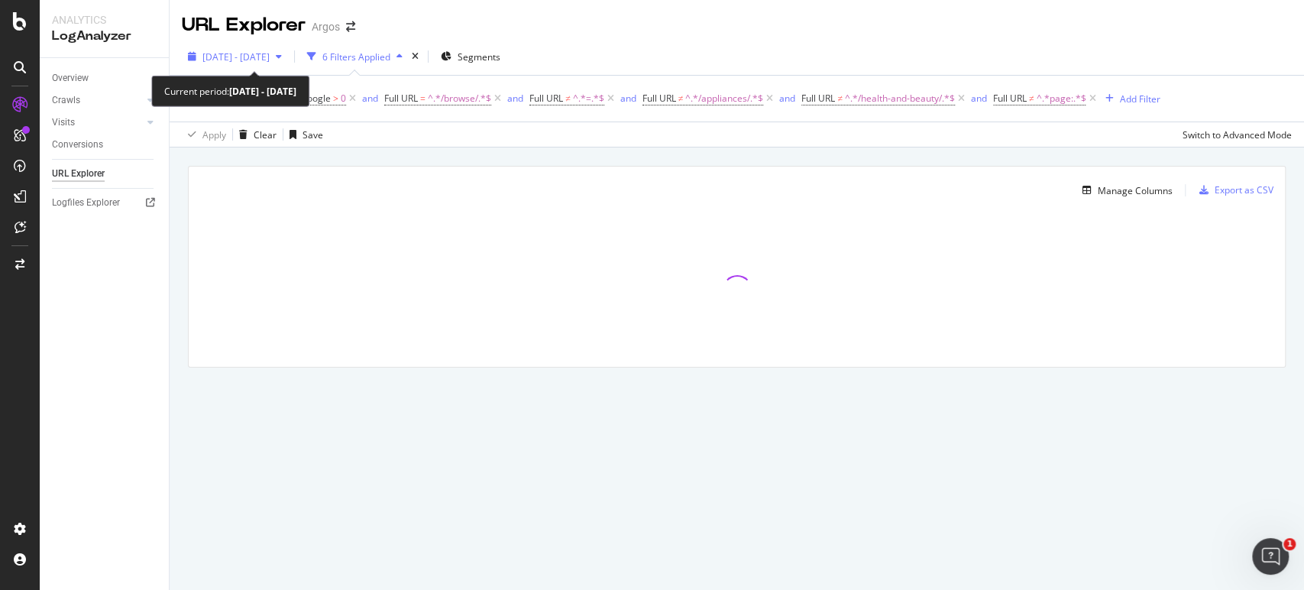
drag, startPoint x: 220, startPoint y: 24, endPoint x: 194, endPoint y: 49, distance: 35.7
click at [194, 49] on div "2025 Jul. 16th - Aug. 14th" at bounding box center [235, 56] width 106 height 23
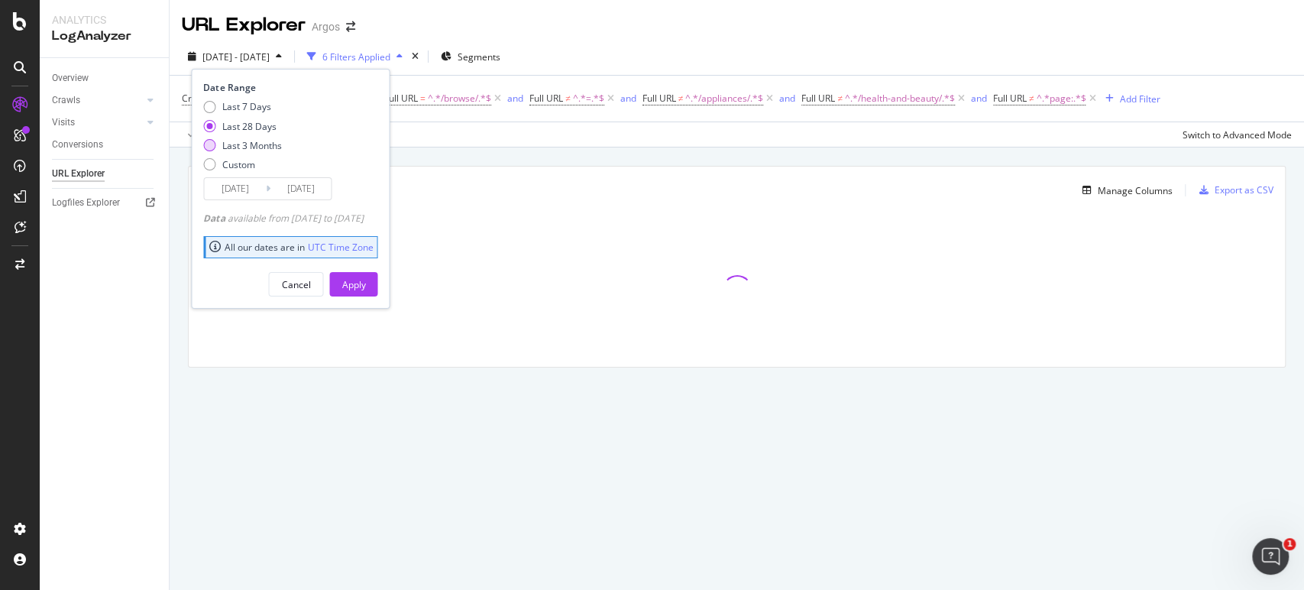
click at [245, 144] on div "Last 3 Months" at bounding box center [252, 145] width 60 height 13
type input "2025/05/15"
click at [365, 279] on div "Apply" at bounding box center [354, 284] width 24 height 13
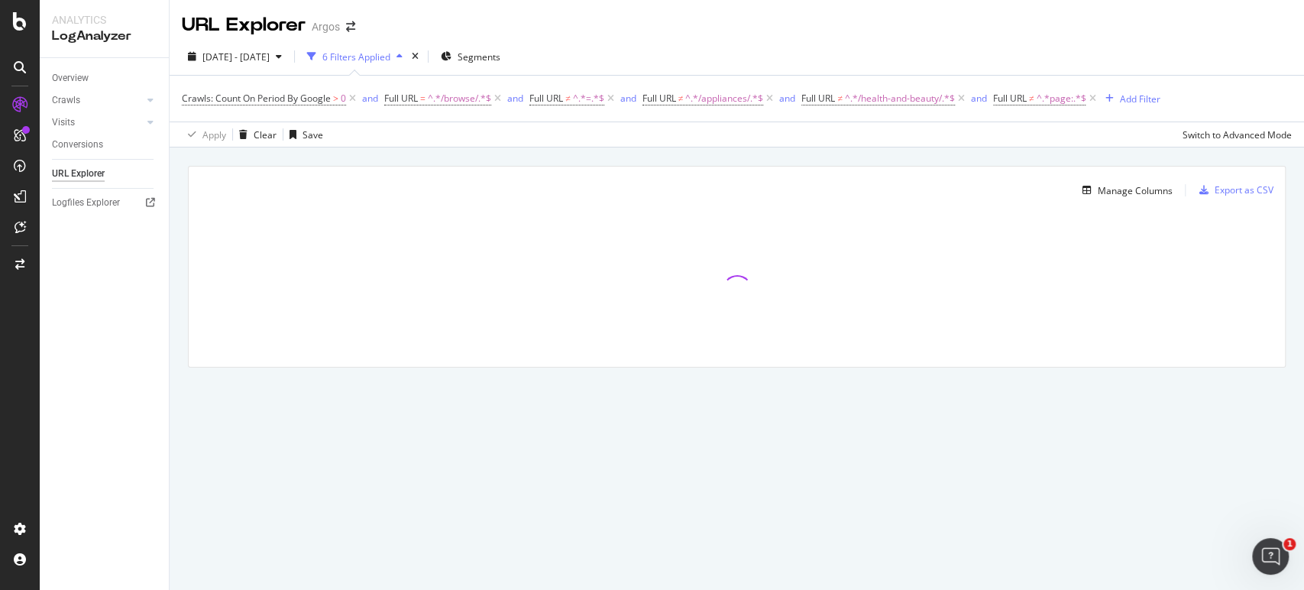
drag, startPoint x: 698, startPoint y: 133, endPoint x: 699, endPoint y: 157, distance: 24.5
click at [696, 154] on div "Manage Columns Export as CSV Full URL Crawls: Count On Period By Google" at bounding box center [737, 284] width 1135 height 274
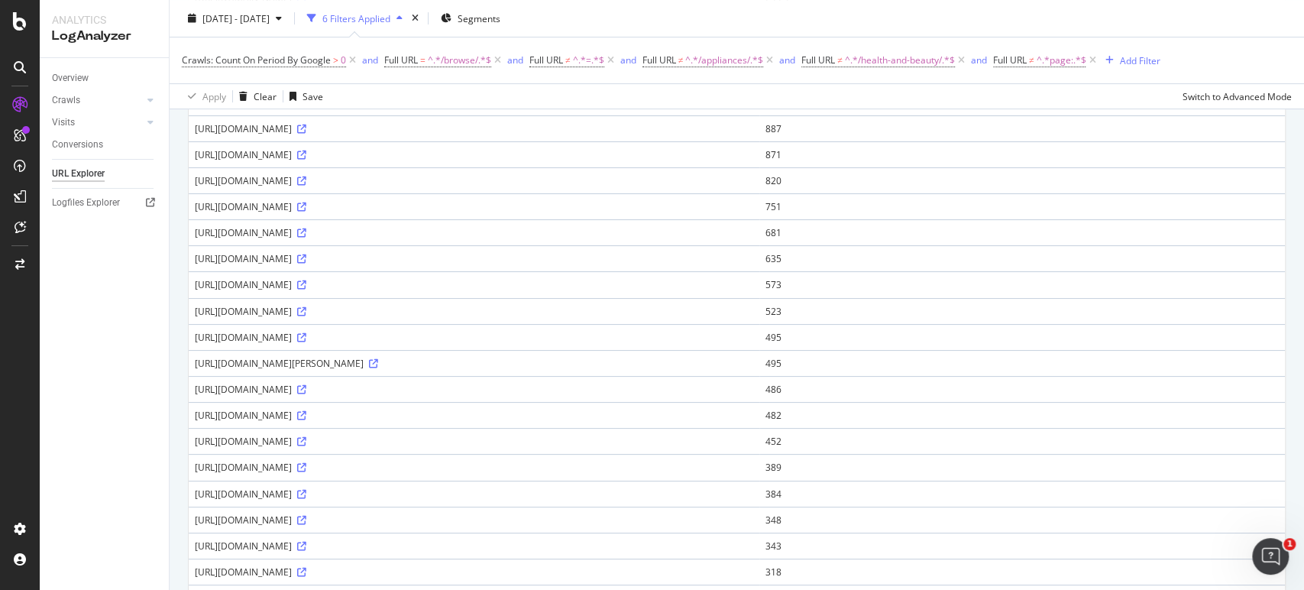
scroll to position [1064, 0]
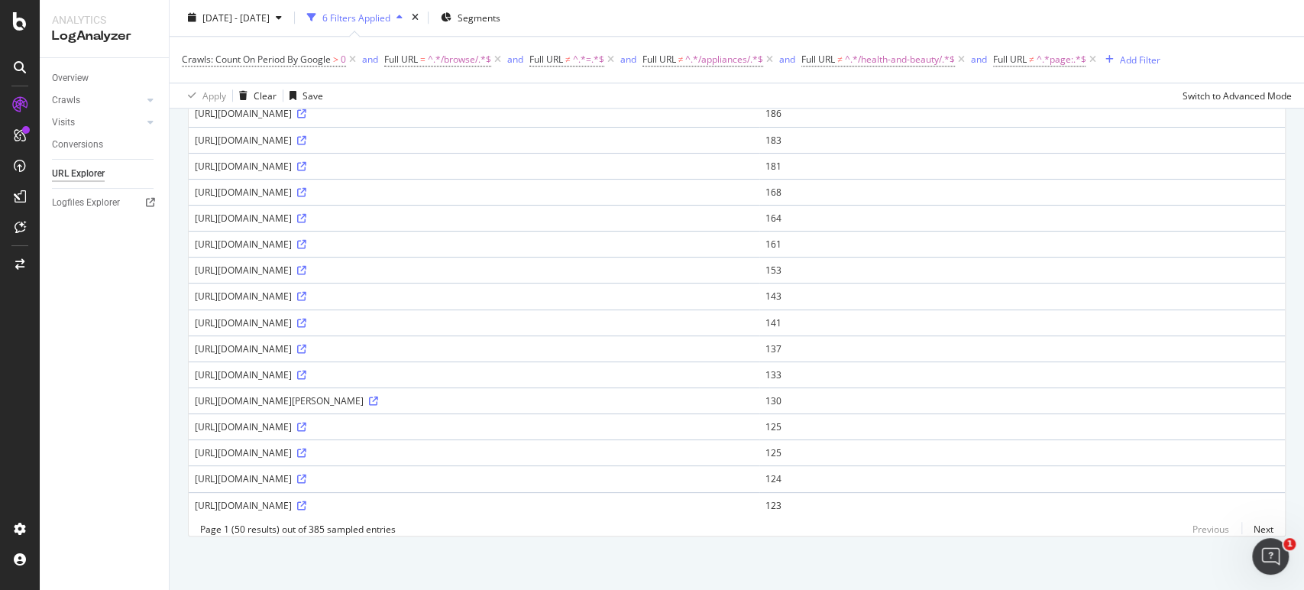
drag, startPoint x: 703, startPoint y: 194, endPoint x: 721, endPoint y: 429, distance: 236.0
drag, startPoint x: 815, startPoint y: 446, endPoint x: 806, endPoint y: 402, distance: 44.4
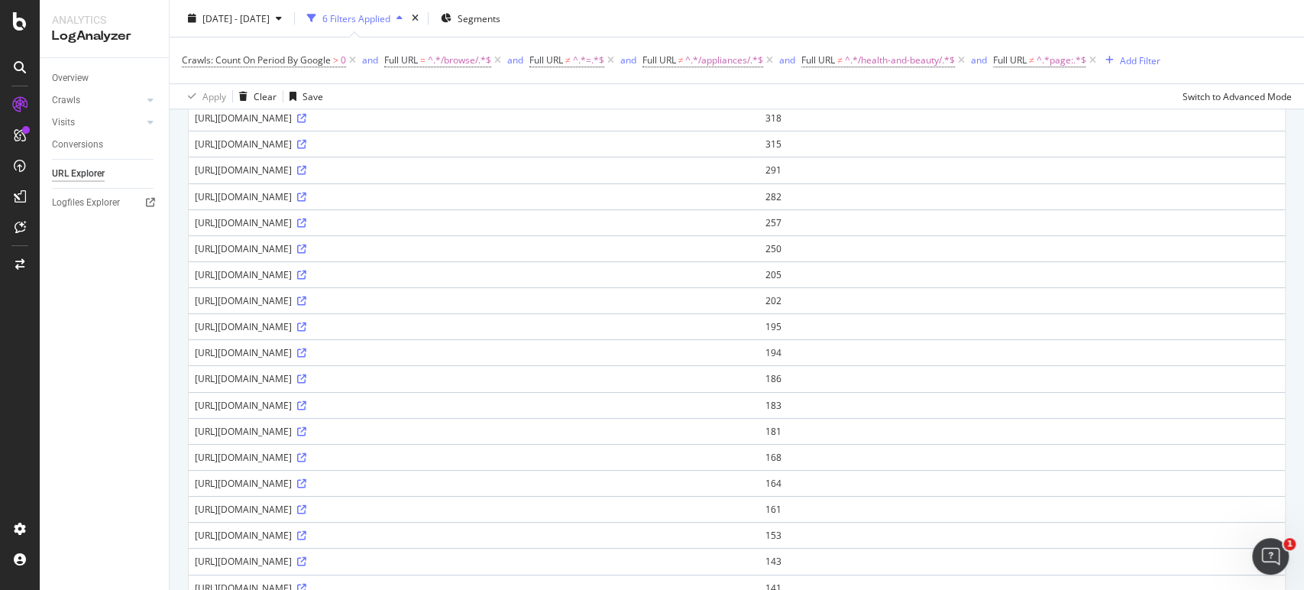
scroll to position [115, 0]
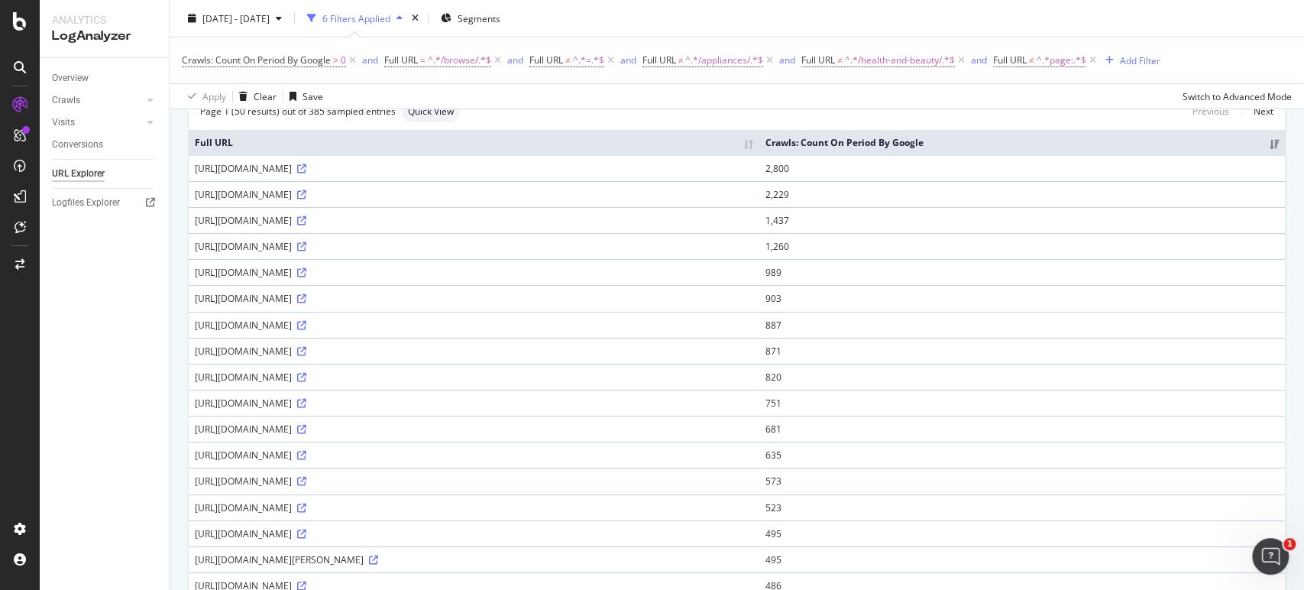
drag, startPoint x: 851, startPoint y: 478, endPoint x: 812, endPoint y: 203, distance: 277.0
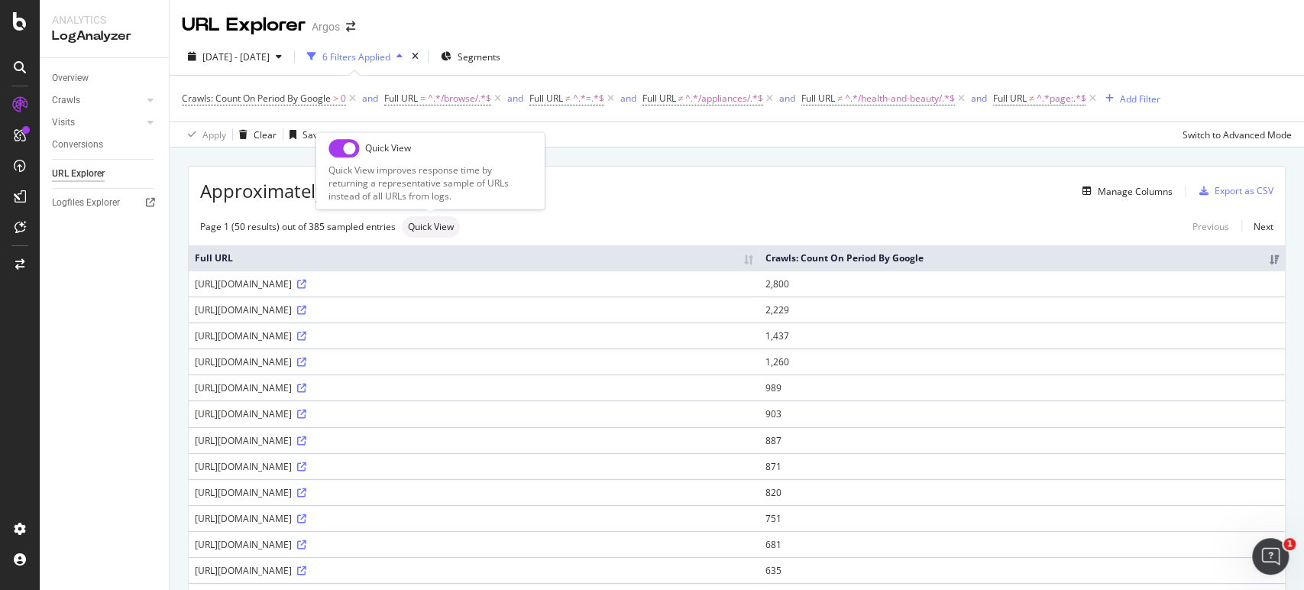
click at [342, 151] on input "checkbox" at bounding box center [344, 148] width 31 height 18
checkbox input "true"
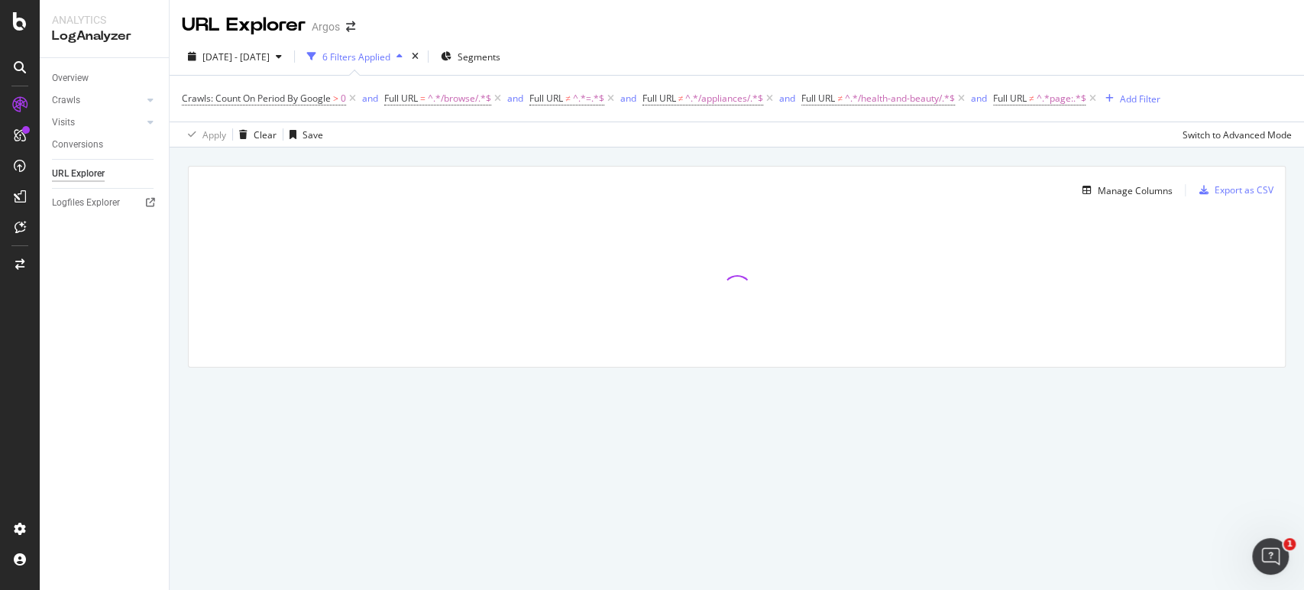
click at [792, 157] on div "Manage Columns Export as CSV Full URL Crawls: Count On Period By Google" at bounding box center [737, 284] width 1135 height 274
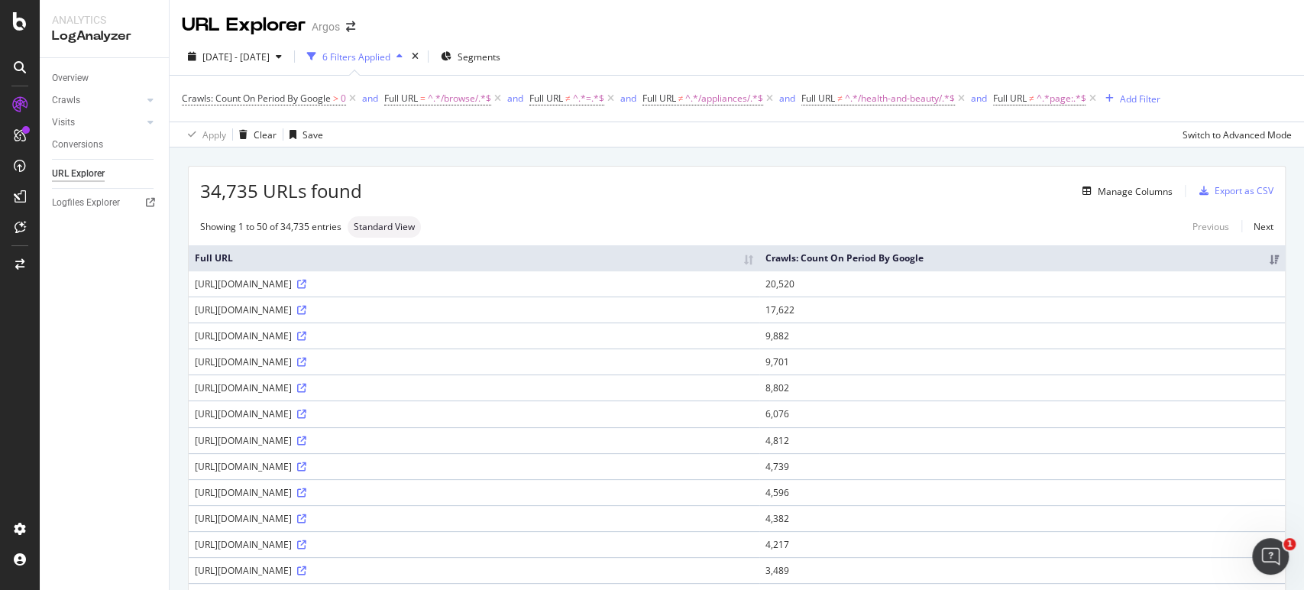
scroll to position [1064, 0]
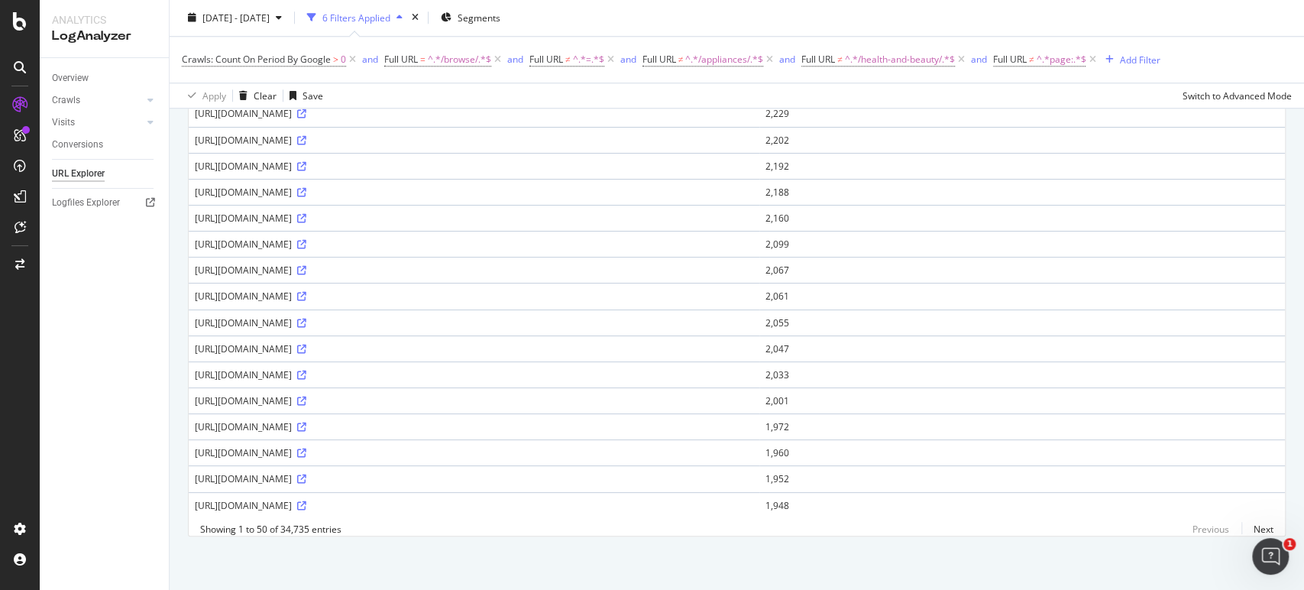
drag, startPoint x: 640, startPoint y: 238, endPoint x: 669, endPoint y: 520, distance: 283.4
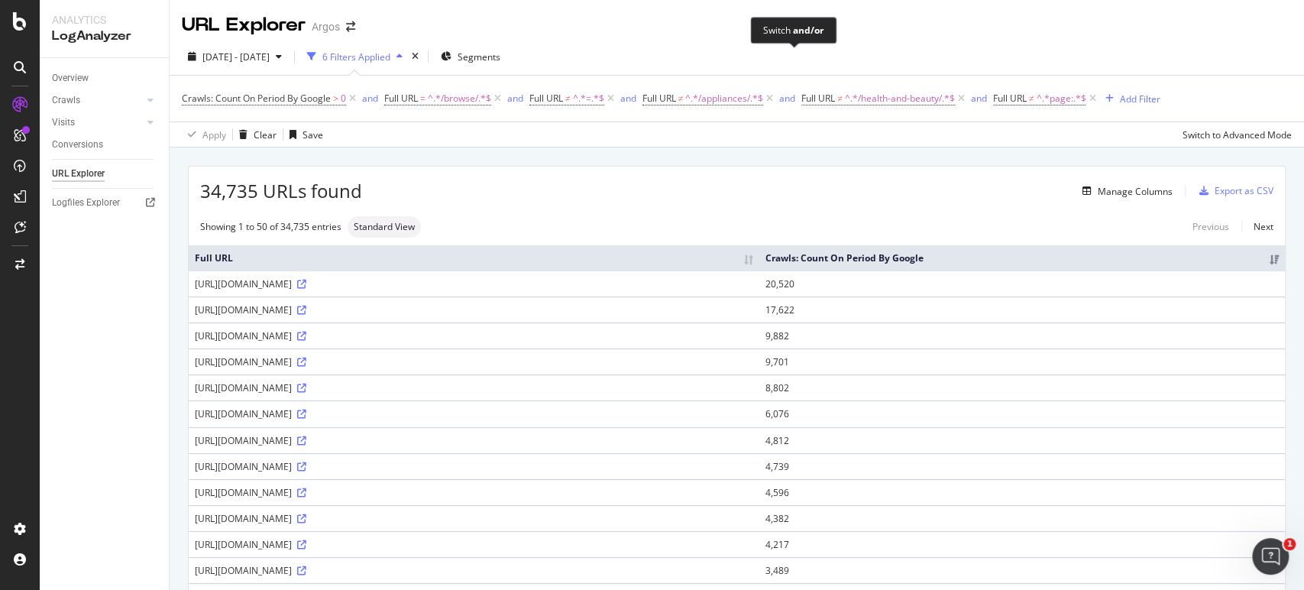
drag, startPoint x: 791, startPoint y: 59, endPoint x: 943, endPoint y: 76, distance: 153.1
click at [1242, 194] on div "Export as CSV" at bounding box center [1244, 190] width 59 height 13
drag, startPoint x: 838, startPoint y: 440, endPoint x: 763, endPoint y: 60, distance: 387.7
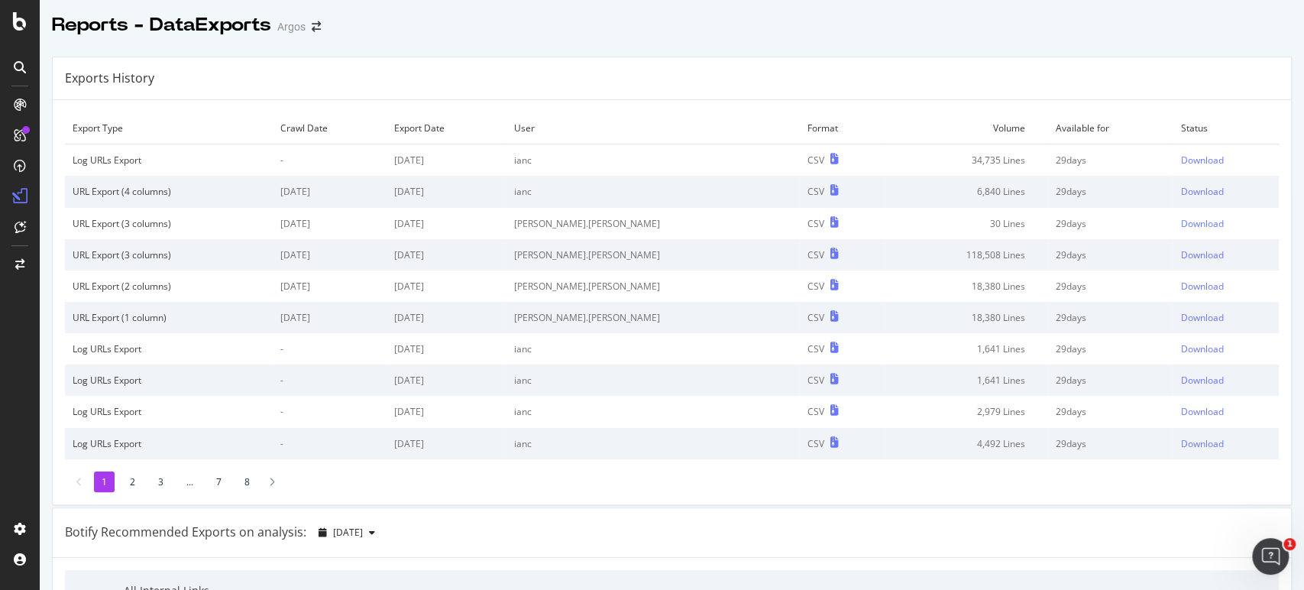
click at [1173, 157] on td "Download" at bounding box center [1226, 160] width 106 height 32
click at [1181, 158] on div "Download" at bounding box center [1202, 160] width 43 height 13
click at [246, 179] on td "URL Export (4 columns)" at bounding box center [169, 191] width 208 height 31
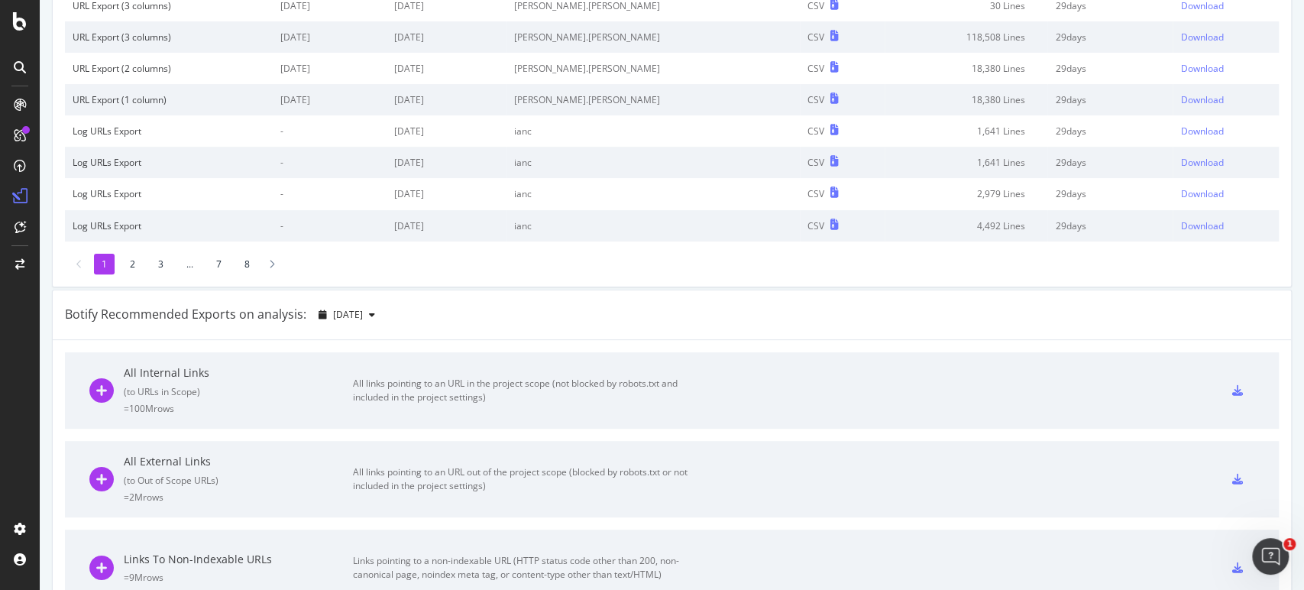
drag, startPoint x: 427, startPoint y: 178, endPoint x: 470, endPoint y: 384, distance: 210.0
